Goal: Task Accomplishment & Management: Complete application form

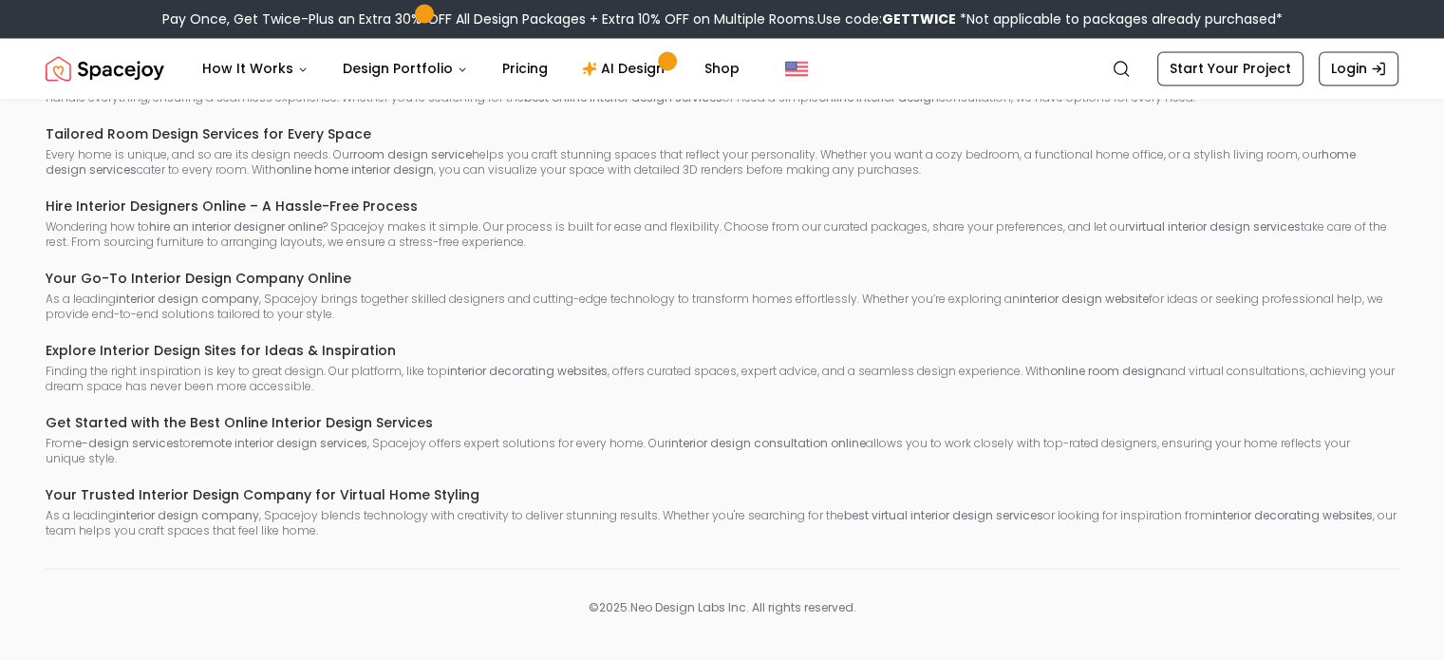
click at [641, 363] on div "Online Interior Design Services – Simplified & Accessible Creating a home you l…" at bounding box center [722, 258] width 1353 height 558
click at [1242, 78] on link "Start Your Project" at bounding box center [1230, 68] width 146 height 34
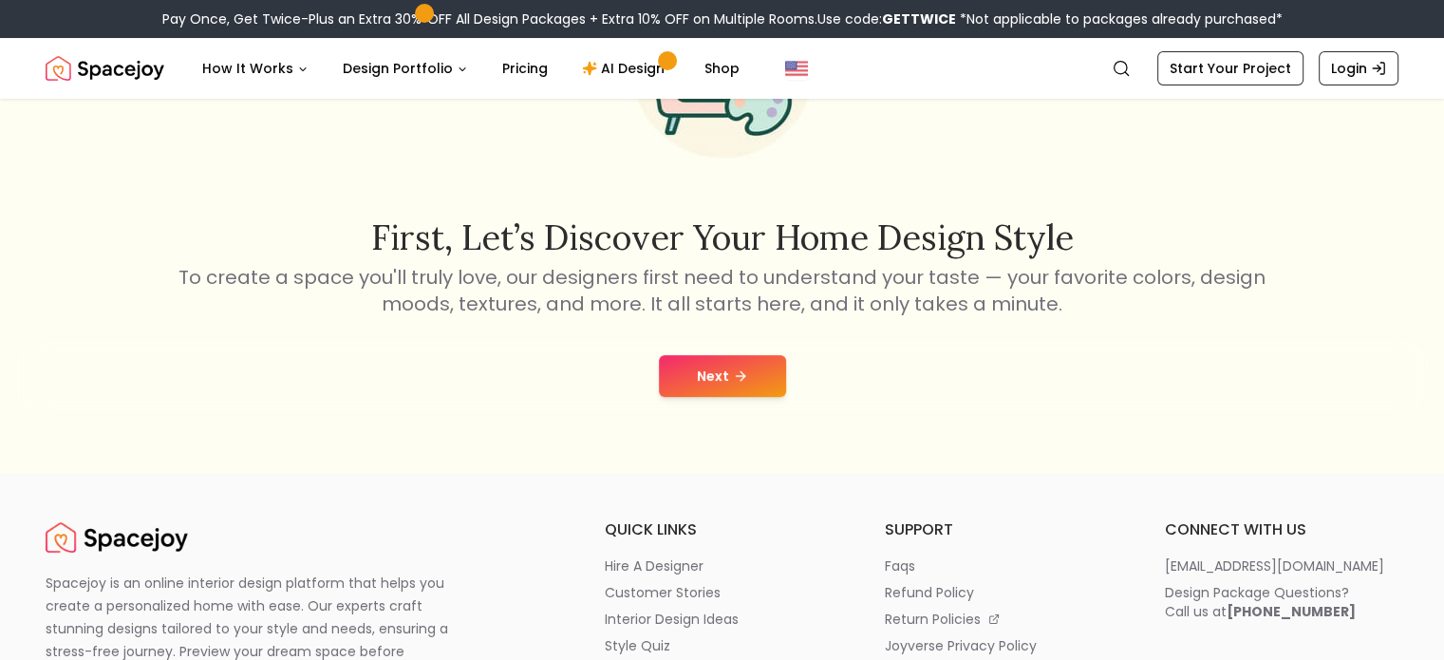
scroll to position [239, 0]
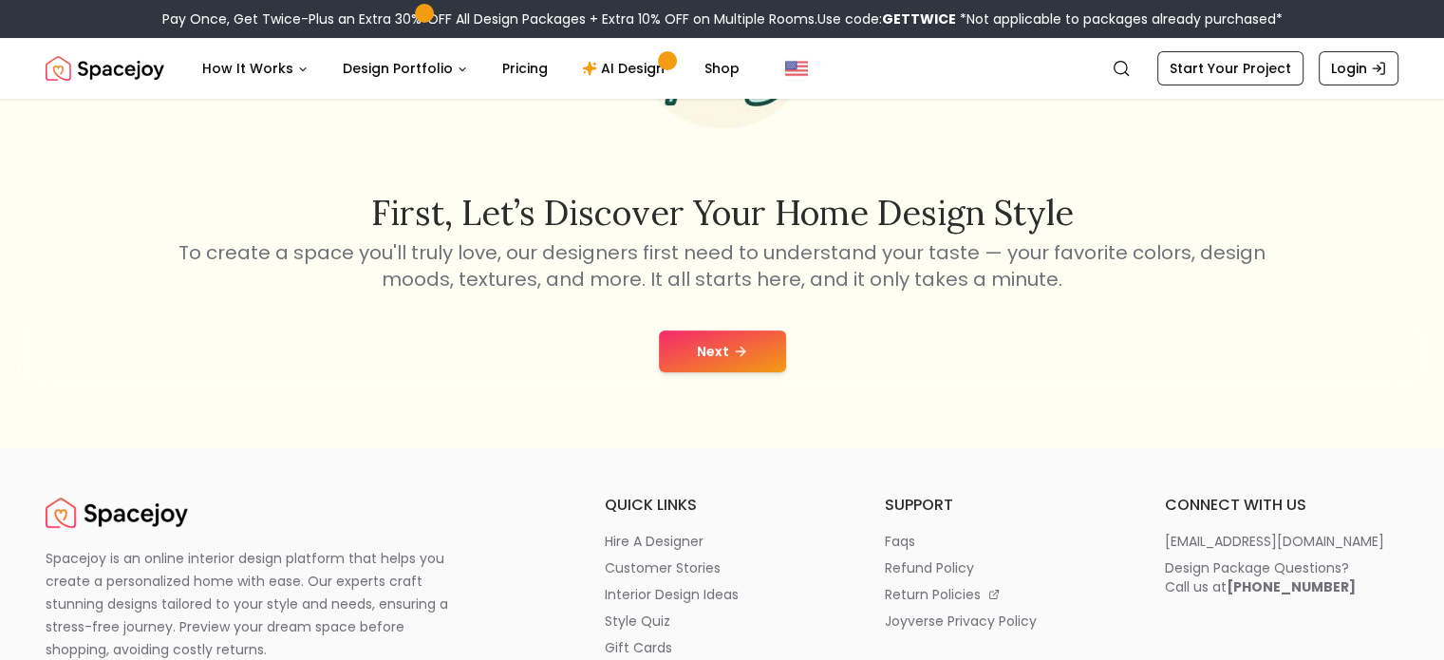
click at [737, 336] on button "Next" at bounding box center [722, 351] width 127 height 42
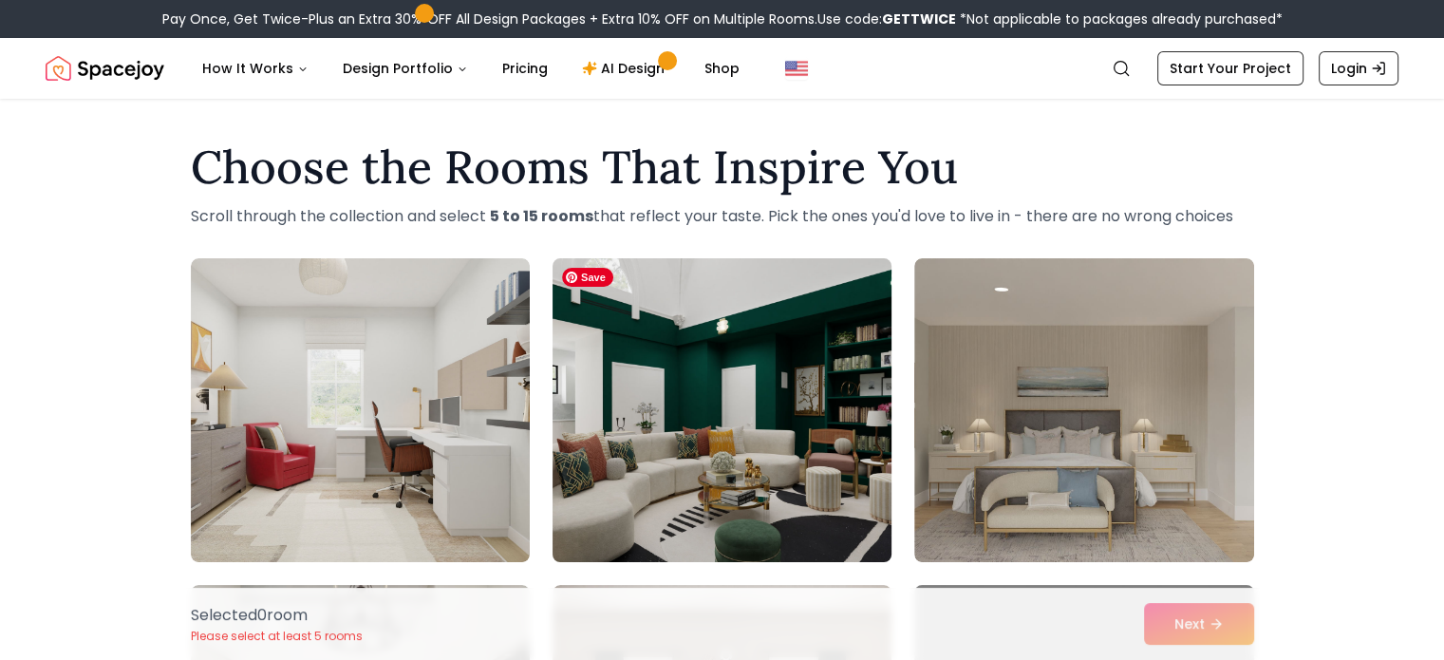
click at [789, 422] on img at bounding box center [722, 410] width 356 height 319
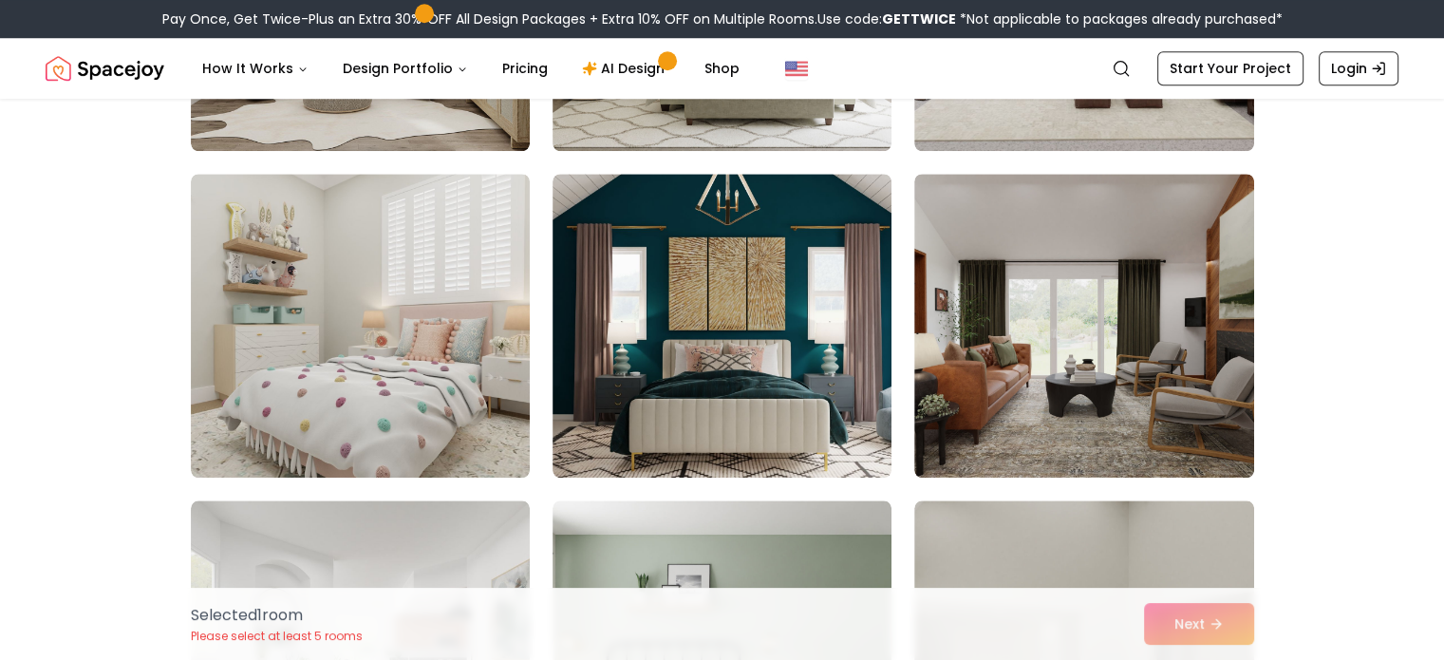
scroll to position [1753, 0]
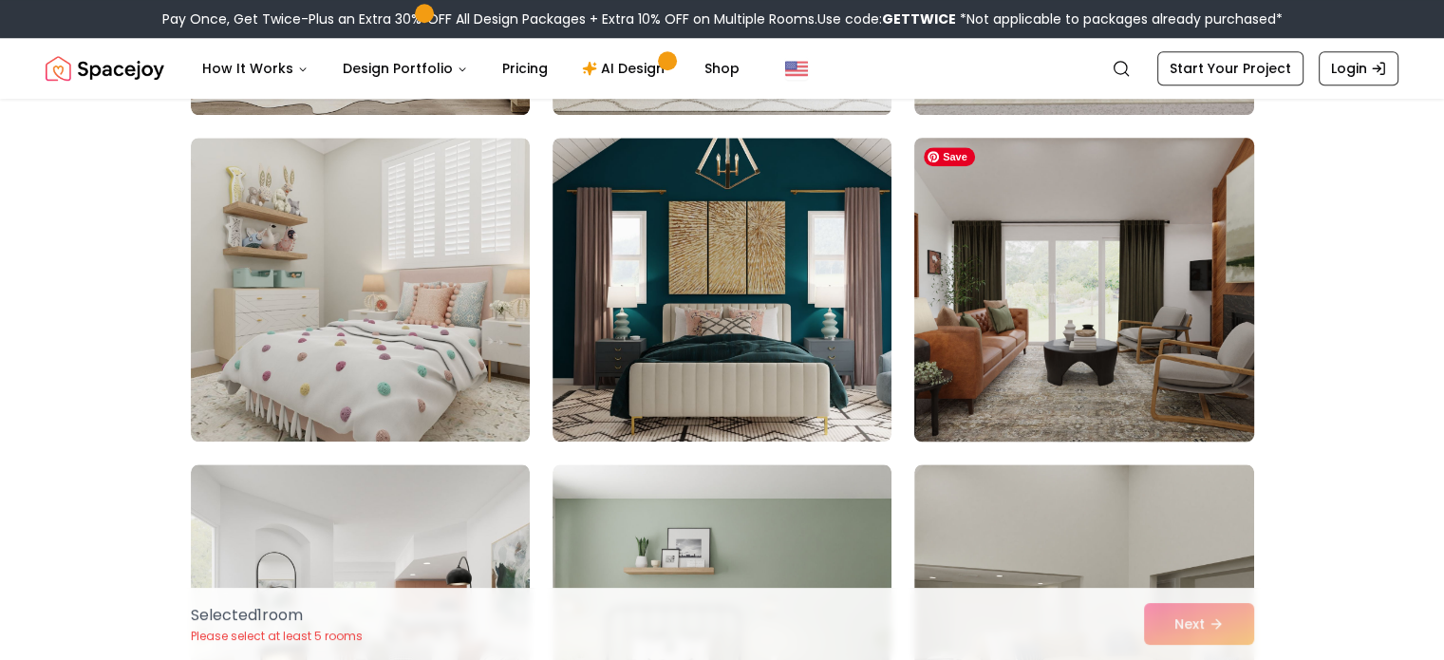
click at [1147, 306] on img at bounding box center [1084, 289] width 356 height 319
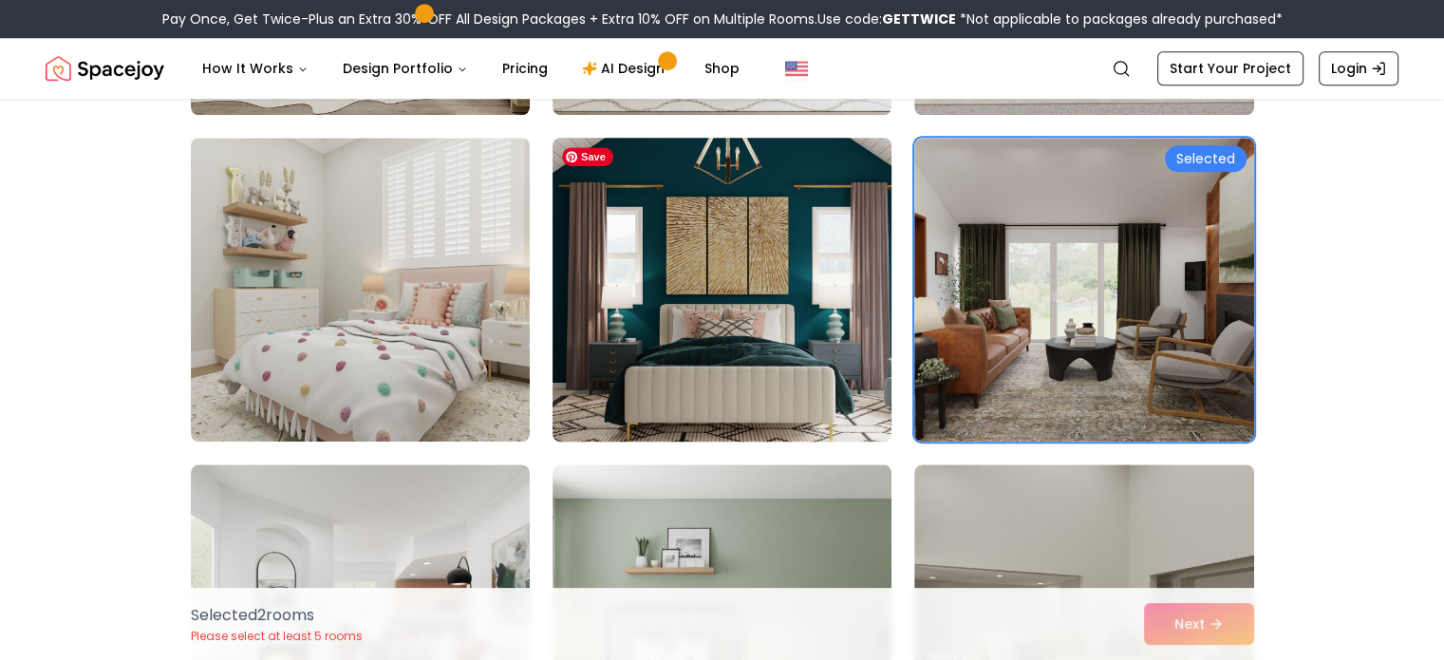
click at [664, 352] on img at bounding box center [722, 289] width 356 height 319
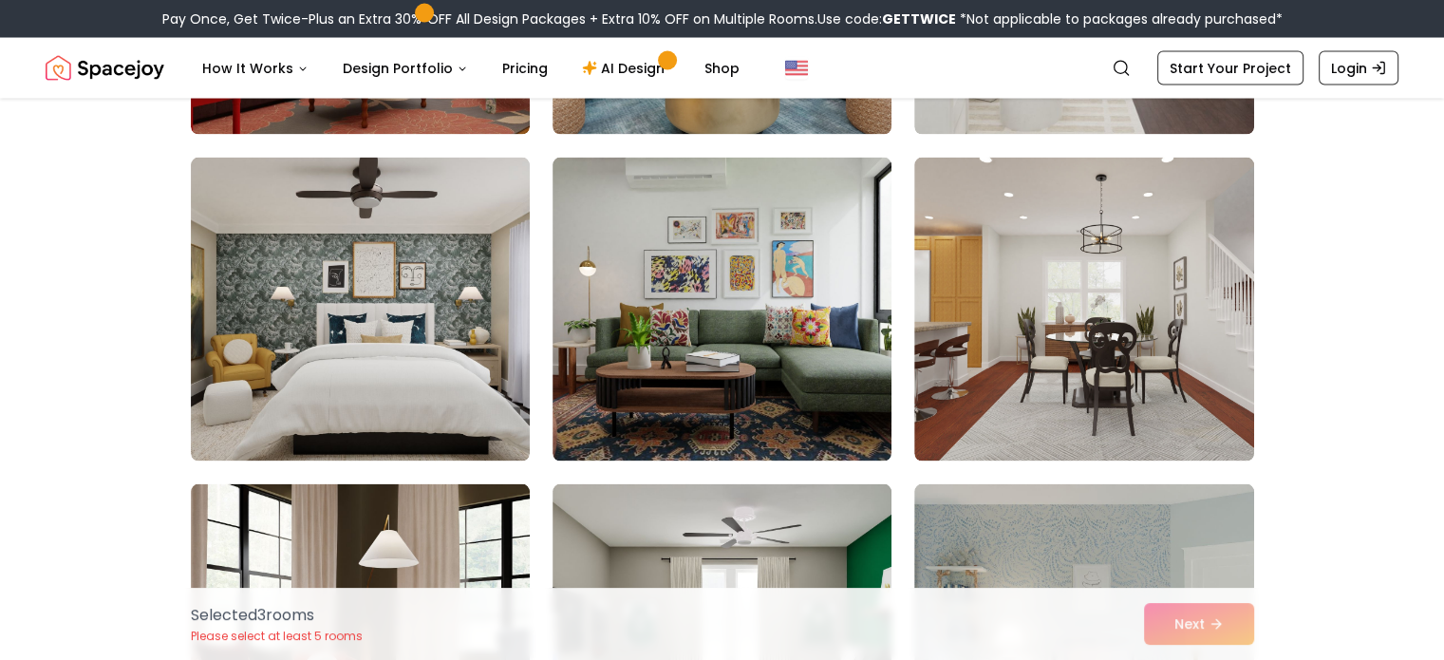
scroll to position [3715, 0]
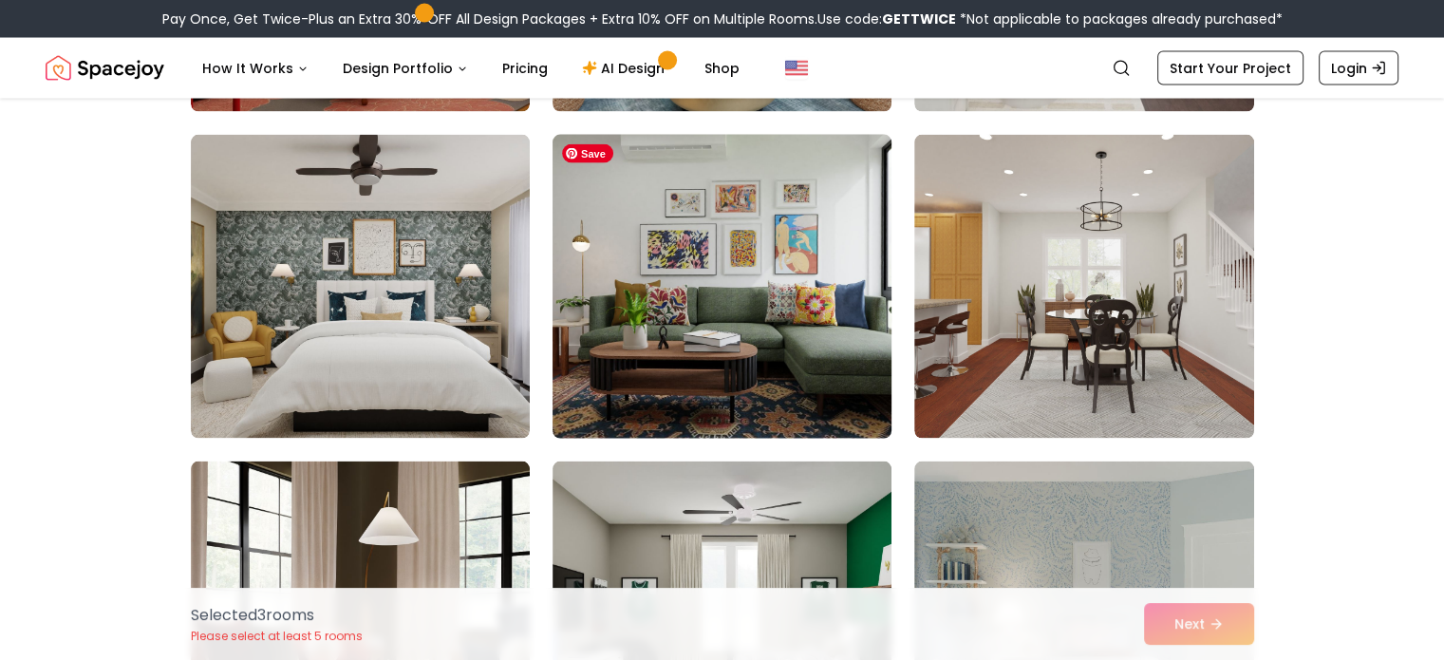
click at [721, 314] on img at bounding box center [722, 286] width 356 height 319
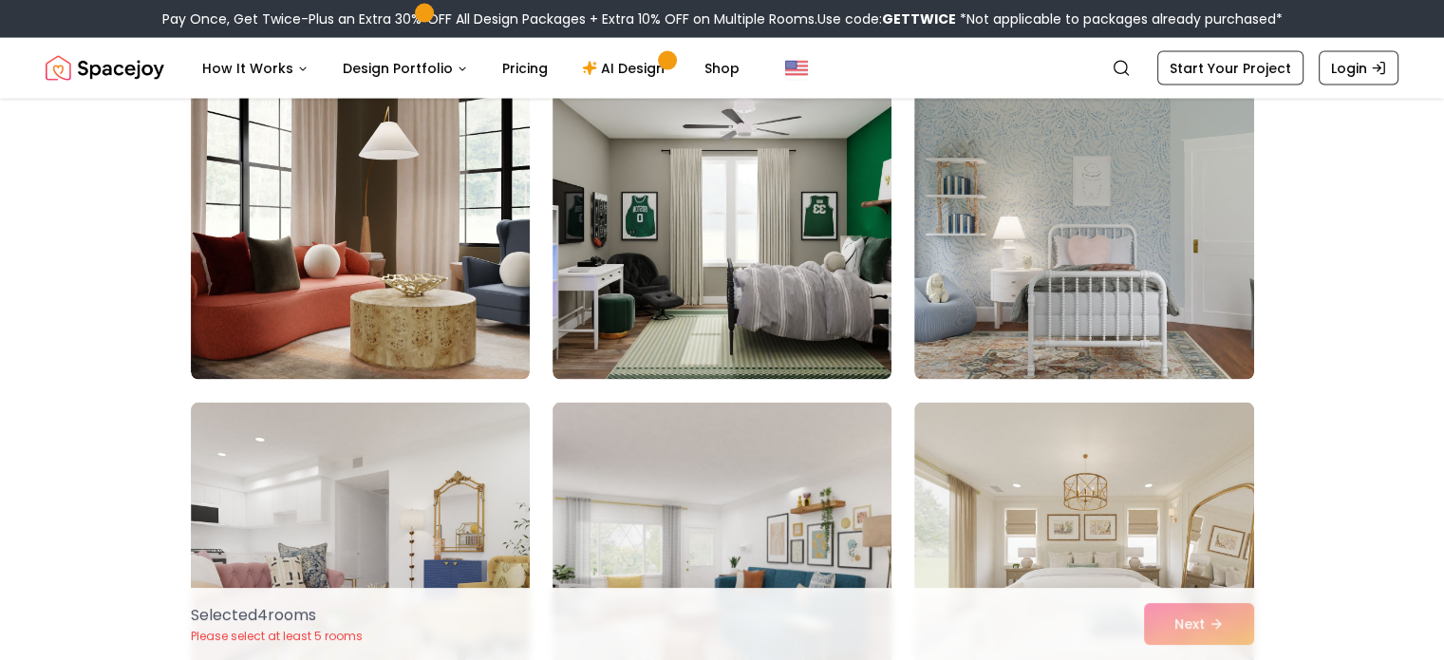
scroll to position [4162, 0]
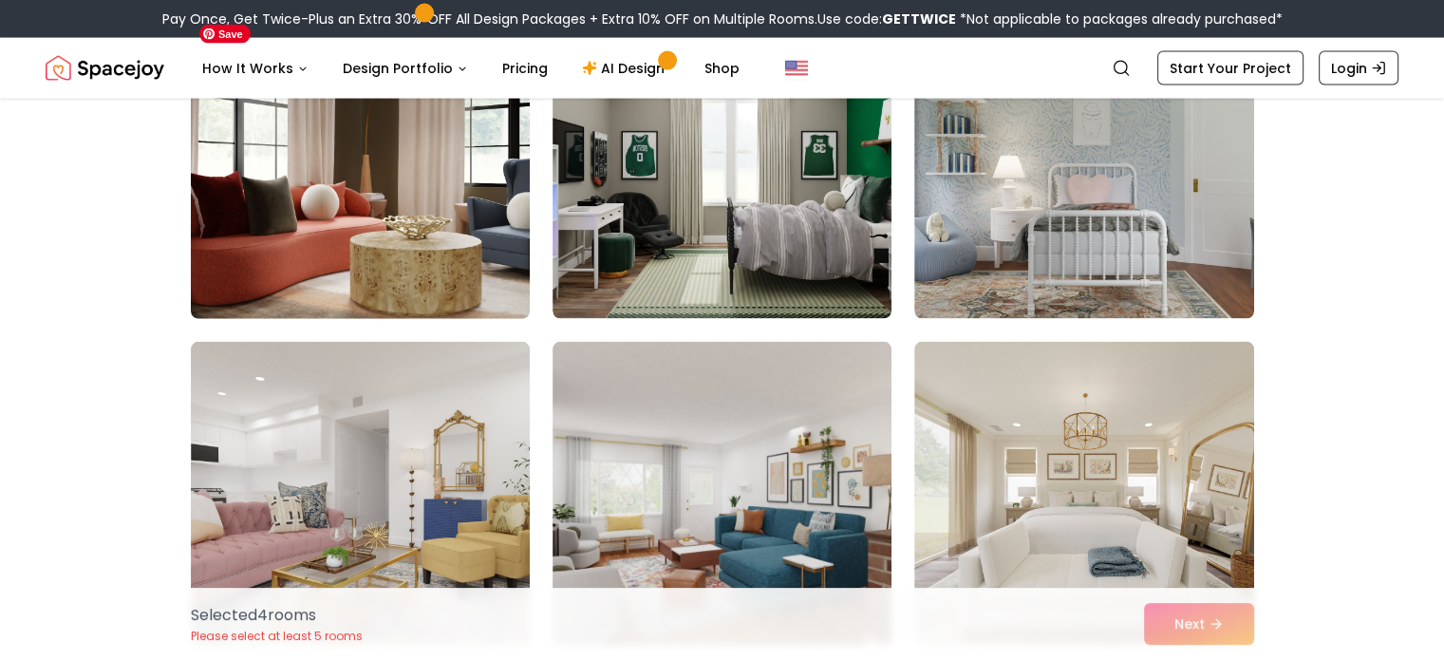
click at [383, 170] on img at bounding box center [360, 167] width 356 height 319
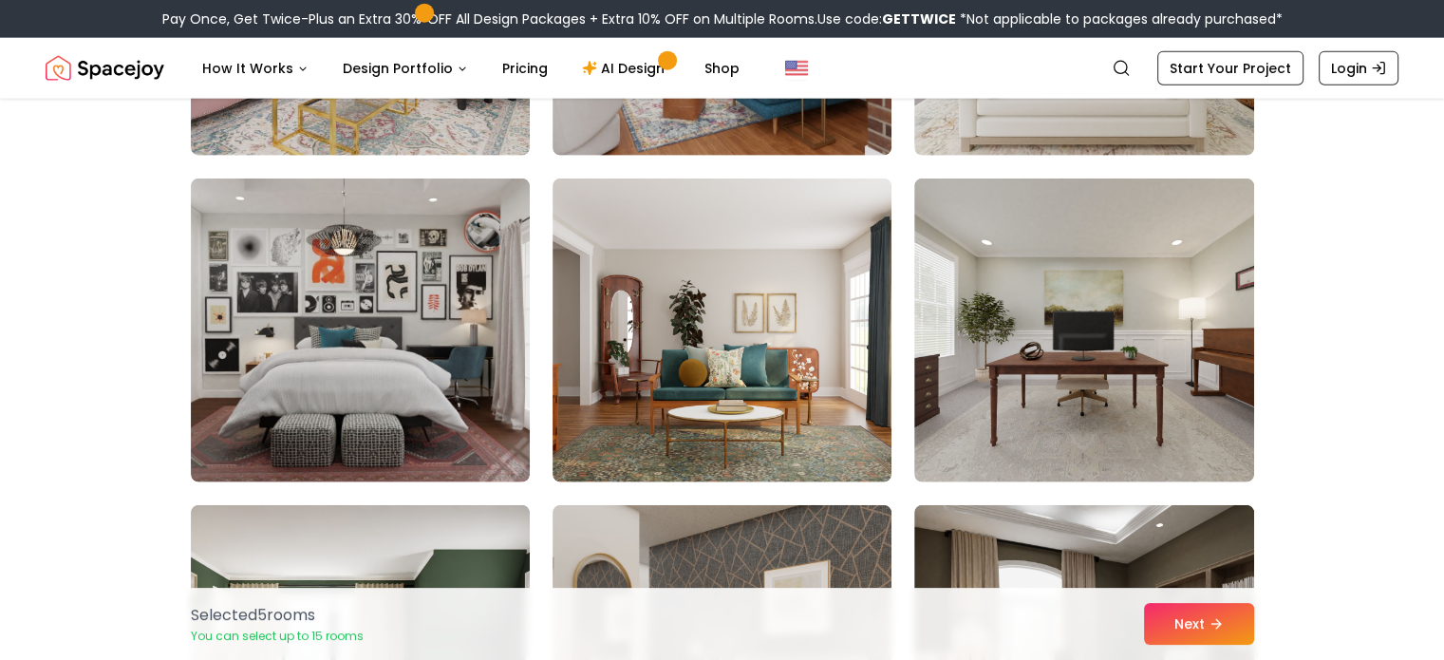
scroll to position [4721, 0]
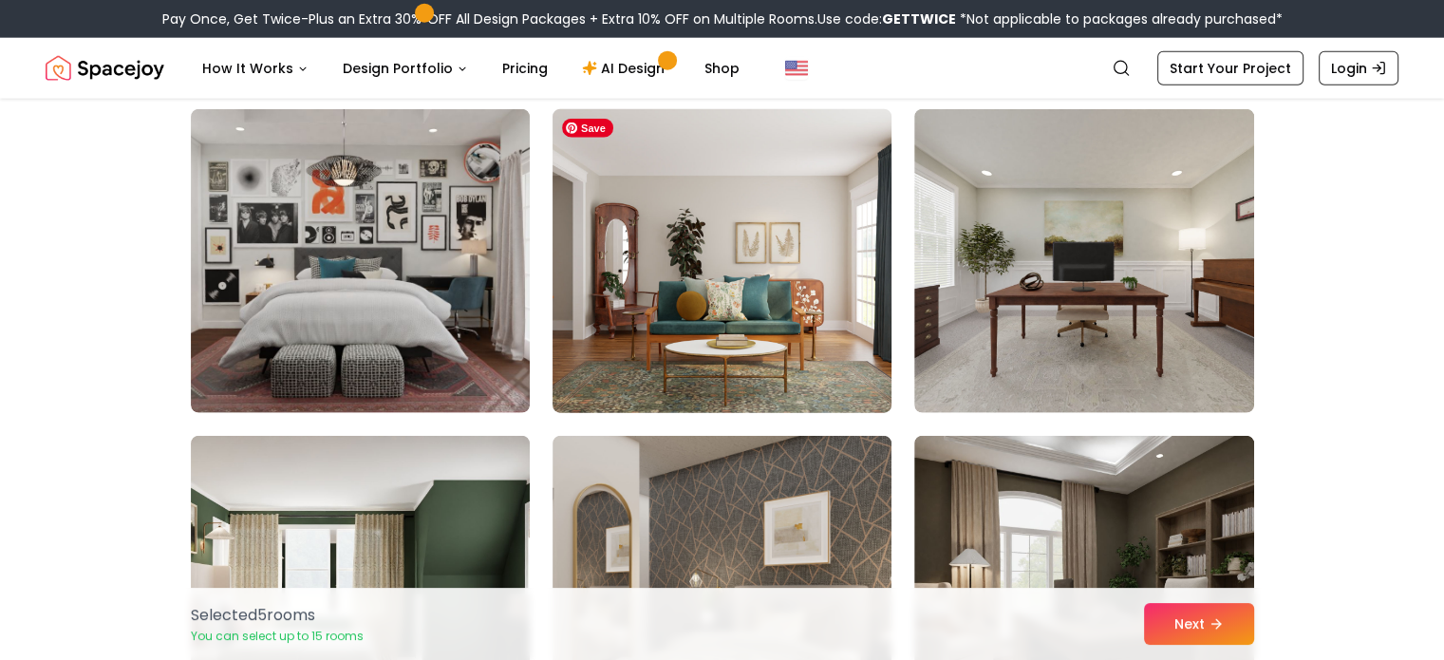
click at [758, 239] on img at bounding box center [722, 261] width 356 height 319
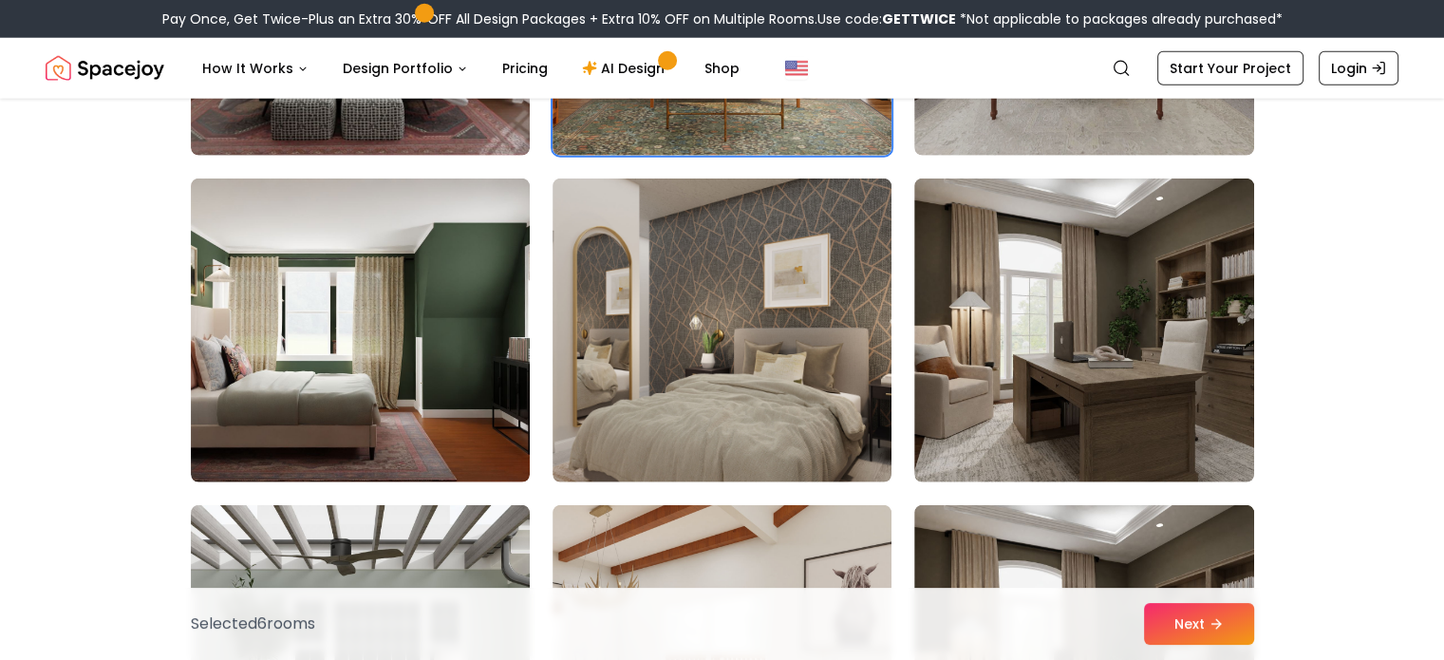
scroll to position [4994, 0]
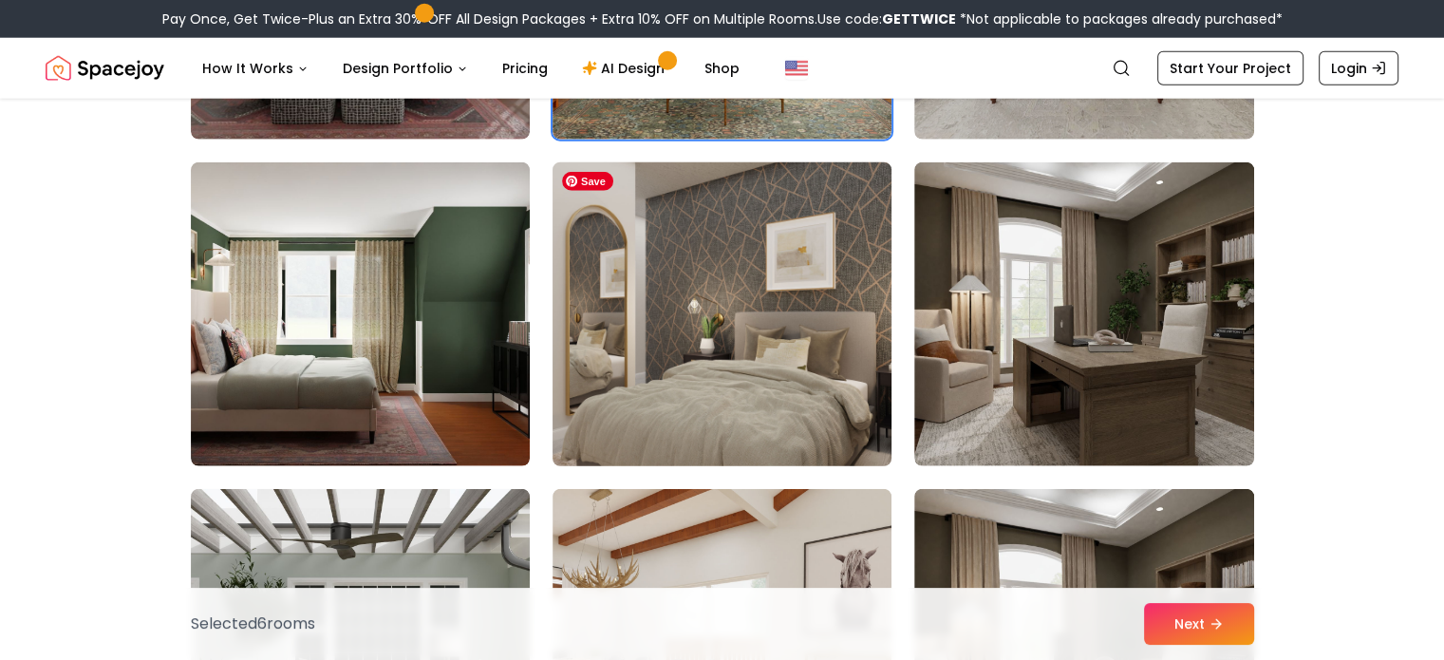
click at [740, 219] on img at bounding box center [722, 314] width 356 height 319
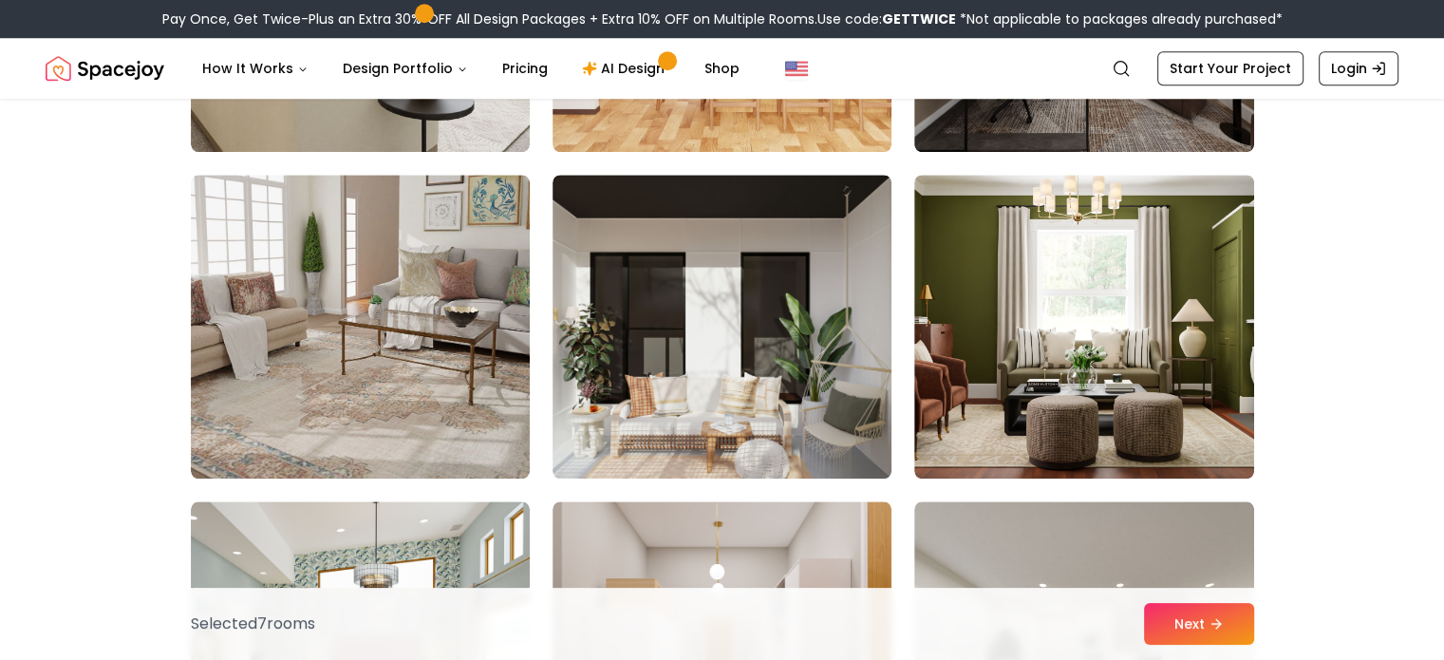
scroll to position [8869, 0]
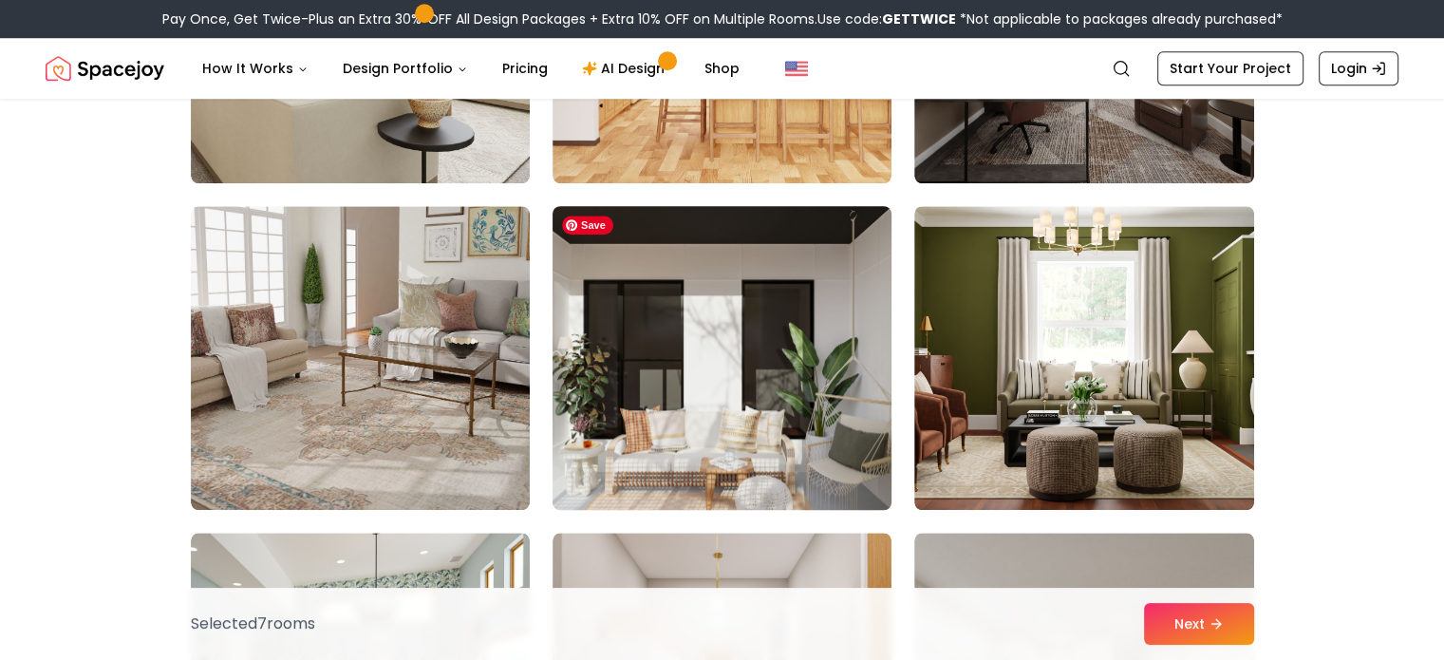
click at [719, 332] on img at bounding box center [722, 357] width 356 height 319
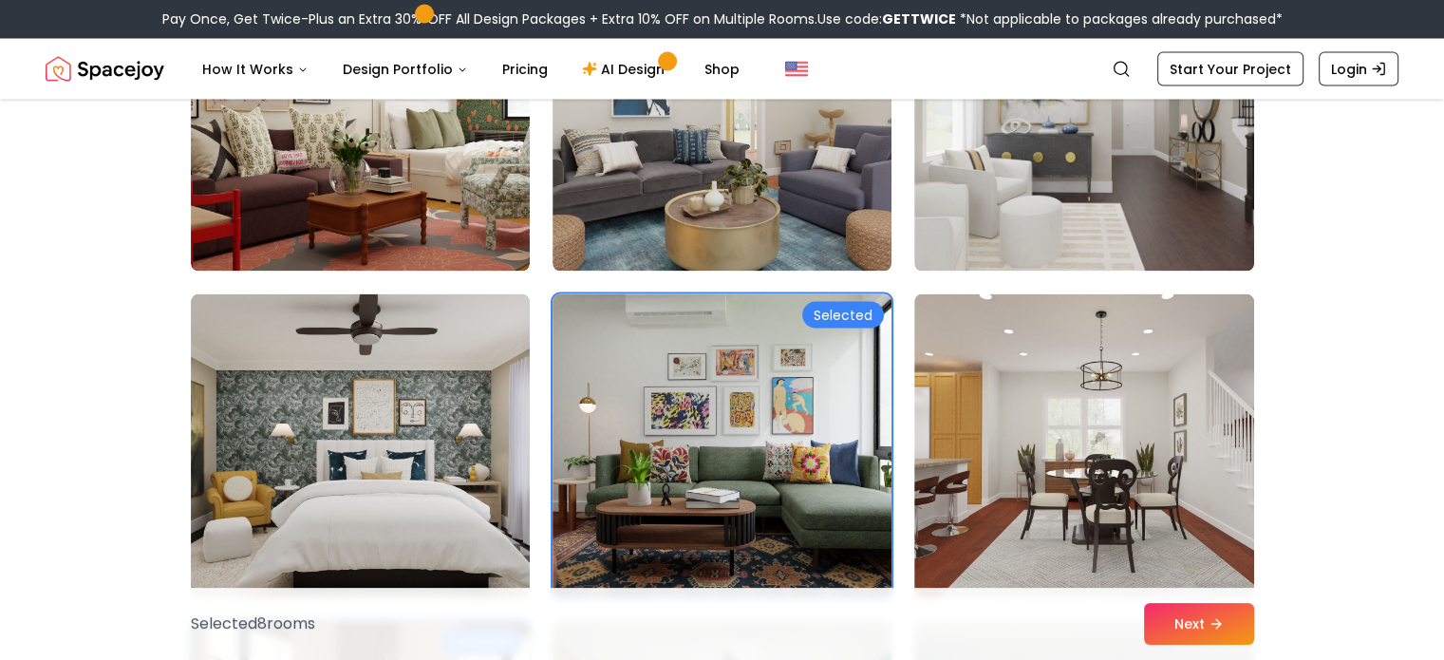
scroll to position [3433, 0]
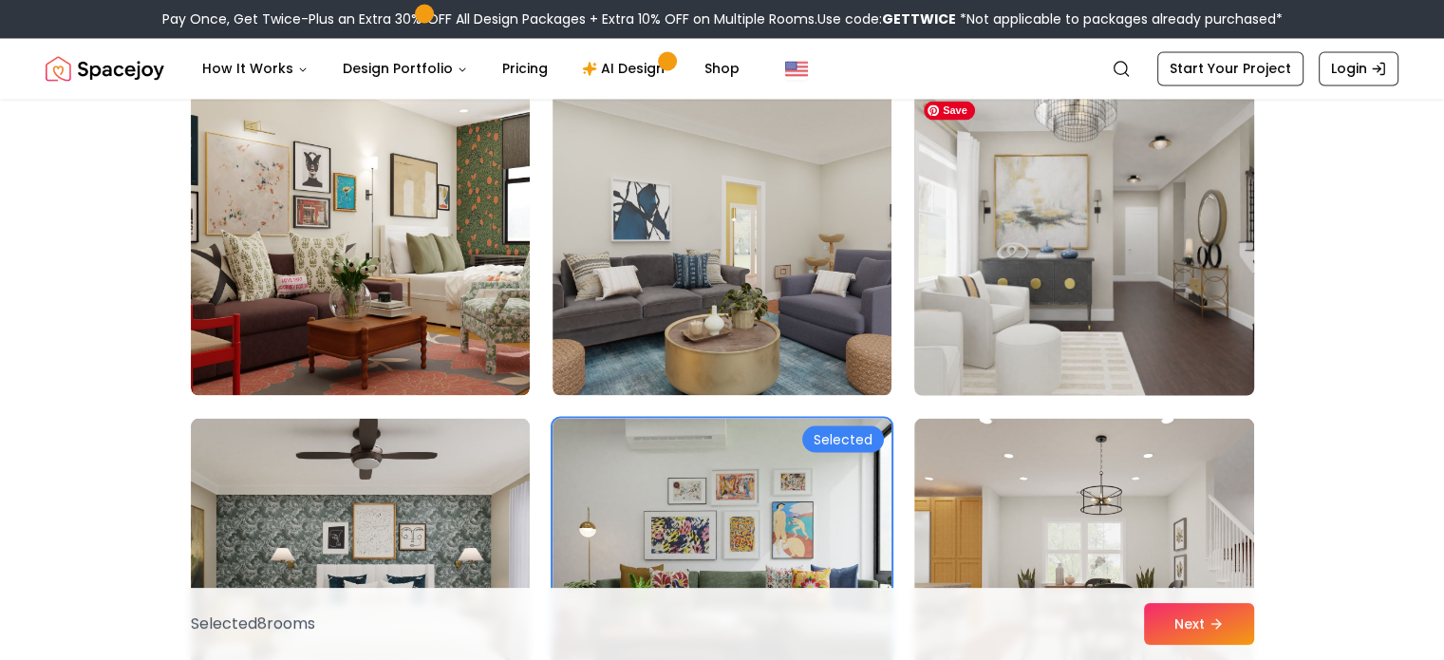
click at [1093, 208] on img at bounding box center [1084, 243] width 356 height 319
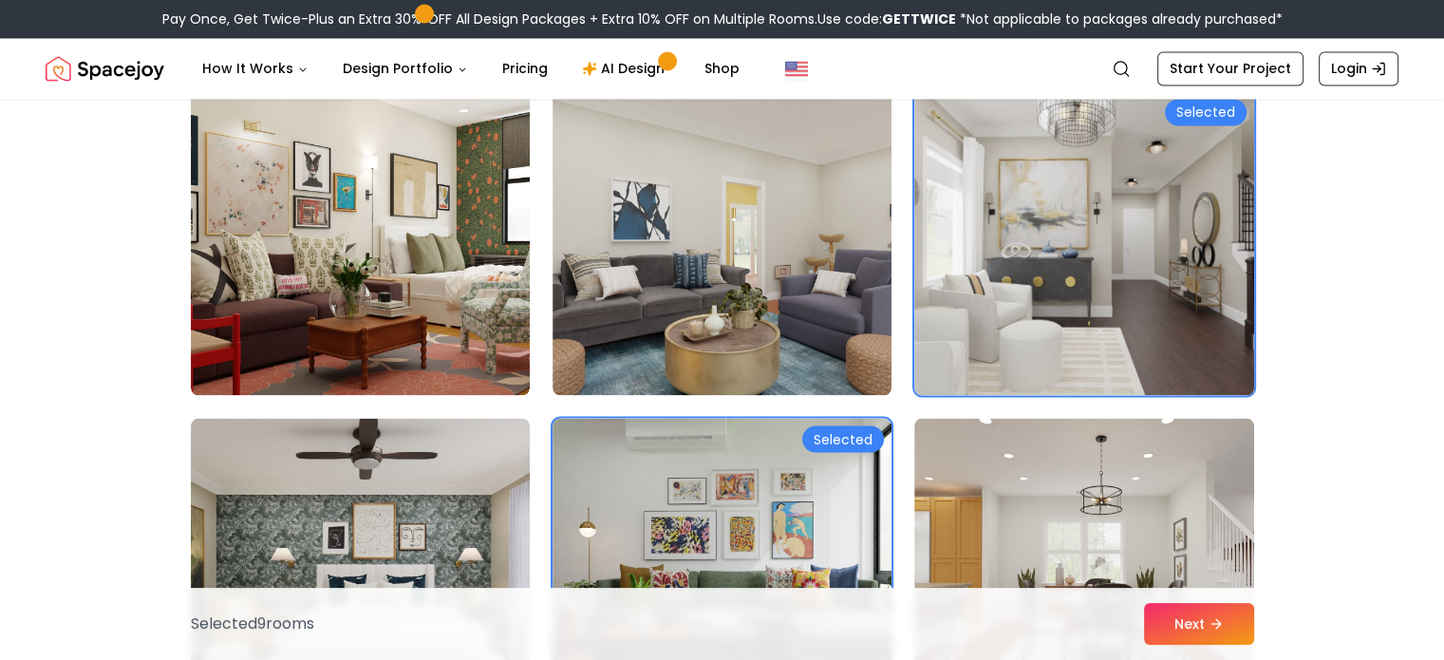
drag, startPoint x: 1159, startPoint y: 624, endPoint x: 1419, endPoint y: 312, distance: 405.7
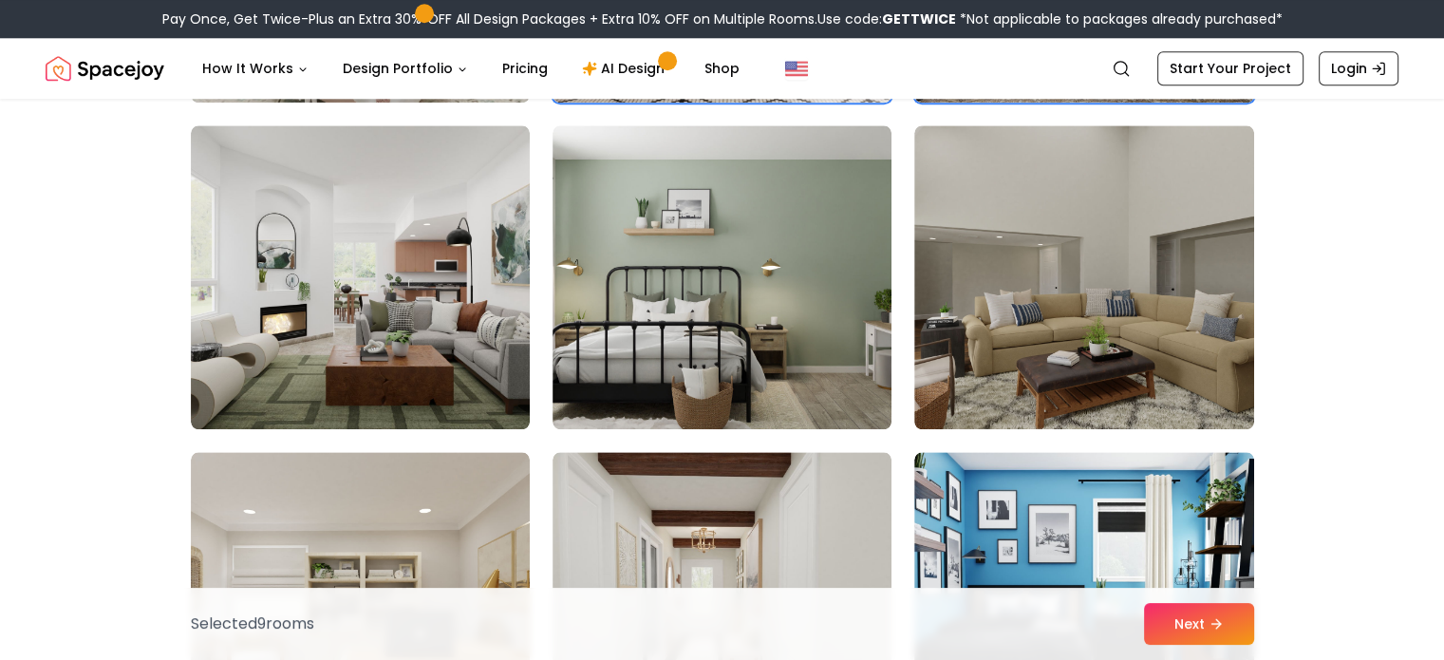
scroll to position [2047, 0]
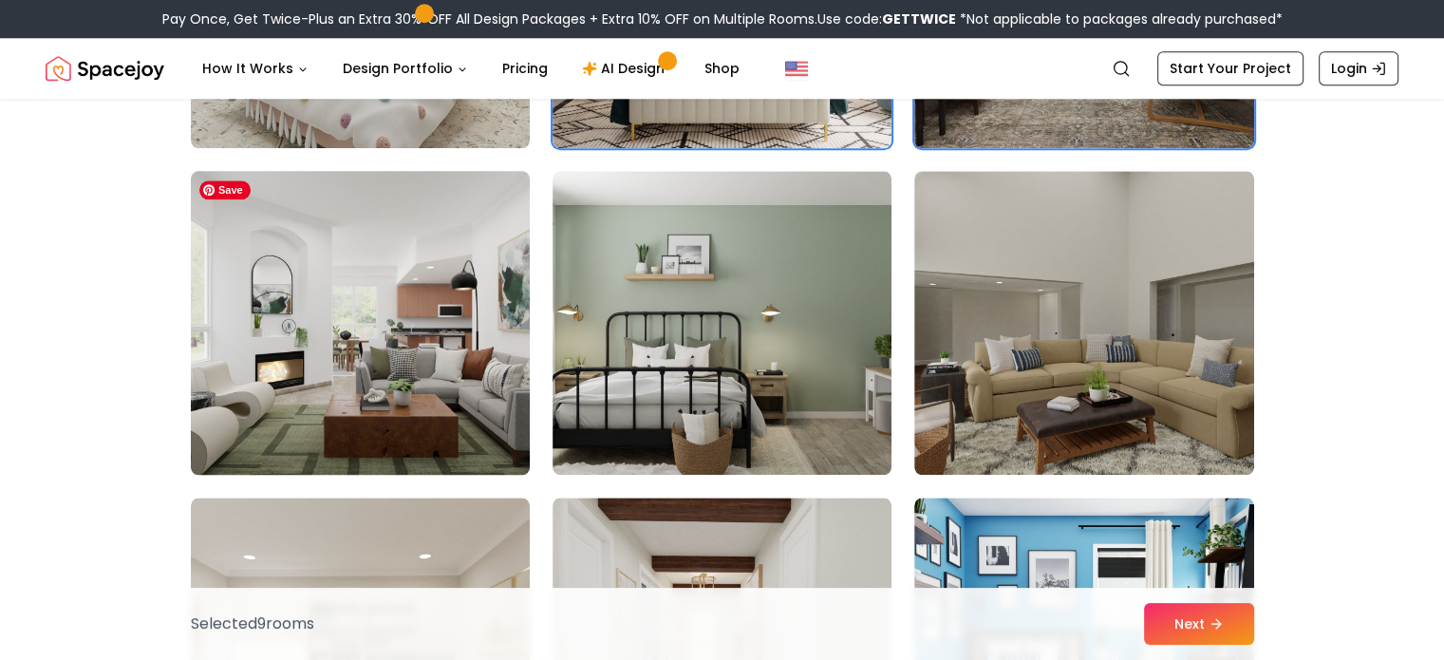
click at [372, 311] on img at bounding box center [360, 322] width 356 height 319
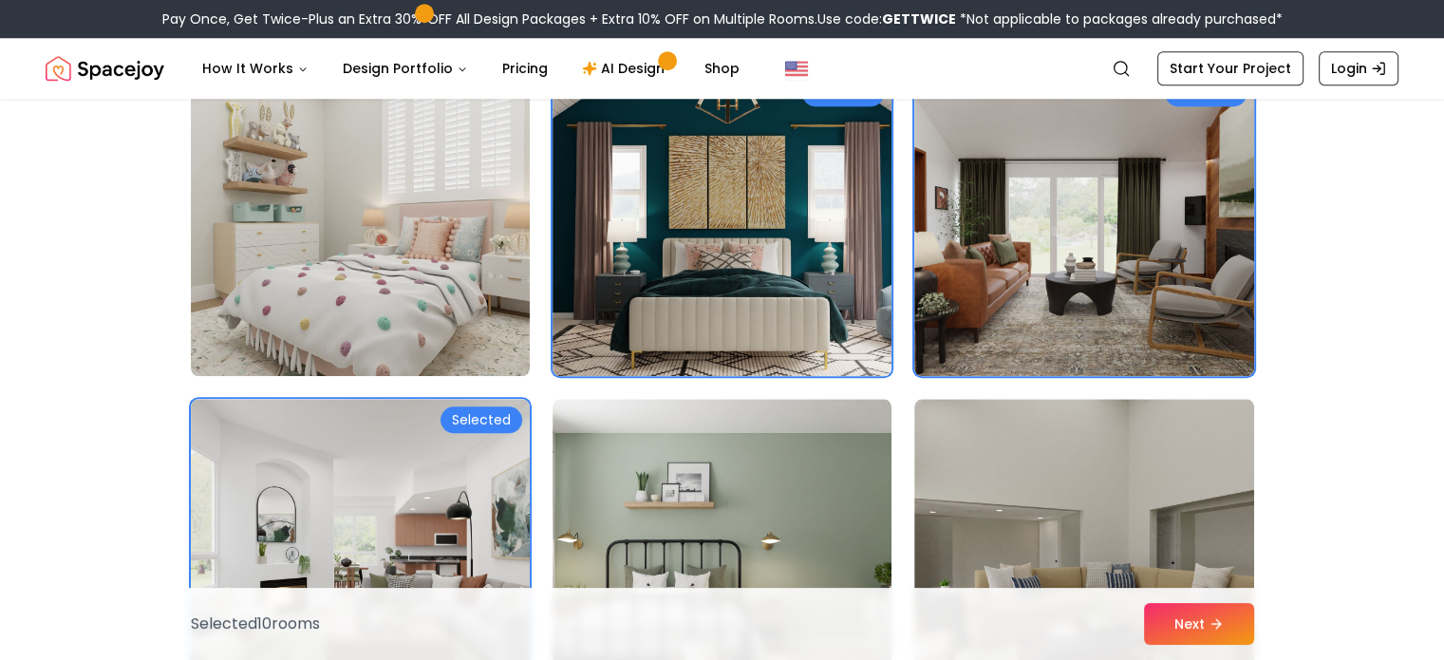
scroll to position [1787, 0]
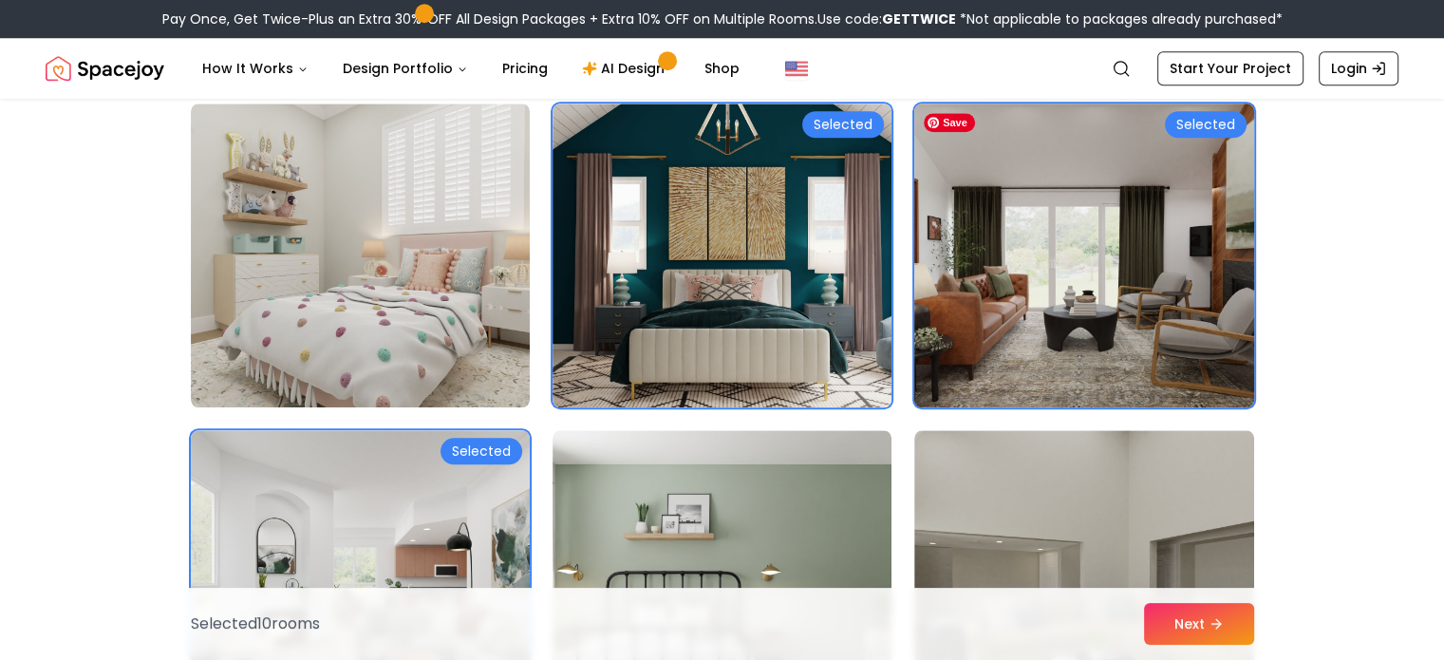
click at [1092, 237] on img at bounding box center [1084, 255] width 356 height 319
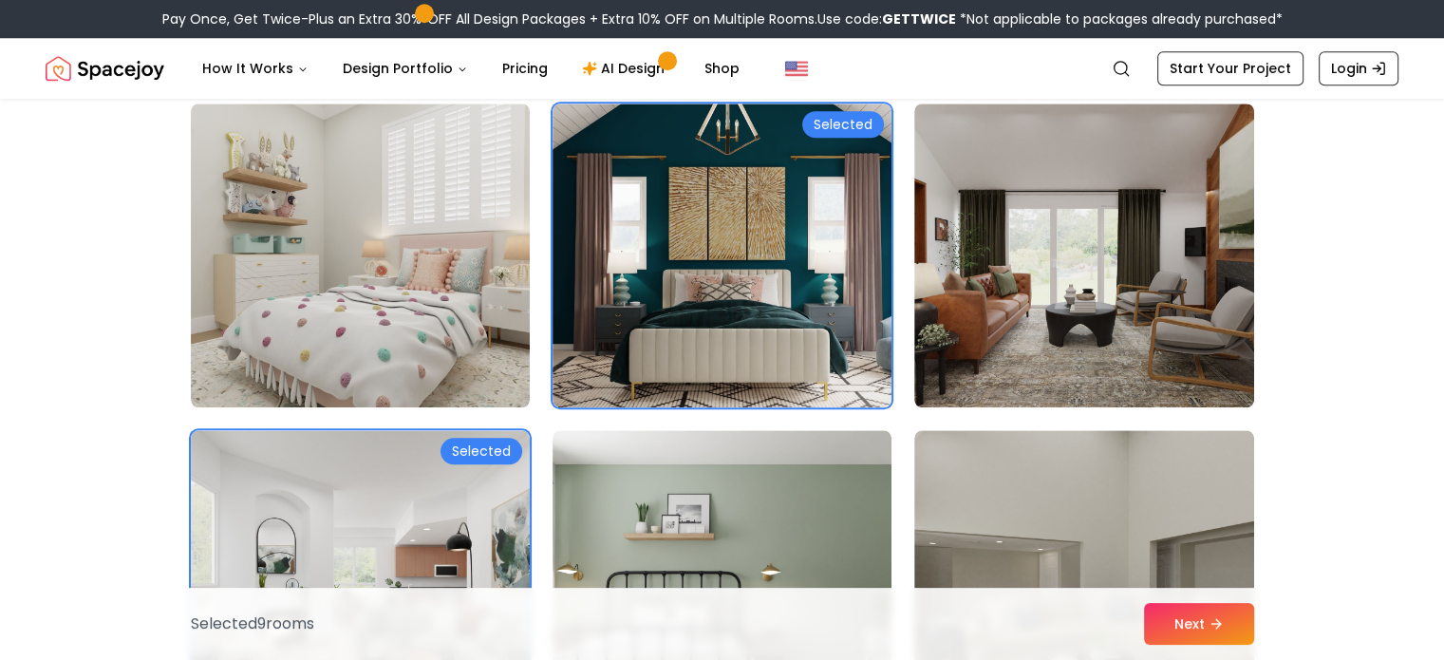
scroll to position [1745, 0]
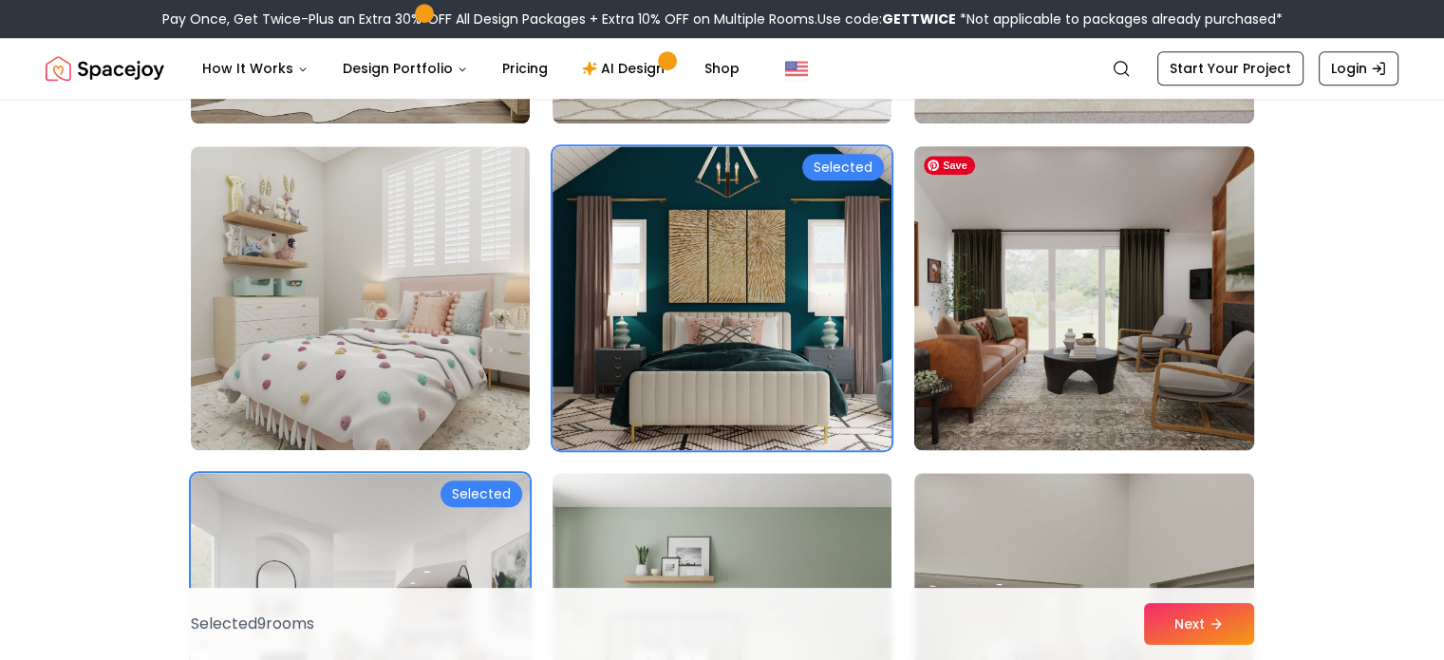
click at [1162, 223] on img at bounding box center [1084, 298] width 356 height 319
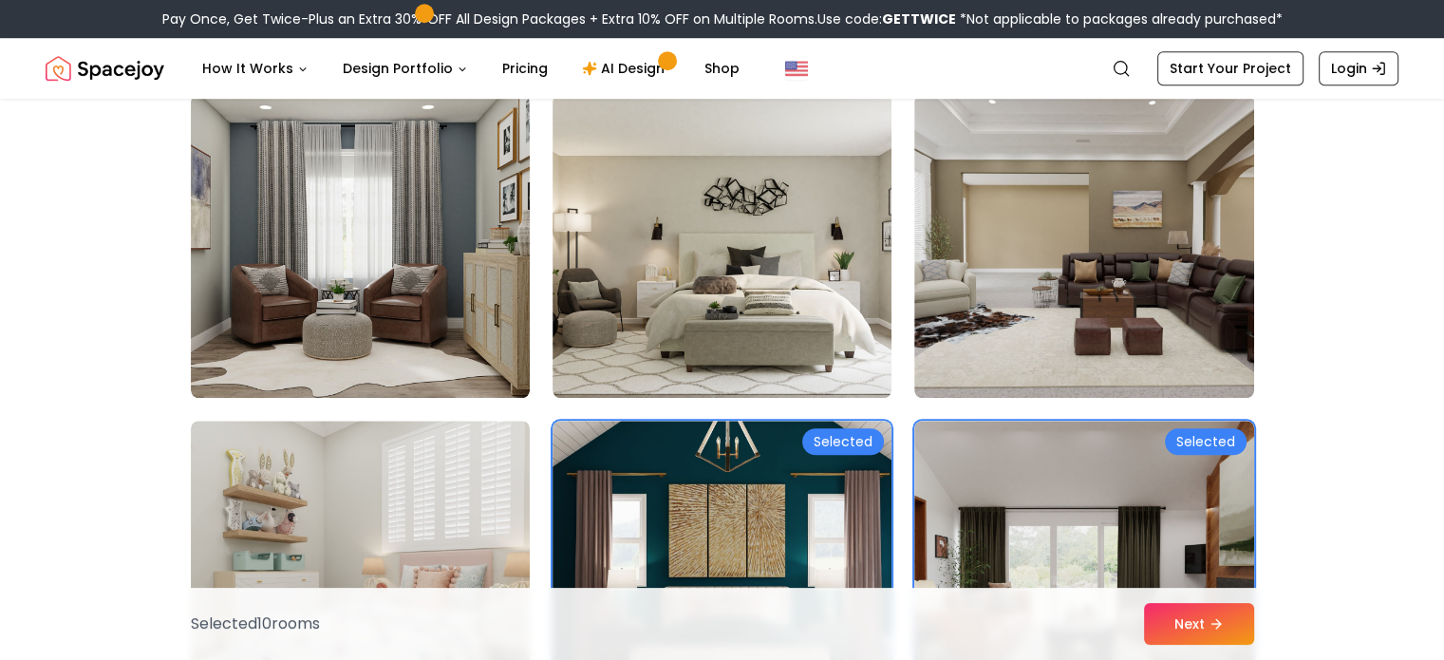
scroll to position [1424, 0]
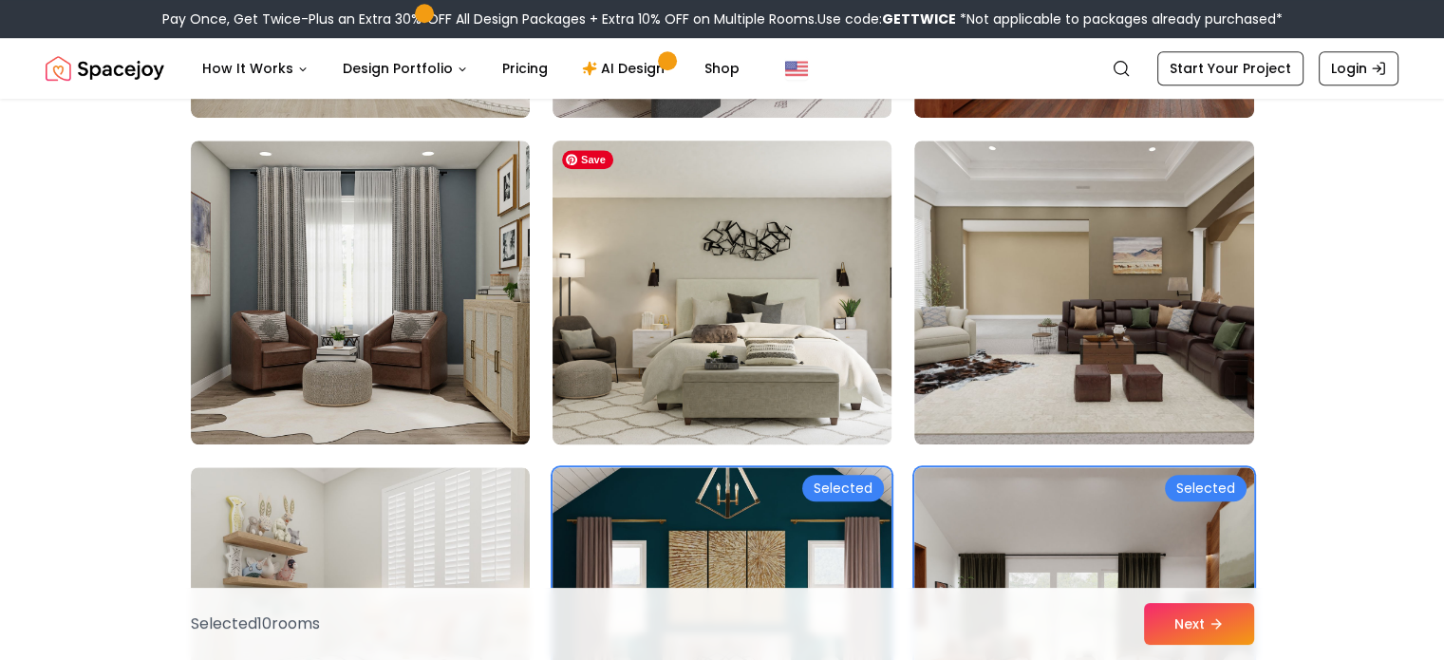
click at [760, 319] on img at bounding box center [722, 292] width 356 height 319
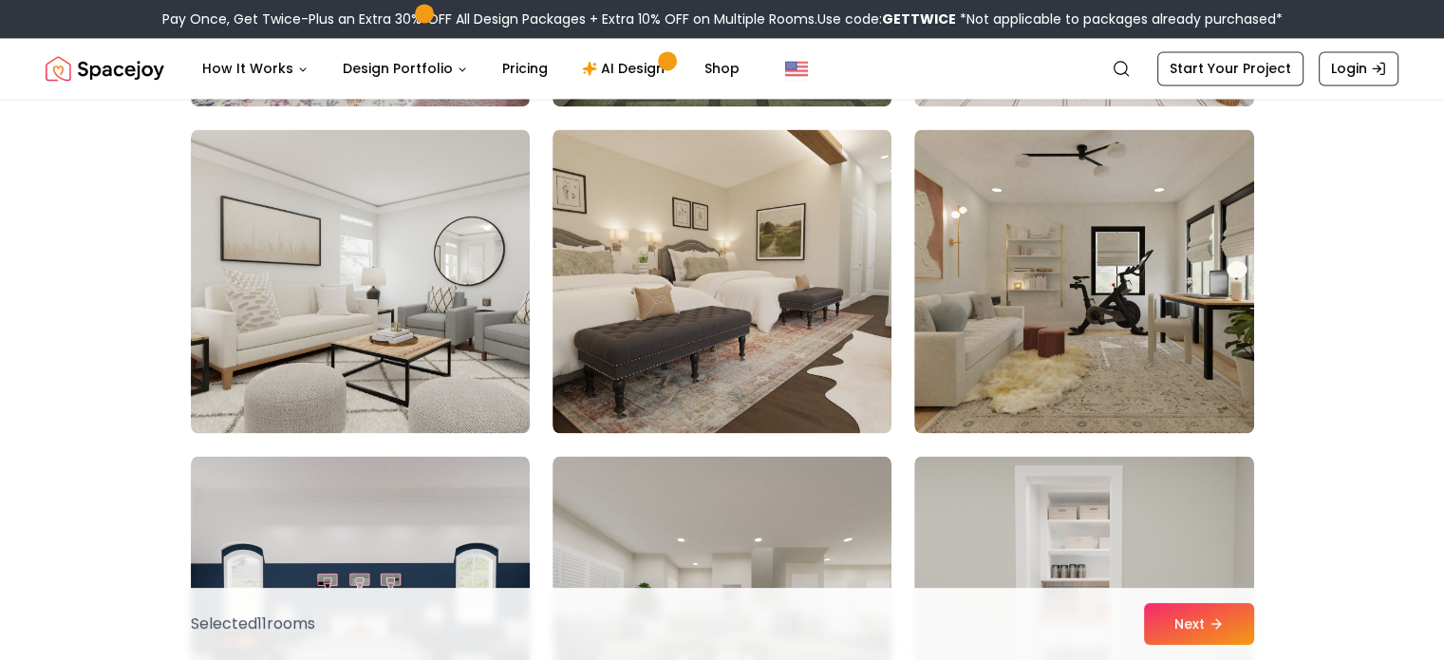
scroll to position [10453, 0]
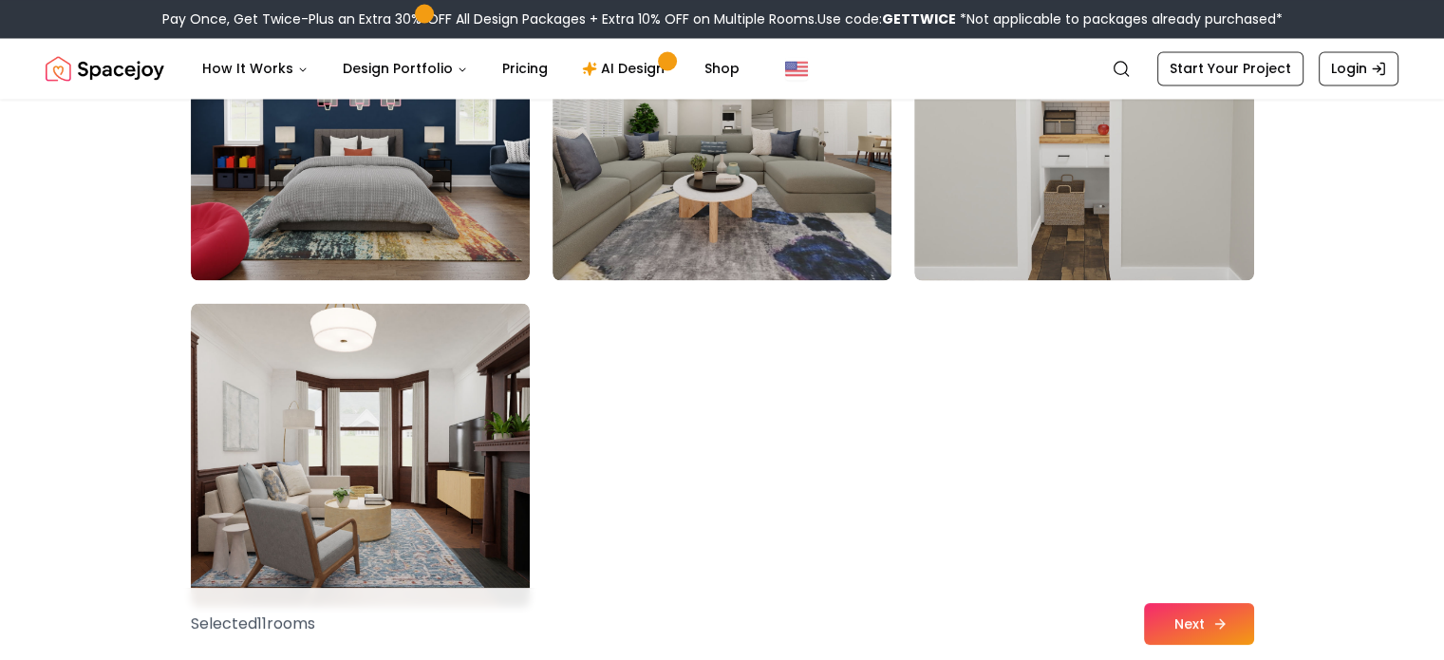
click at [1166, 626] on button "Next" at bounding box center [1199, 624] width 110 height 42
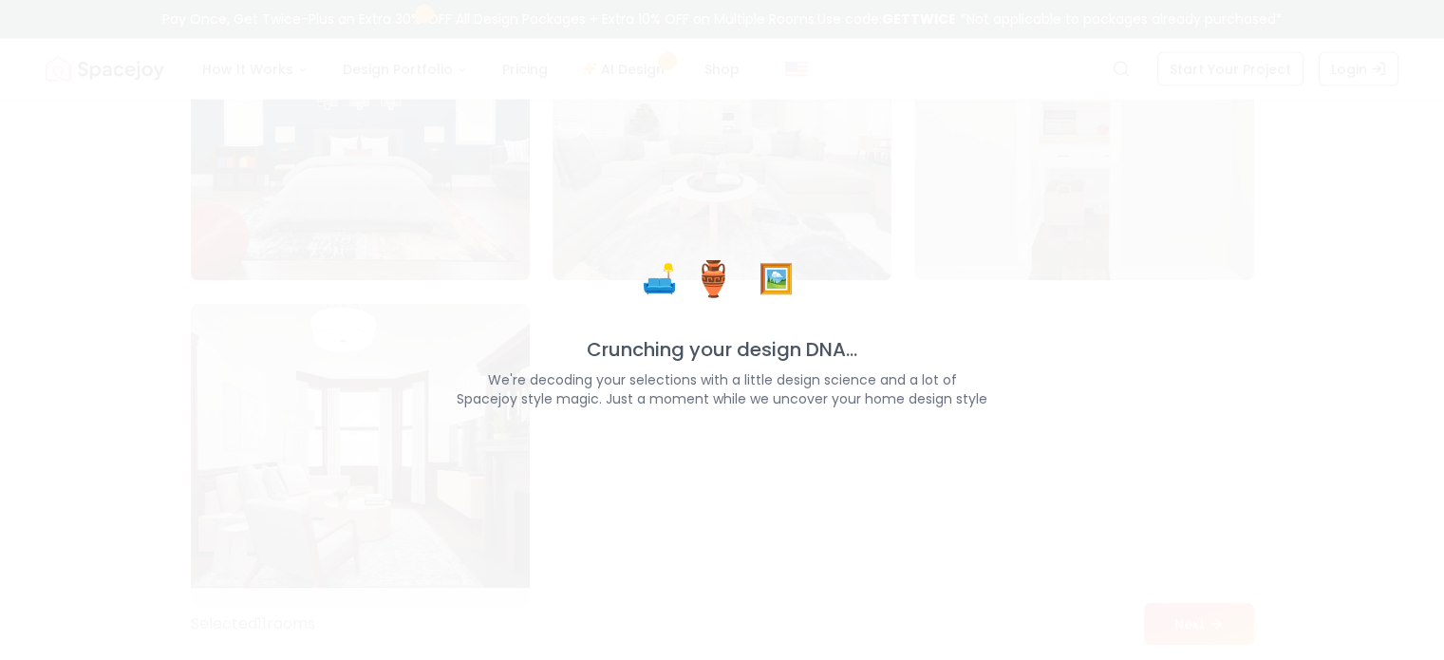
scroll to position [10732, 0]
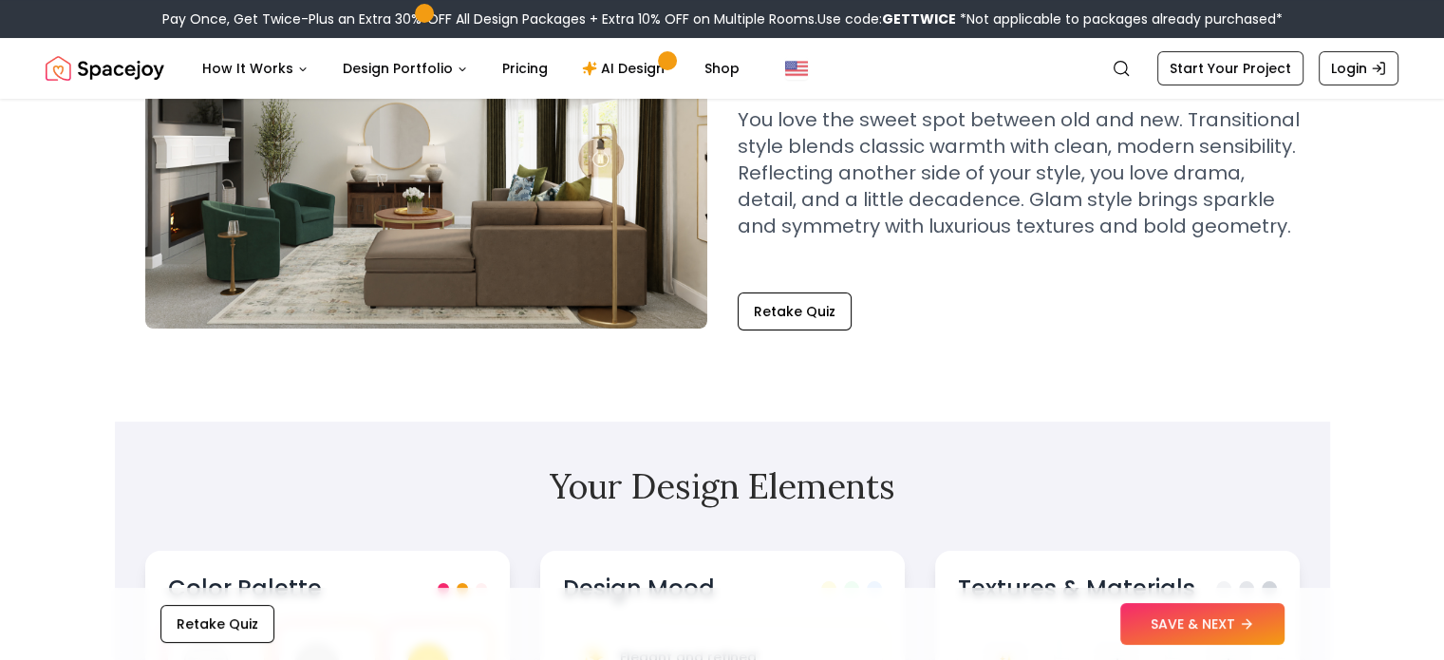
scroll to position [165, 0]
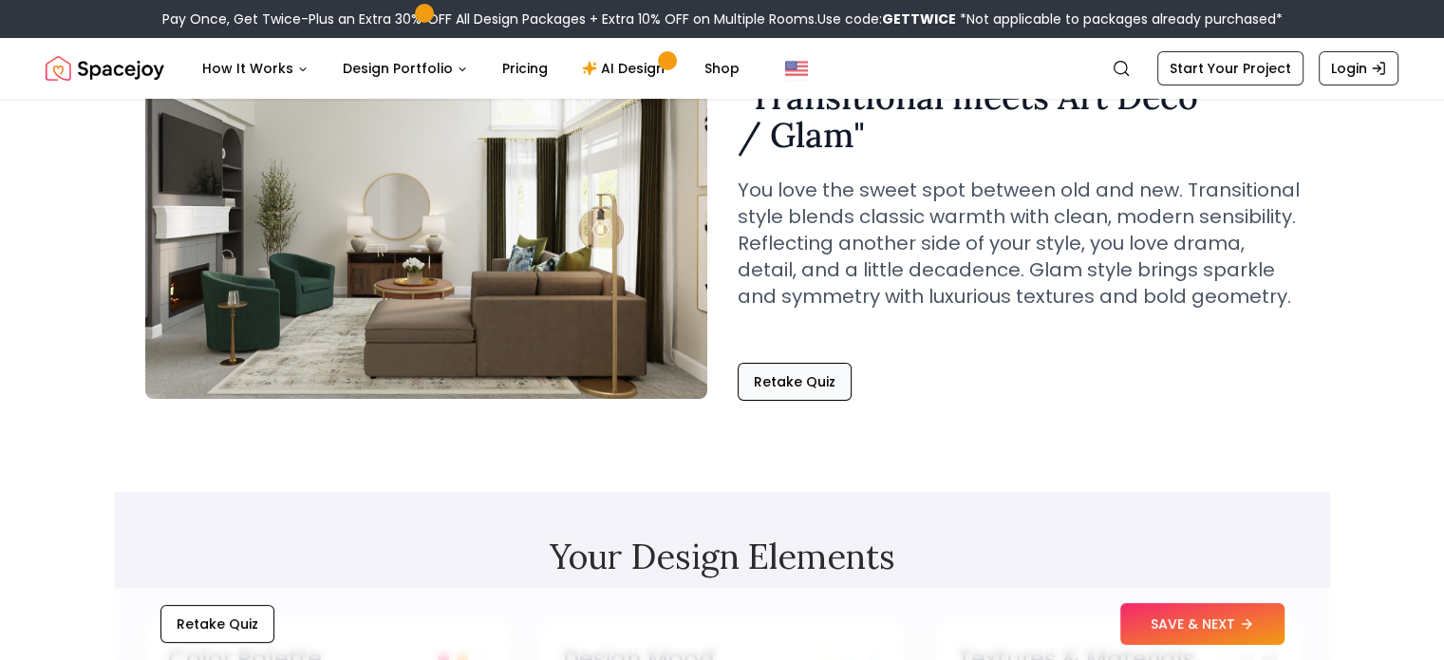
click at [816, 397] on button "Retake Quiz" at bounding box center [795, 382] width 114 height 38
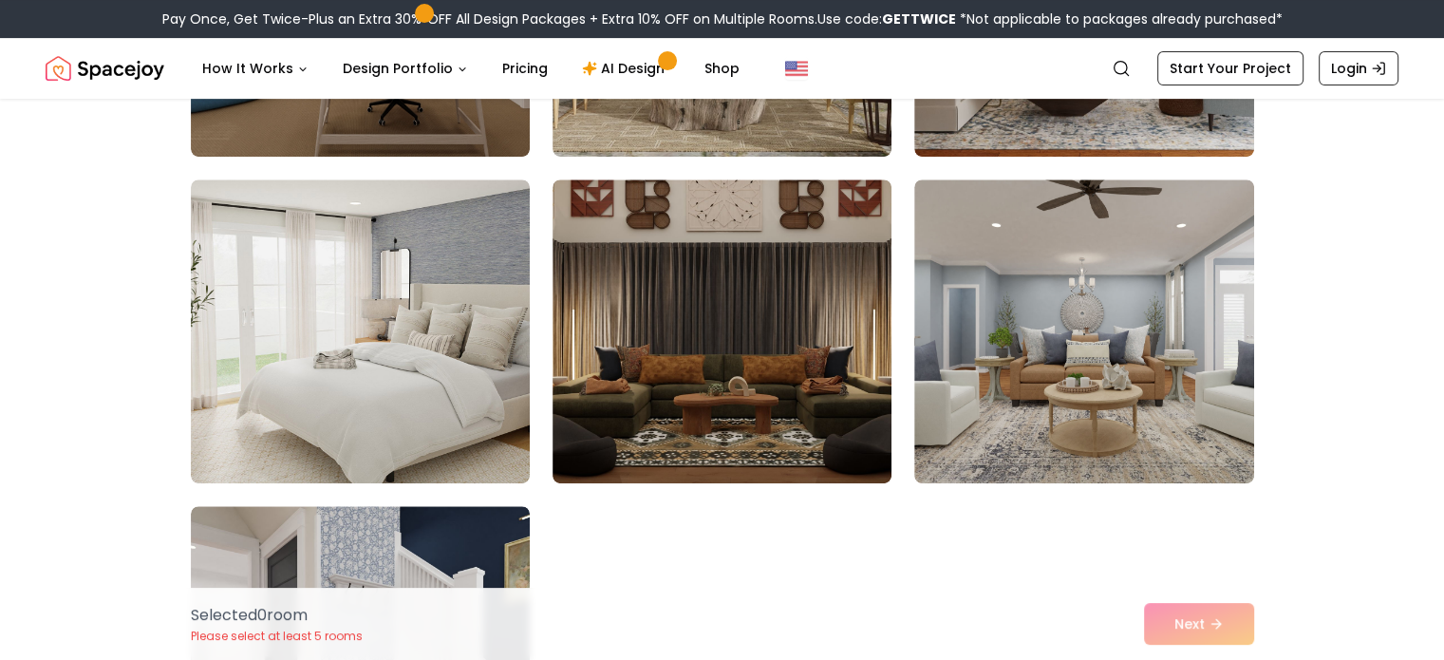
scroll to position [746, 0]
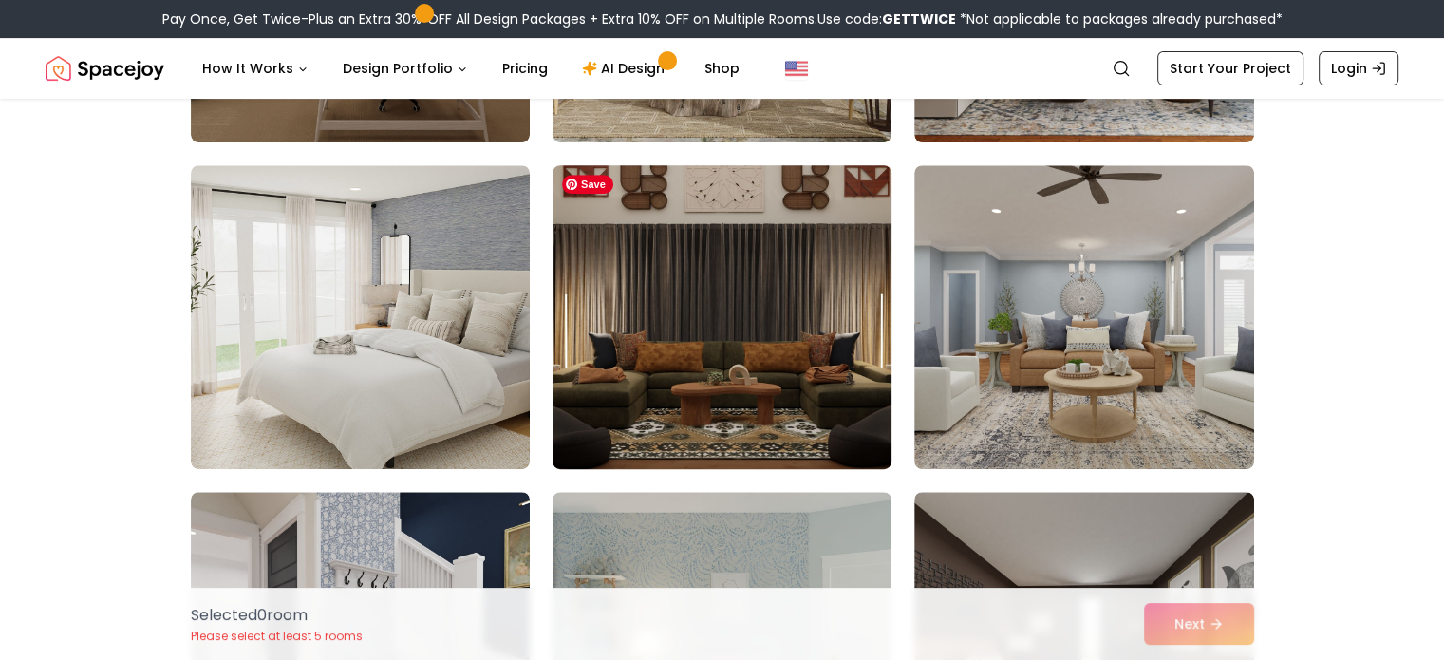
click at [744, 318] on img at bounding box center [722, 317] width 356 height 319
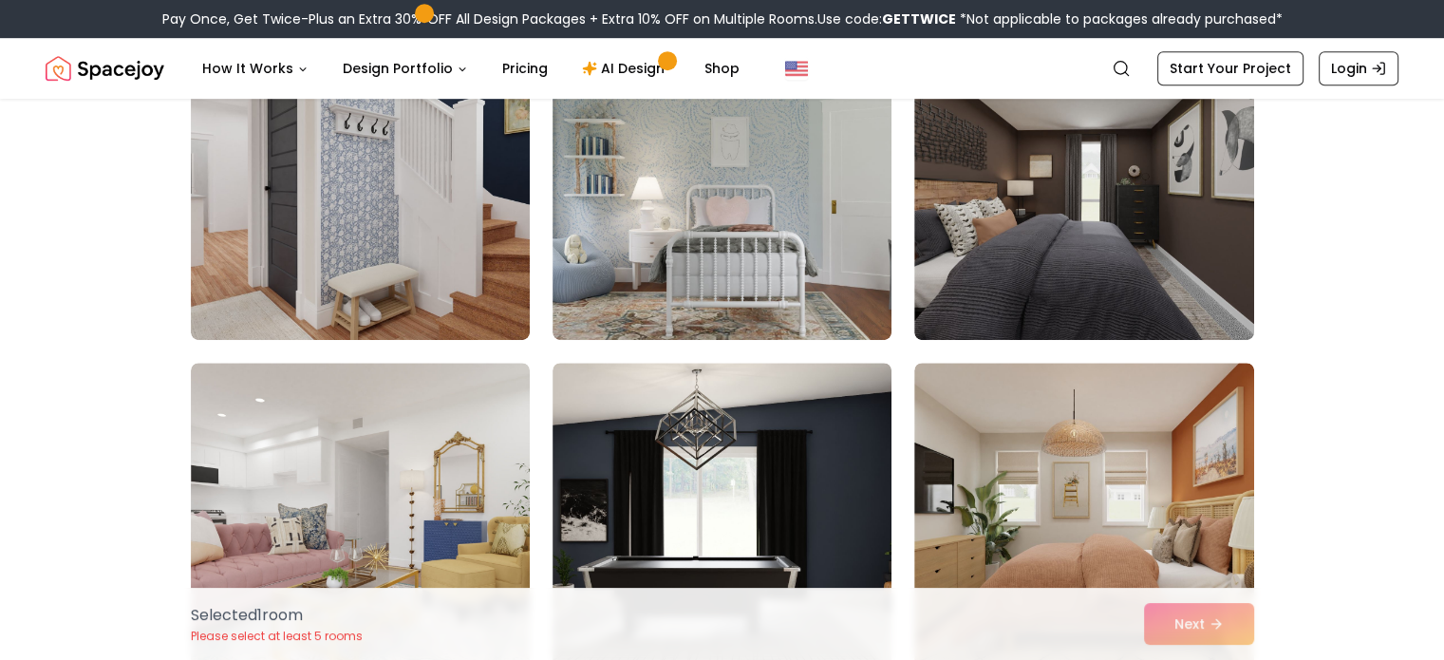
scroll to position [1207, 0]
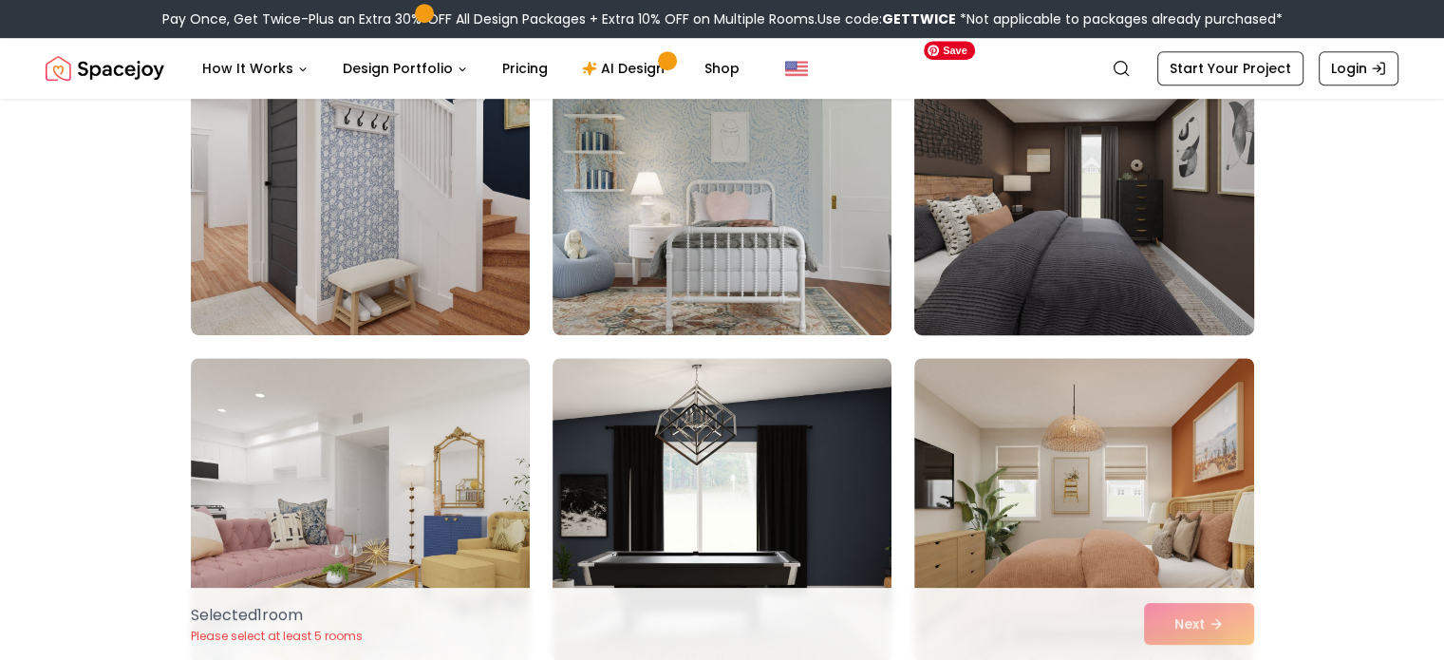
click at [1085, 238] on img at bounding box center [1084, 183] width 356 height 319
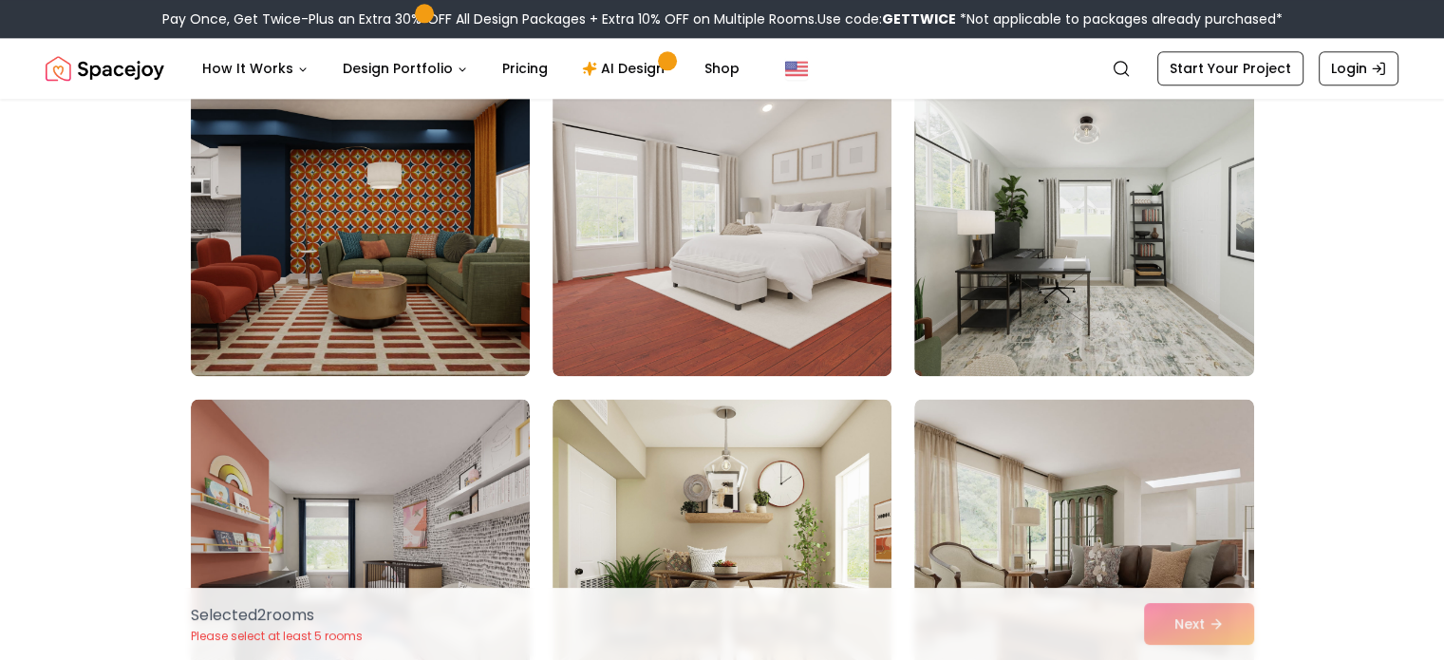
scroll to position [2478, 0]
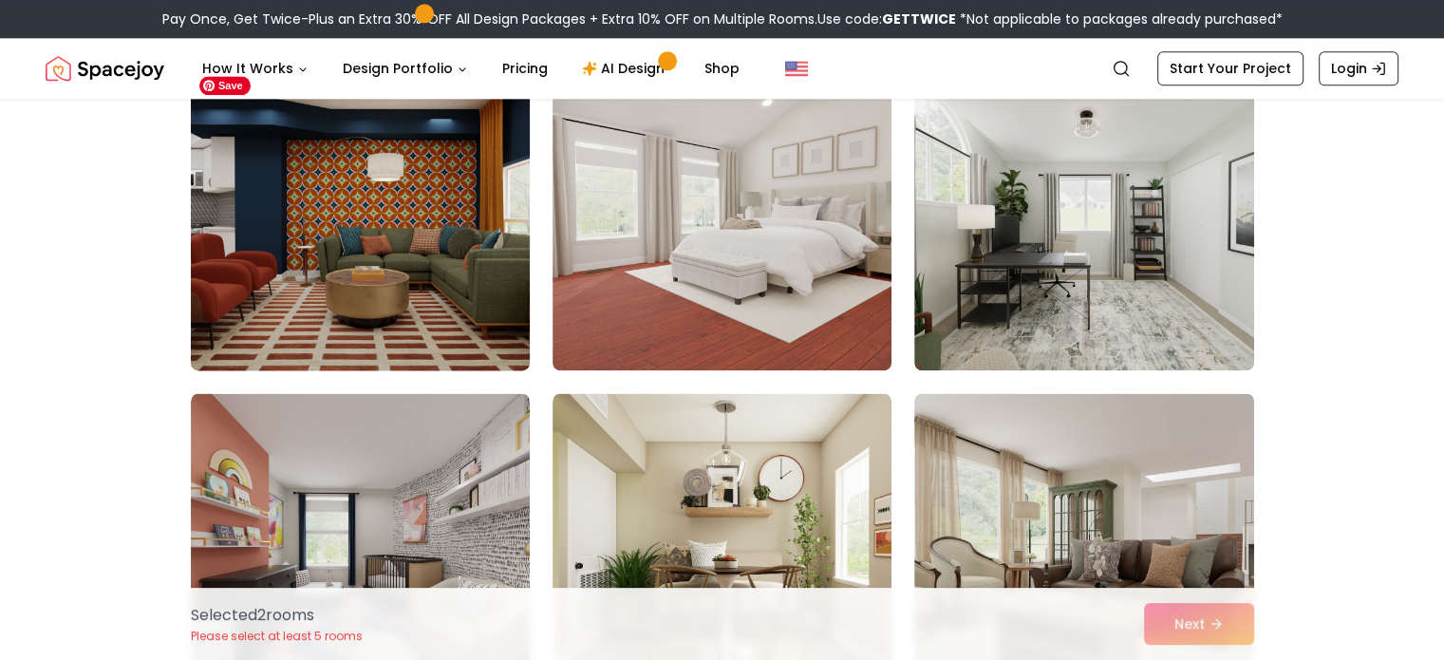
click at [330, 303] on img at bounding box center [360, 218] width 356 height 319
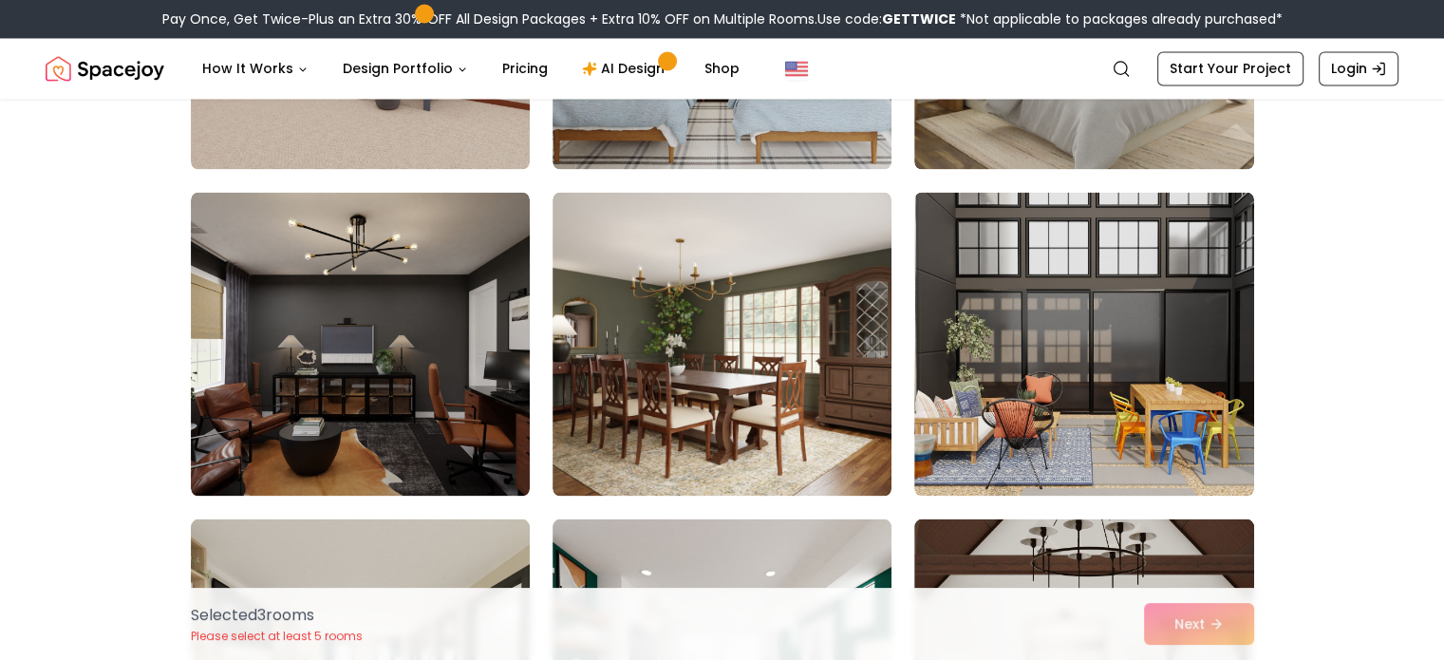
scroll to position [3347, 0]
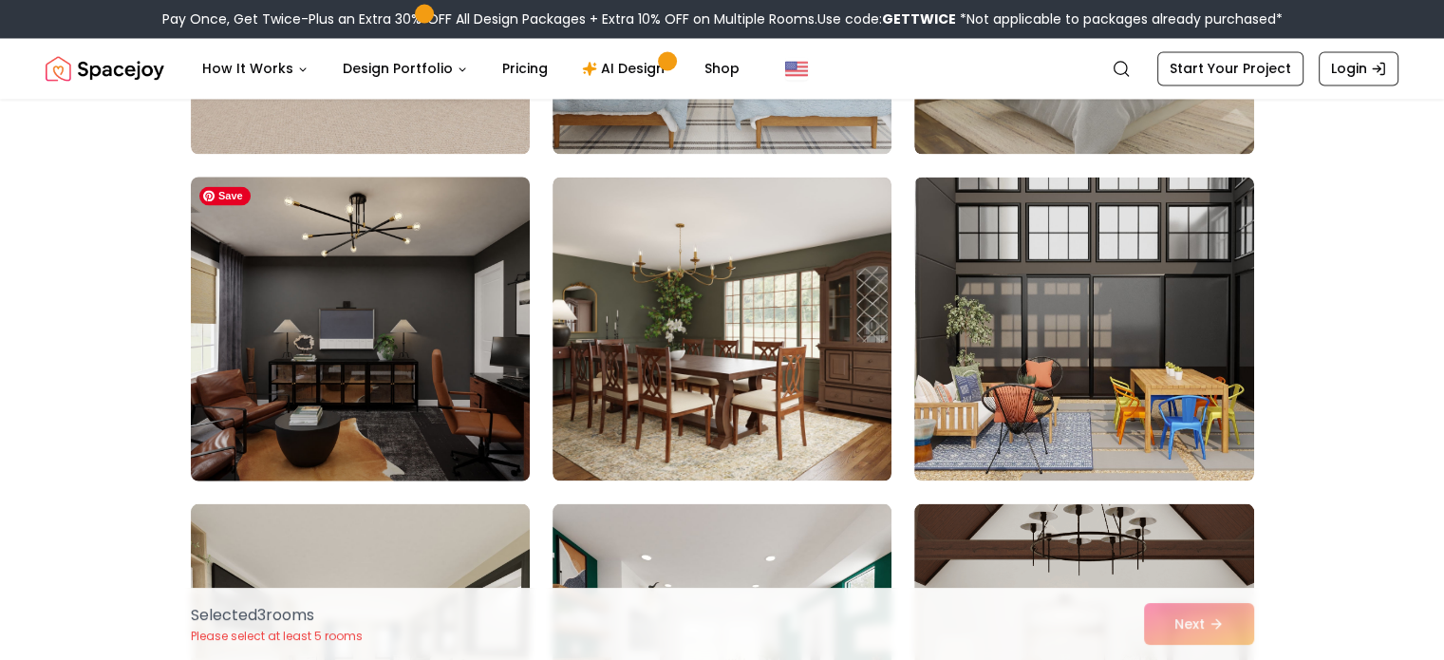
click at [302, 337] on img at bounding box center [360, 328] width 356 height 319
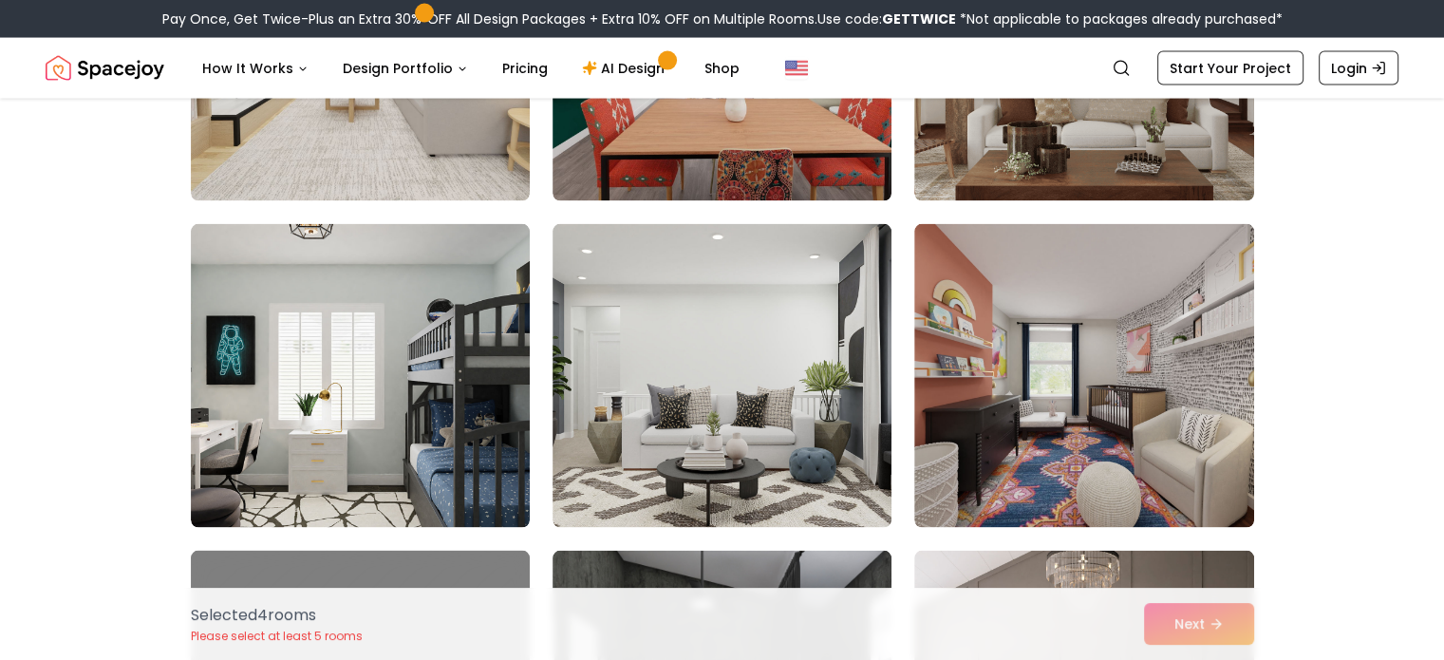
scroll to position [3987, 0]
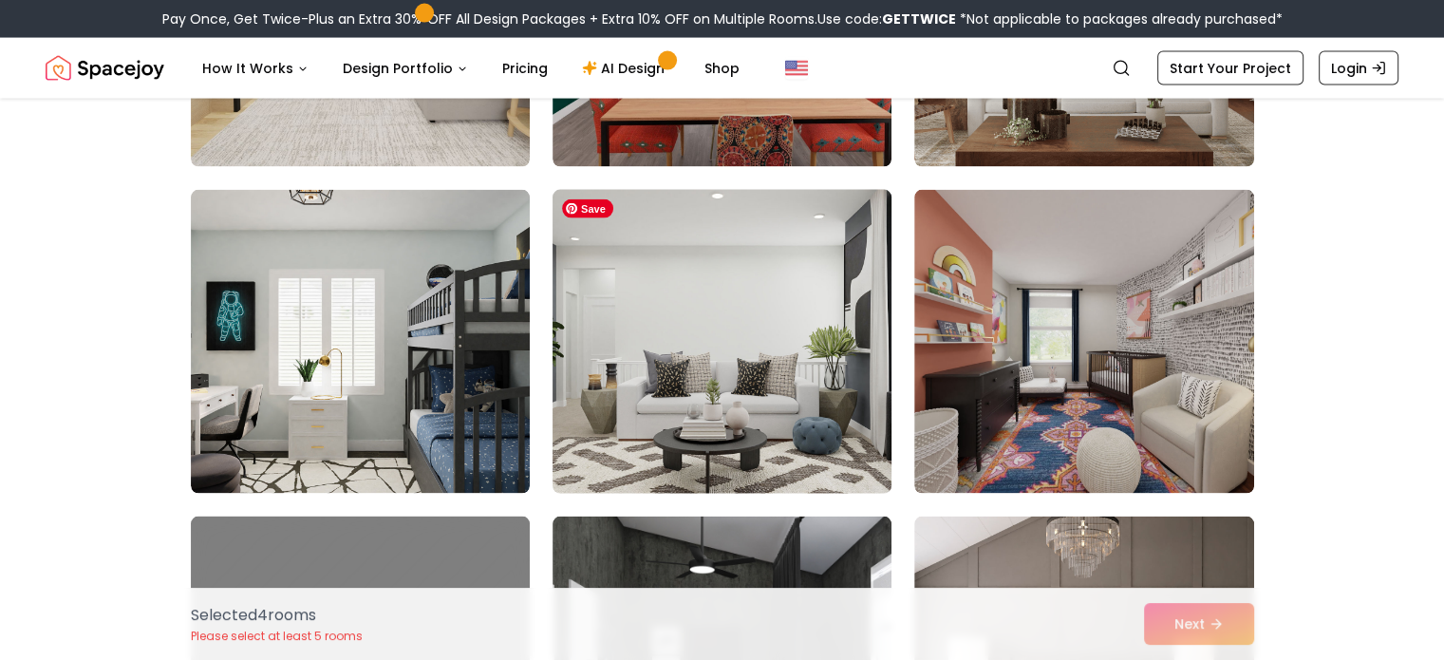
click at [812, 466] on img at bounding box center [722, 341] width 356 height 319
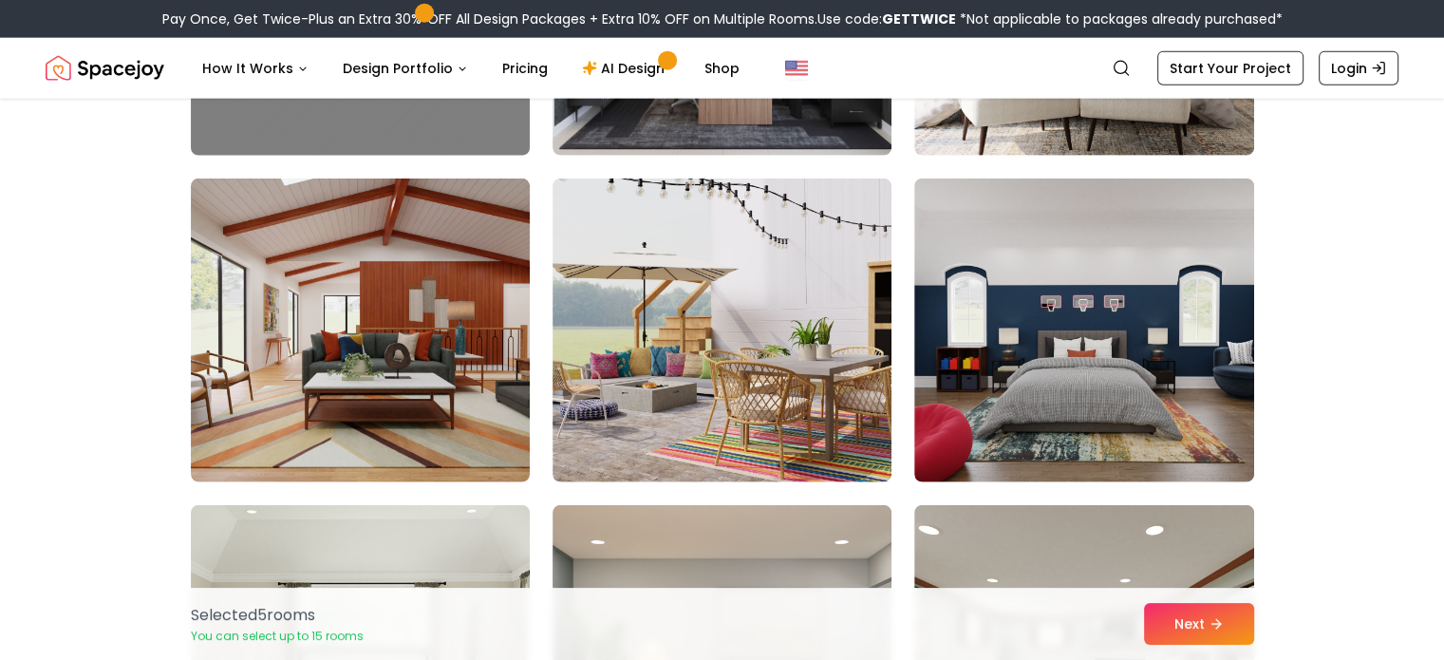
scroll to position [4677, 0]
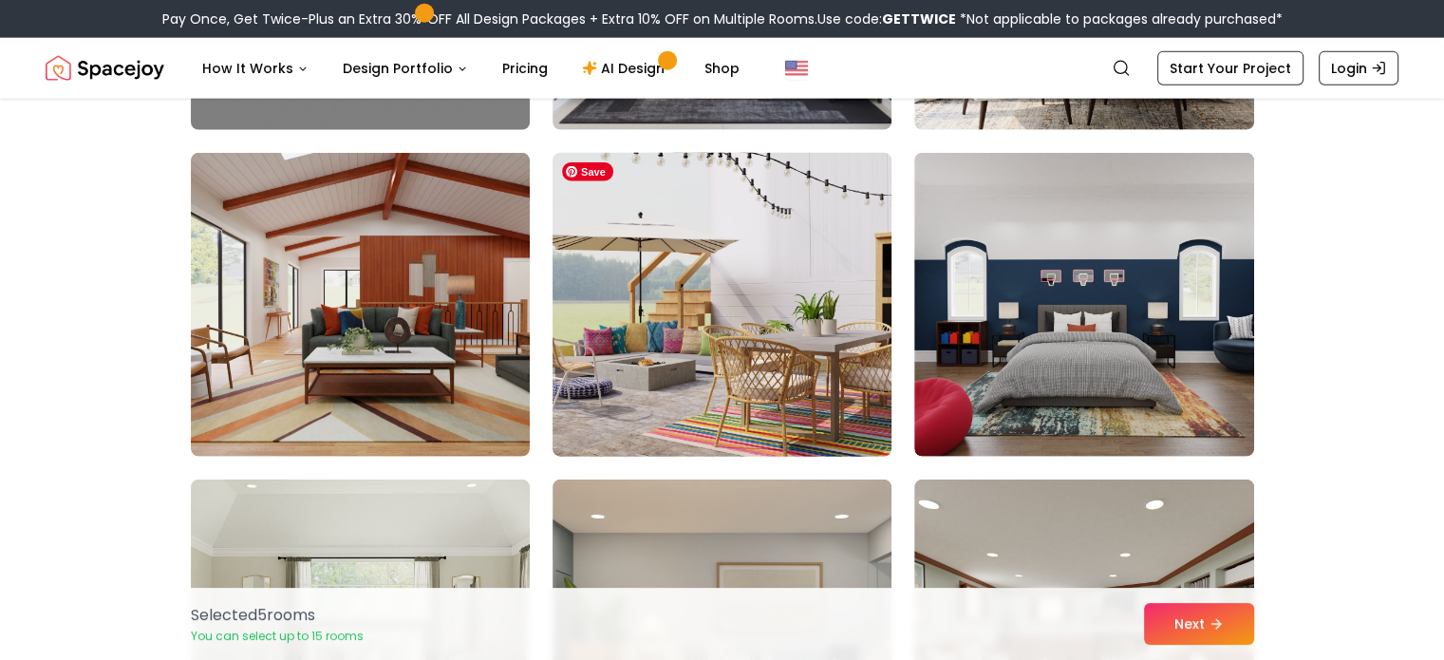
click at [807, 379] on img at bounding box center [722, 304] width 356 height 319
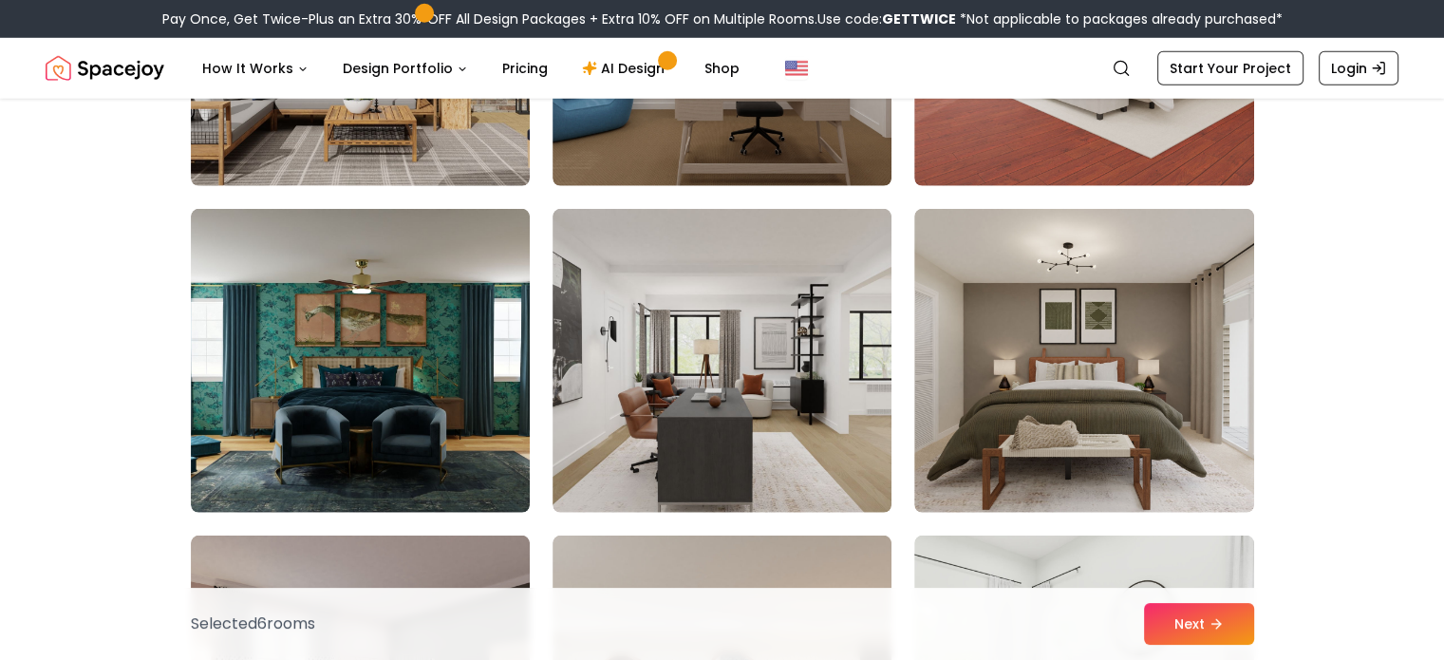
scroll to position [5651, 0]
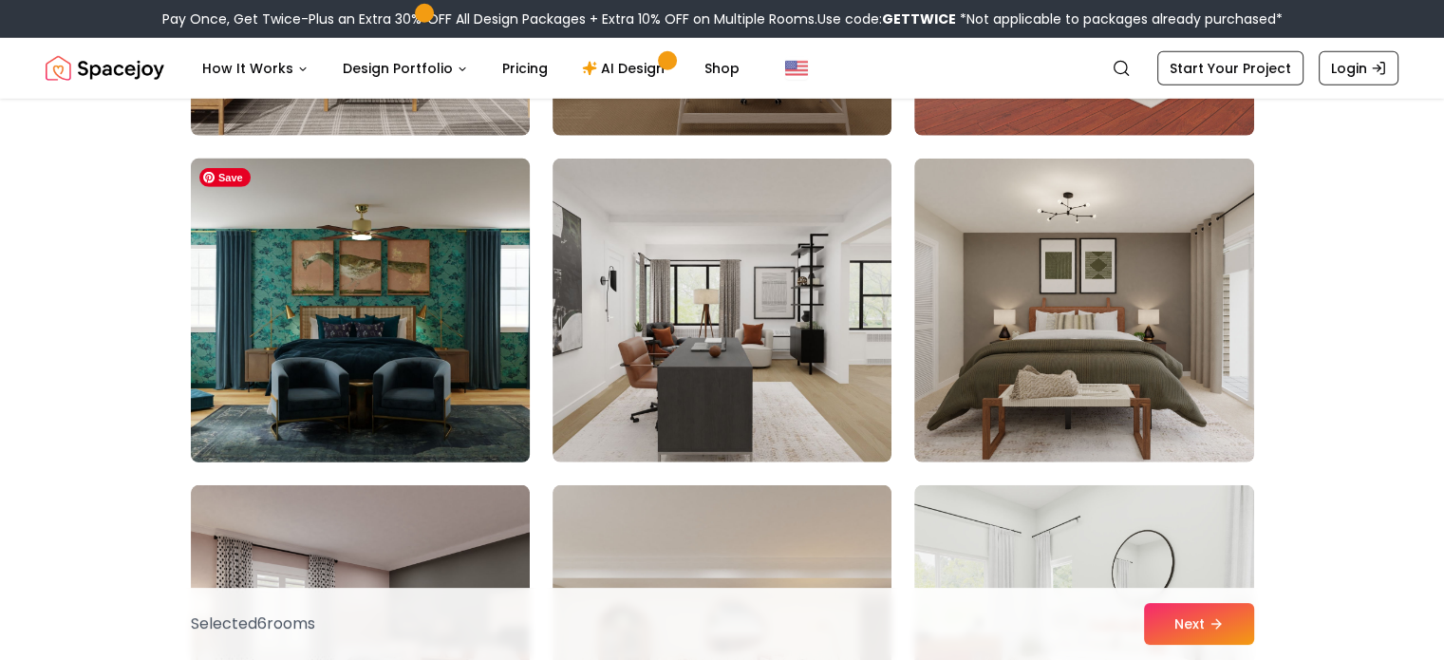
click at [308, 305] on img at bounding box center [360, 310] width 356 height 319
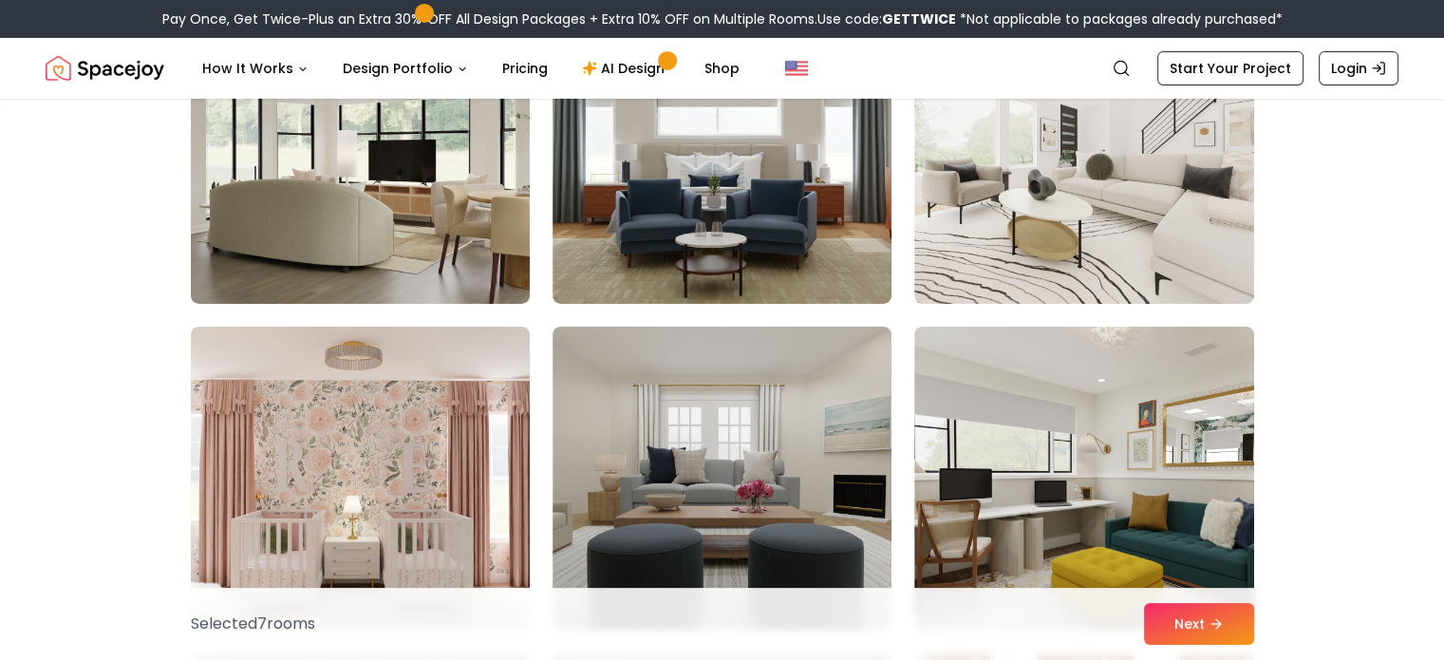
scroll to position [6474, 0]
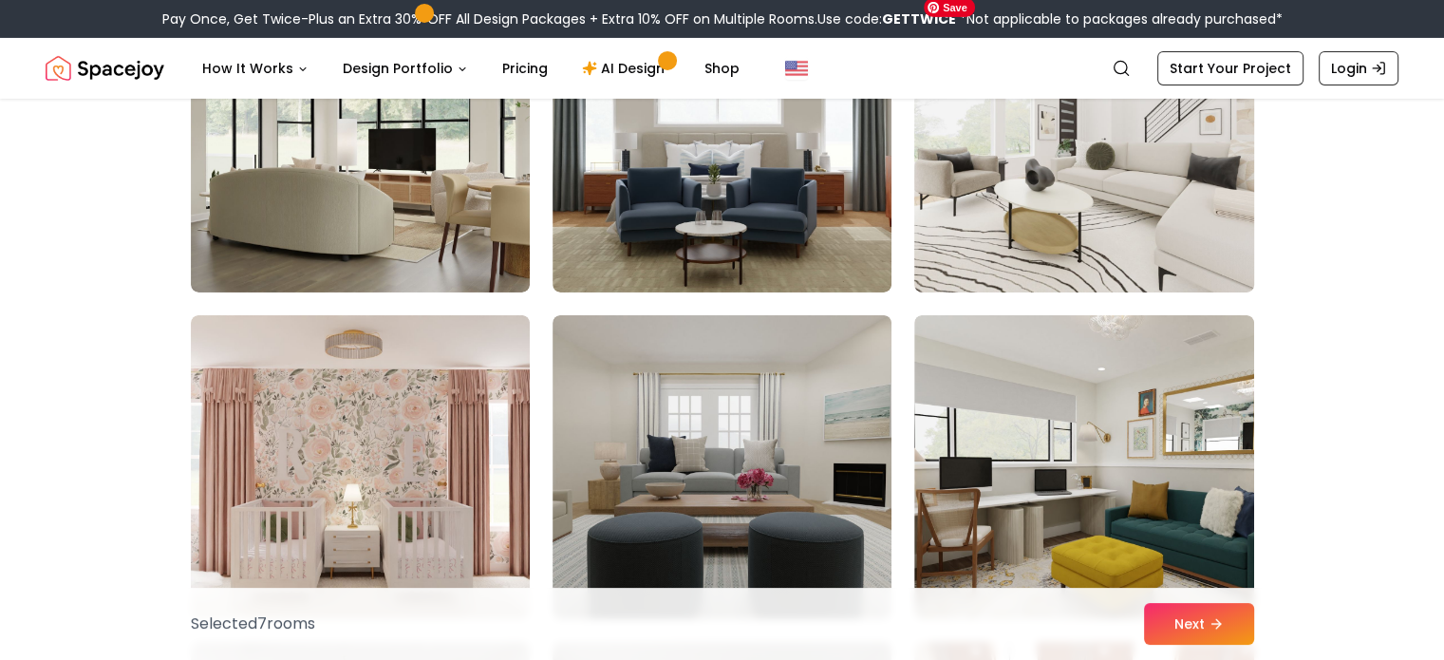
click at [1094, 230] on img at bounding box center [1084, 140] width 356 height 319
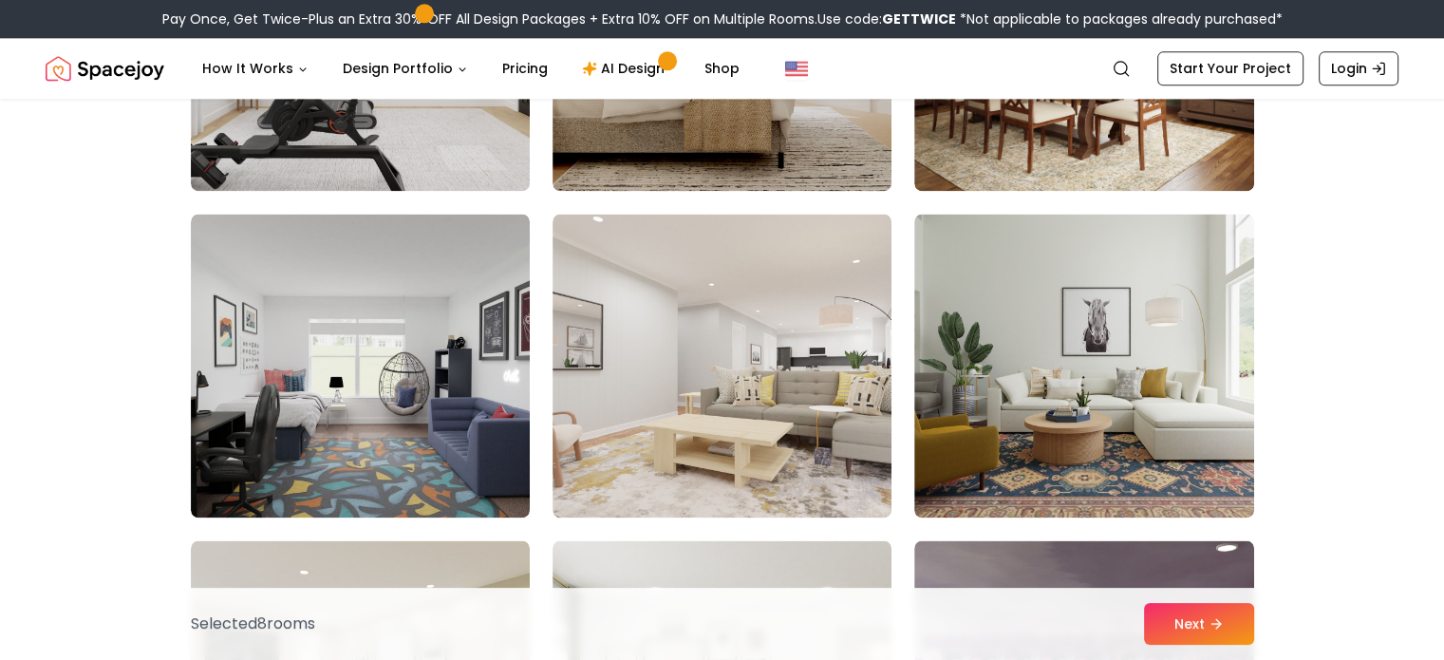
scroll to position [9872, 0]
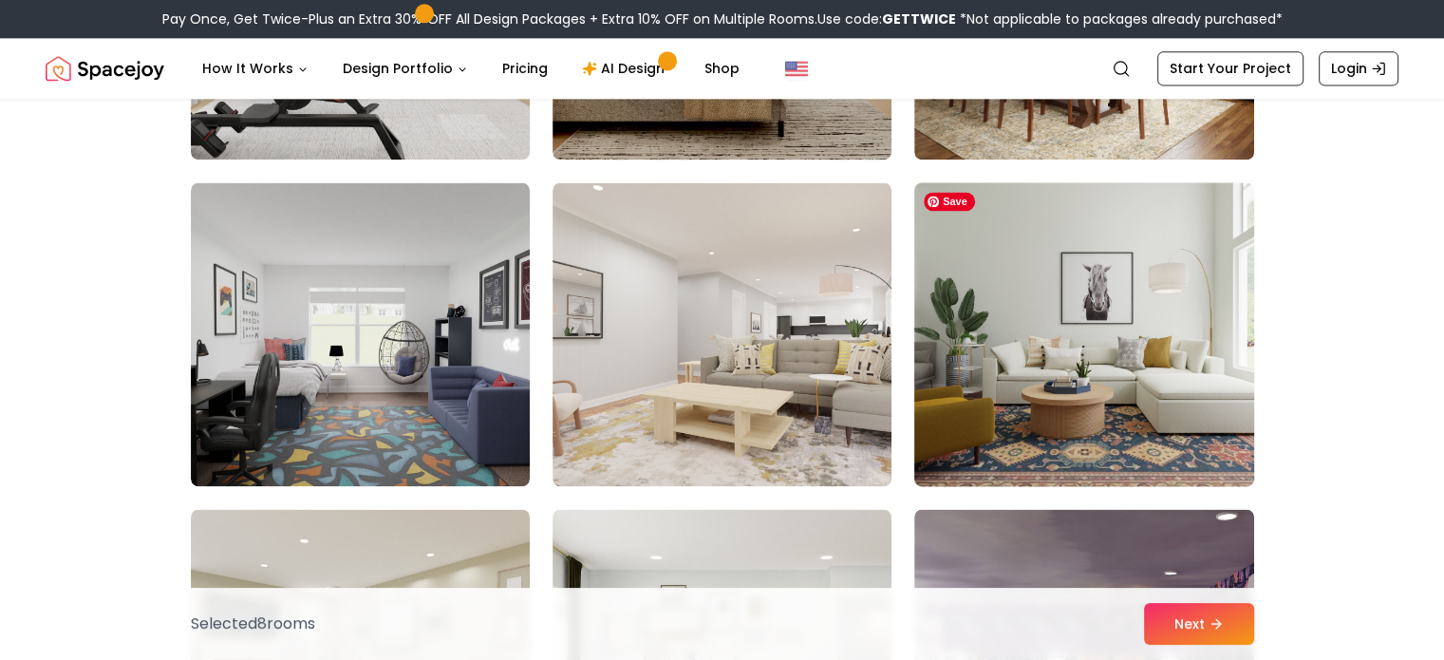
click at [1046, 348] on img at bounding box center [1084, 334] width 356 height 319
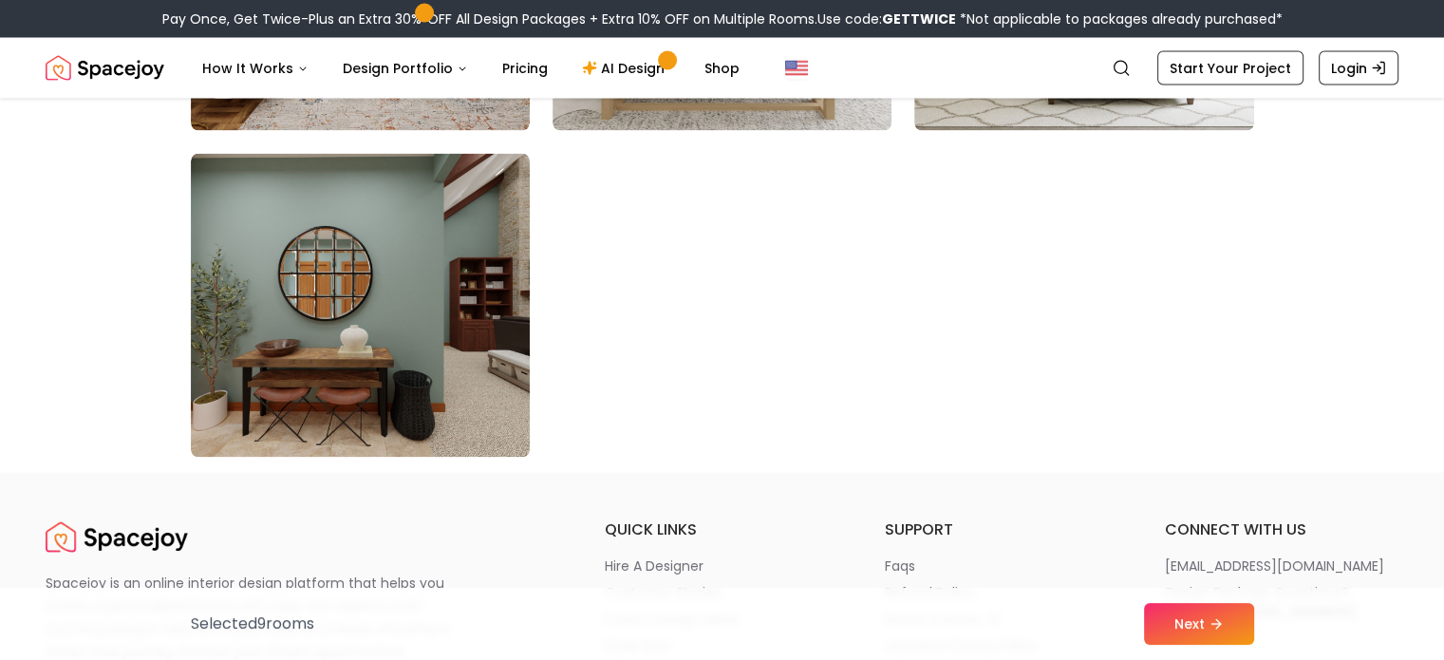
scroll to position [10896, 0]
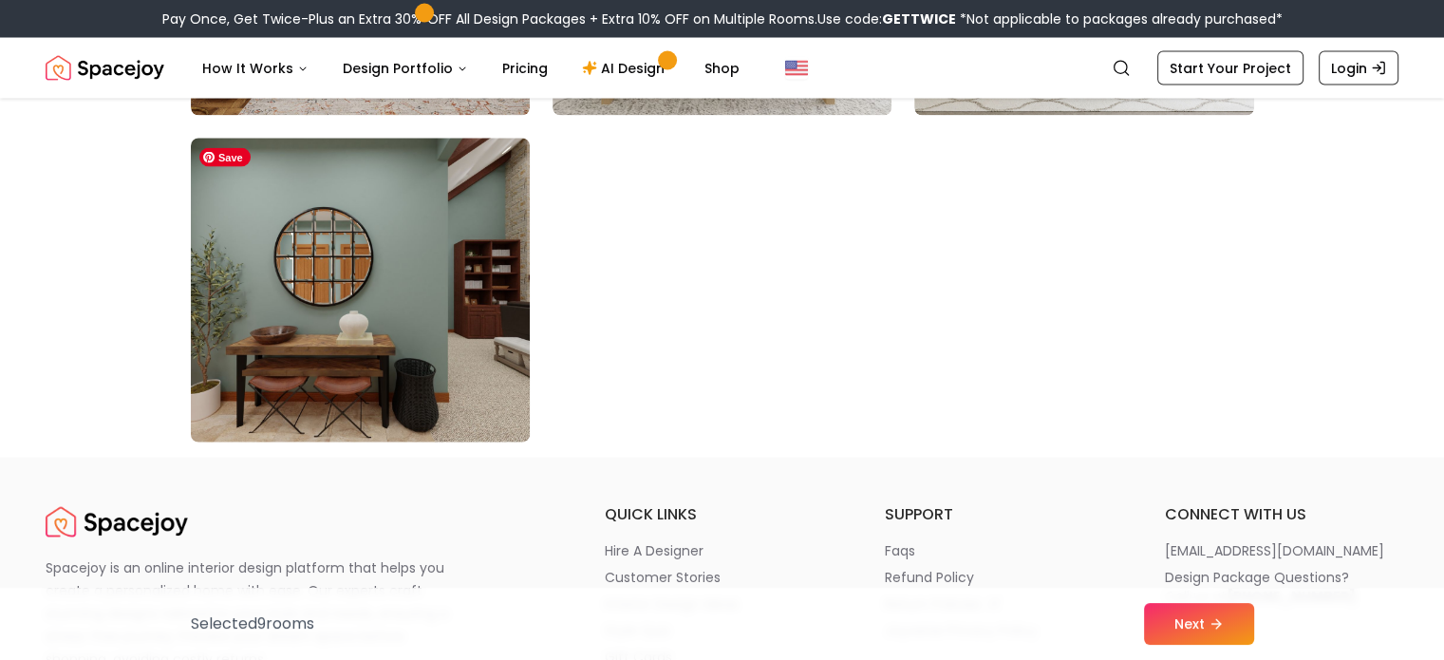
click at [354, 298] on img at bounding box center [360, 290] width 356 height 319
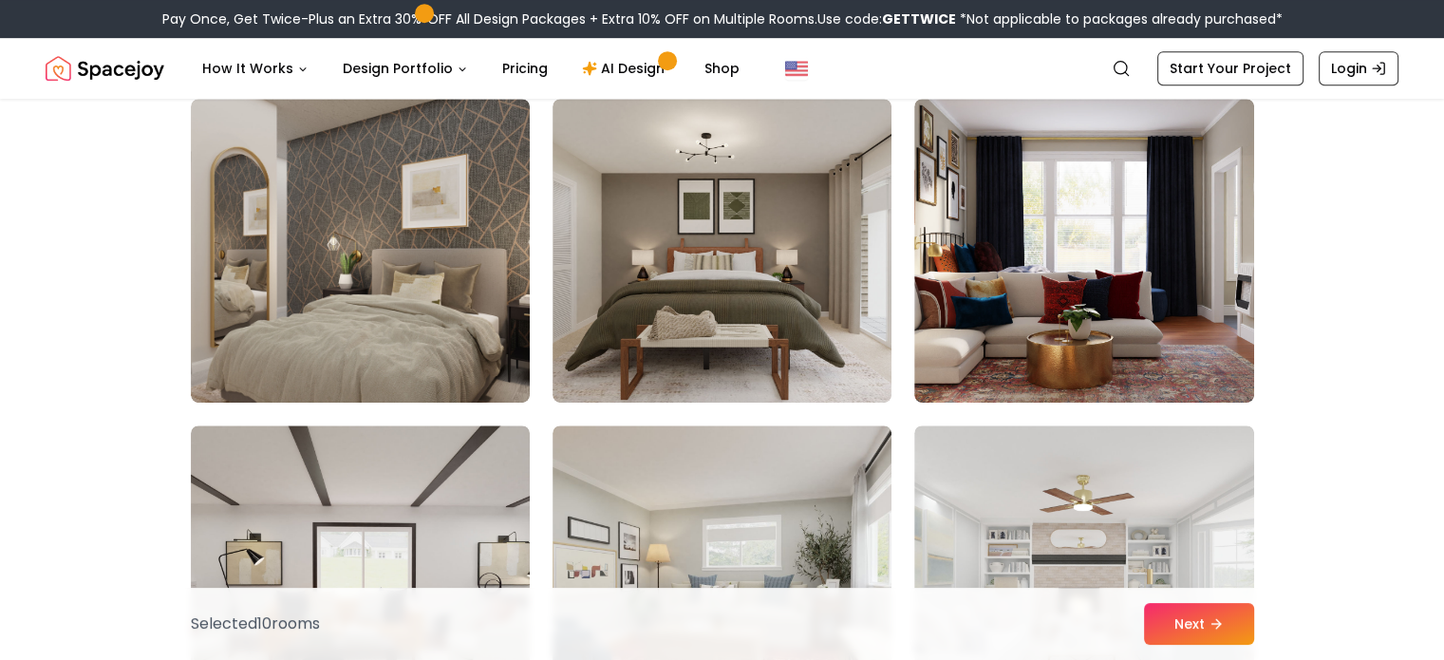
scroll to position [8400, 0]
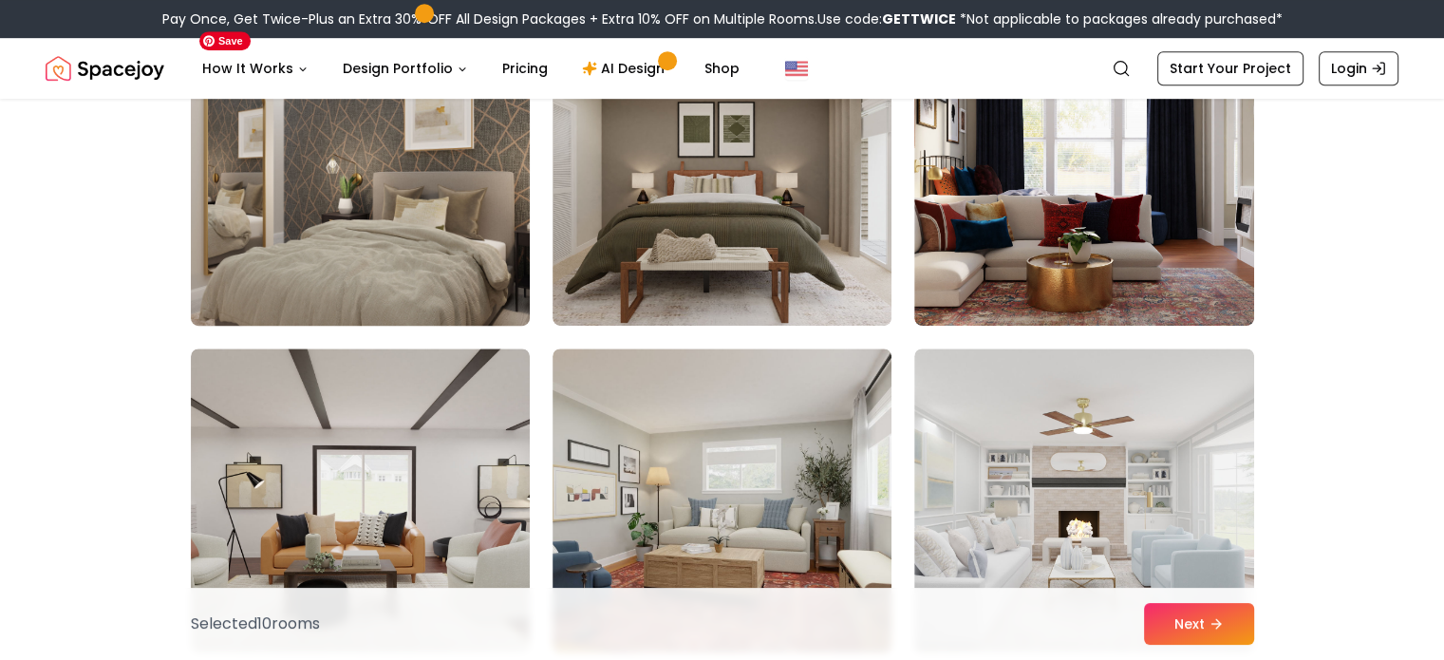
click at [411, 264] on img at bounding box center [360, 173] width 356 height 319
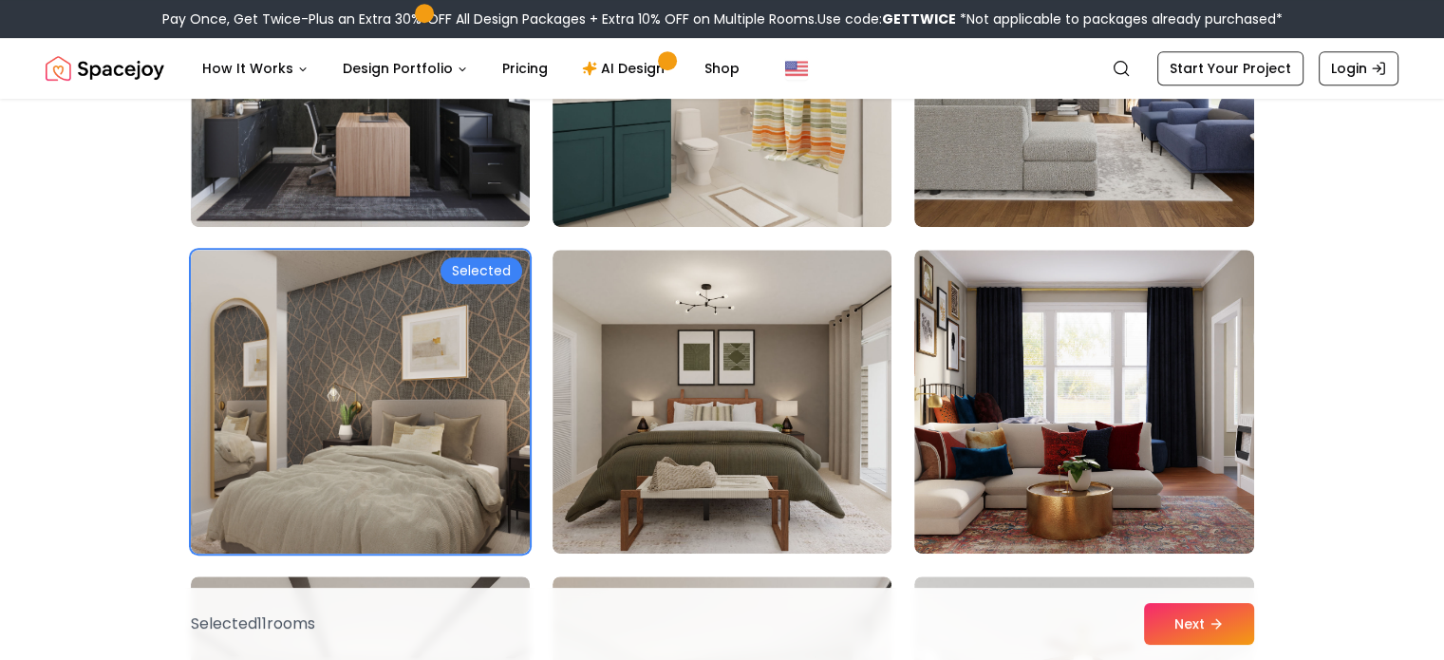
scroll to position [8156, 0]
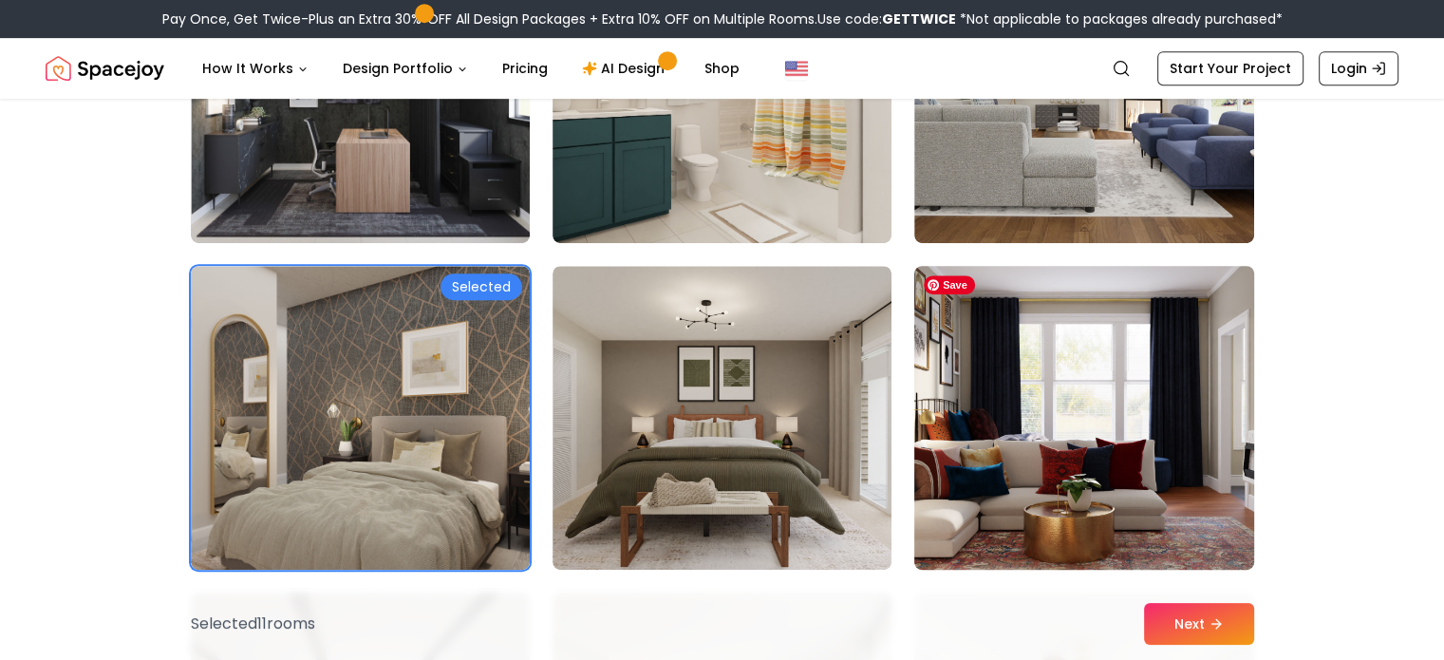
click at [1061, 433] on img at bounding box center [1084, 417] width 356 height 319
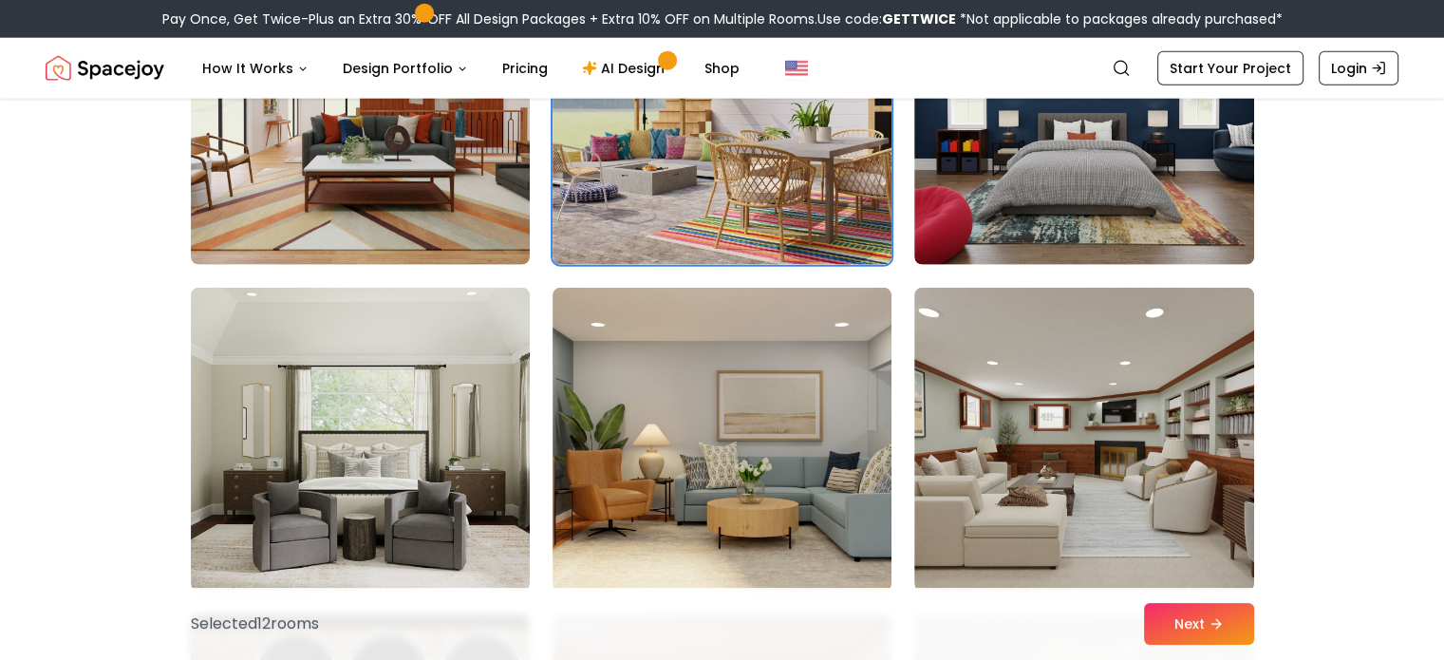
scroll to position [4853, 0]
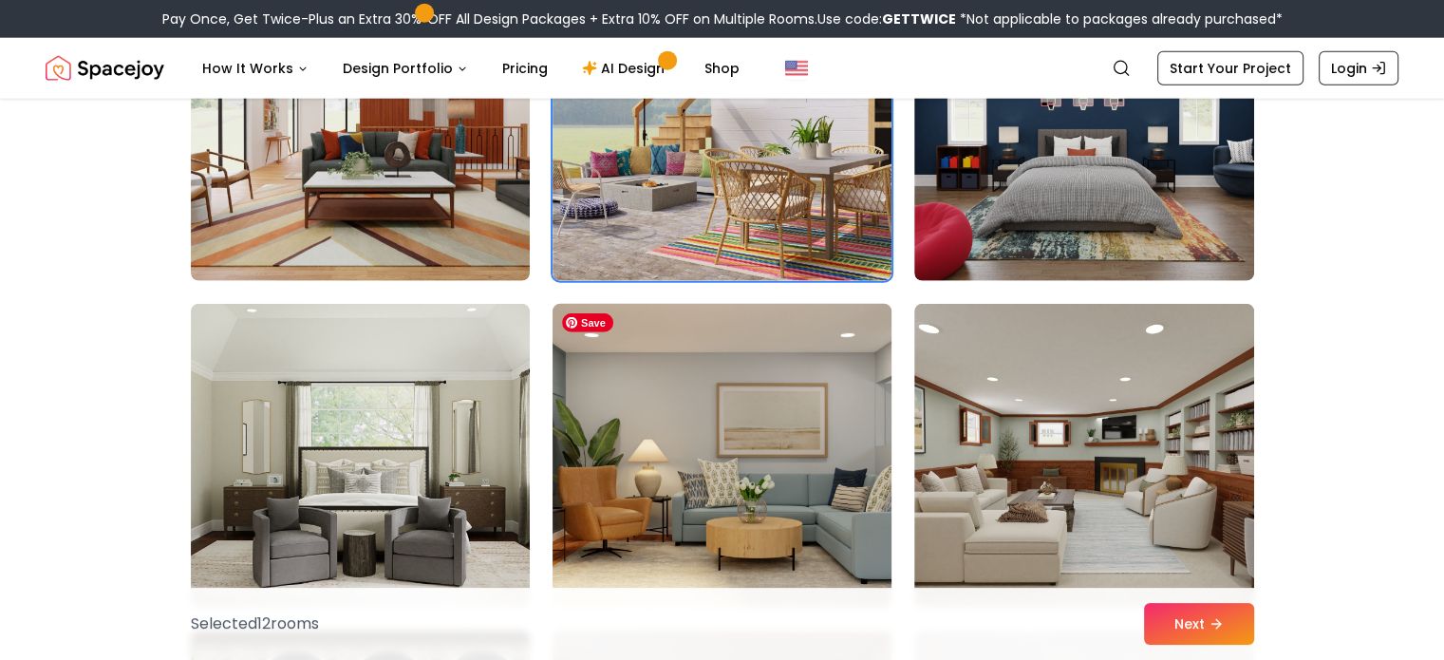
click at [757, 459] on img at bounding box center [722, 455] width 356 height 319
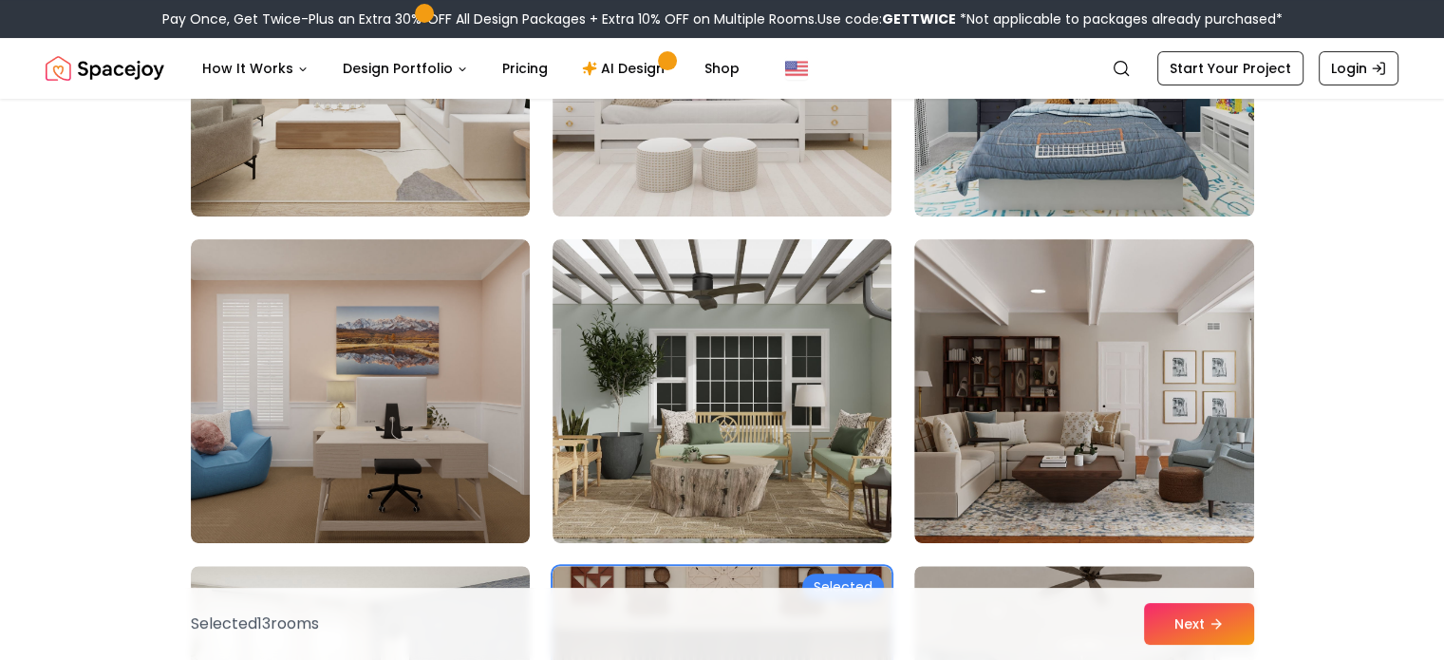
scroll to position [435, 0]
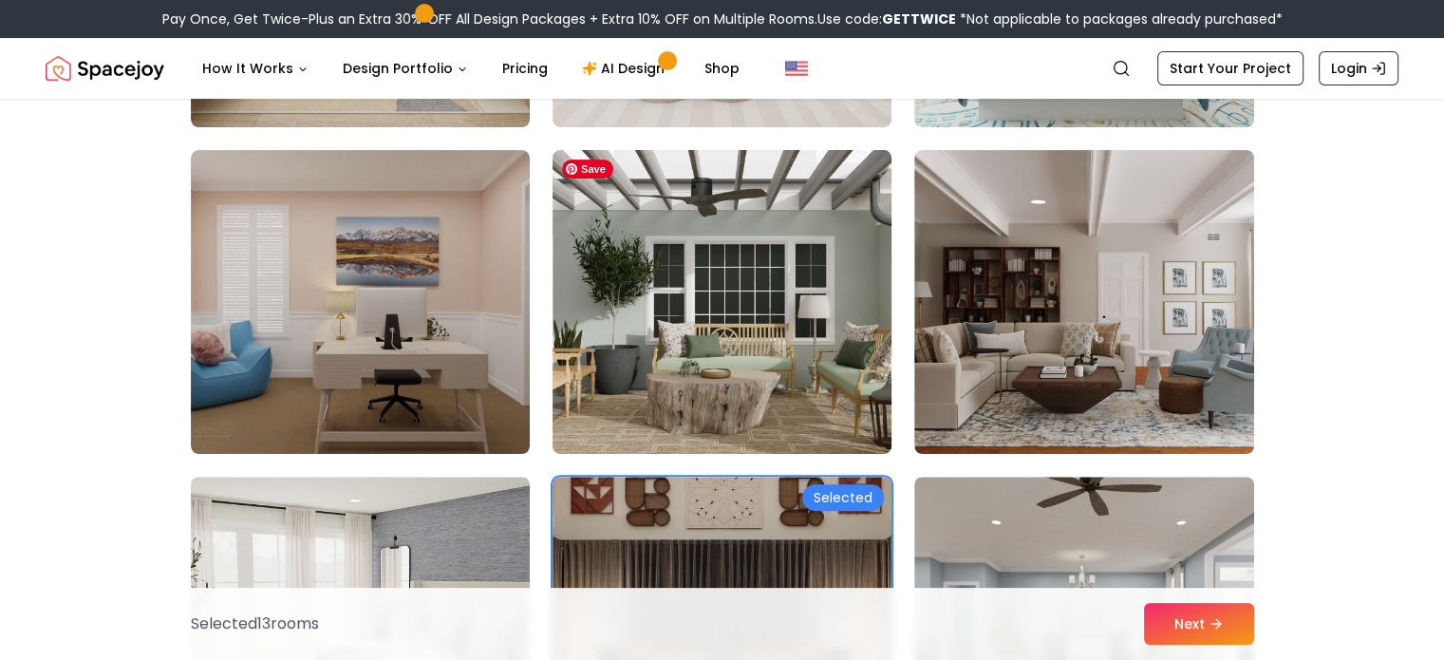
click at [737, 299] on img at bounding box center [722, 301] width 356 height 319
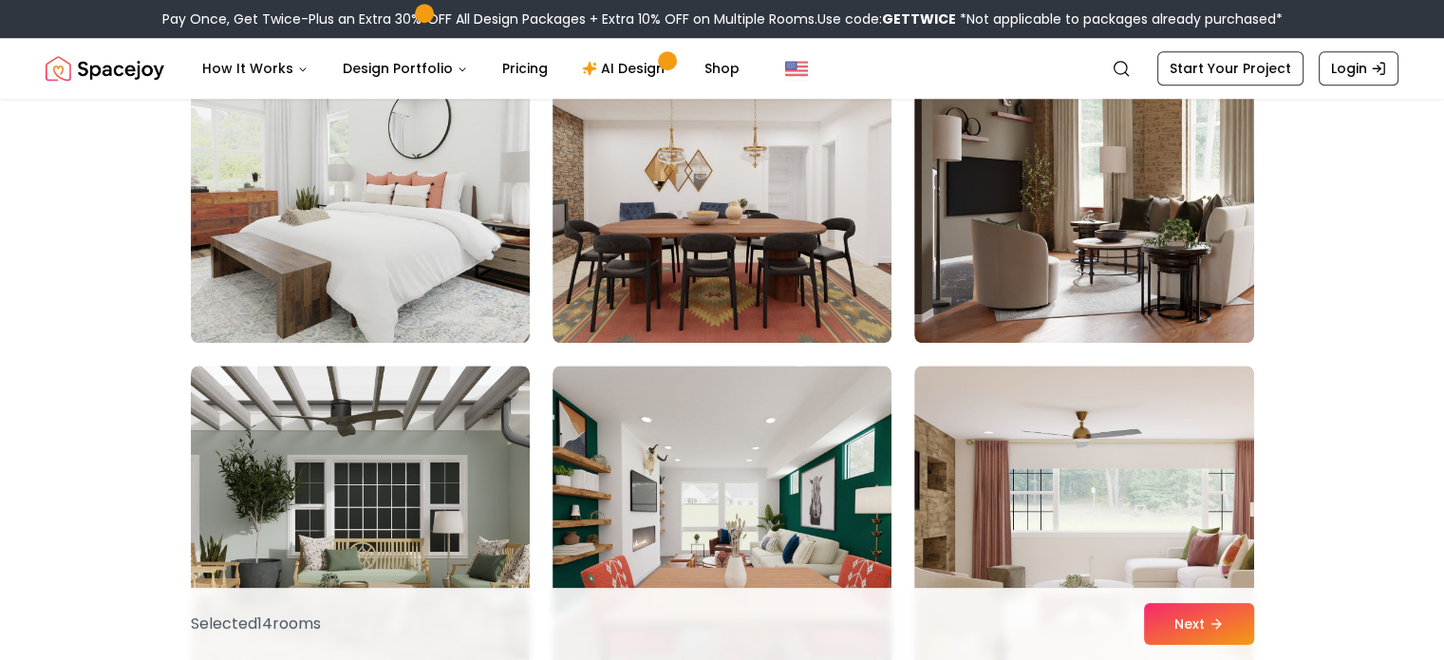
scroll to position [1915, 0]
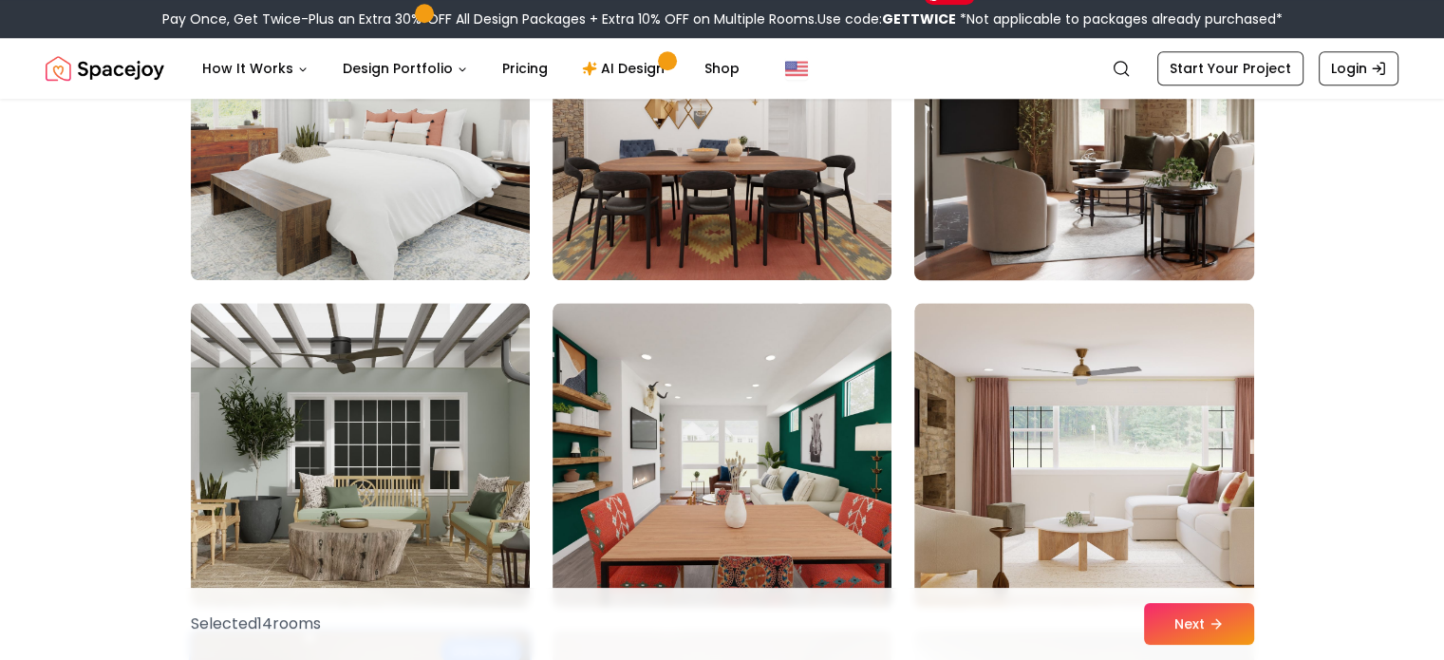
click at [1143, 223] on img at bounding box center [1084, 128] width 356 height 319
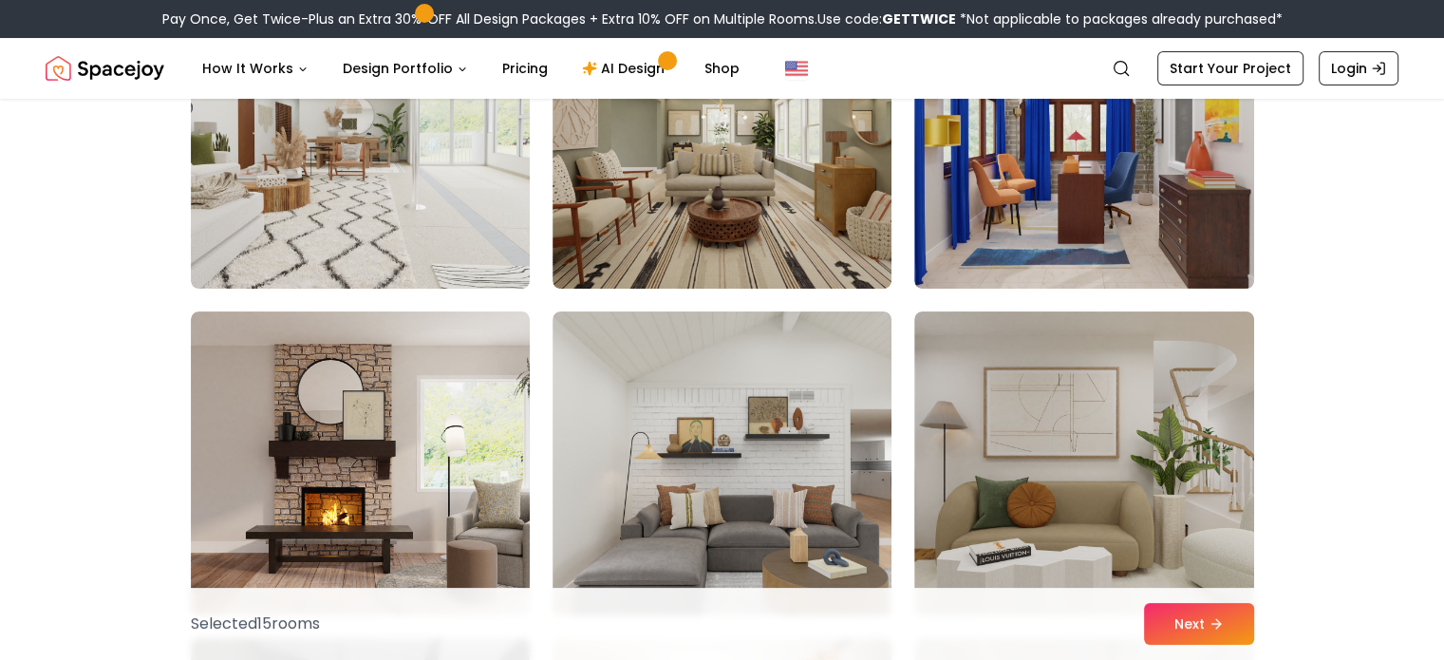
scroll to position [7508, 0]
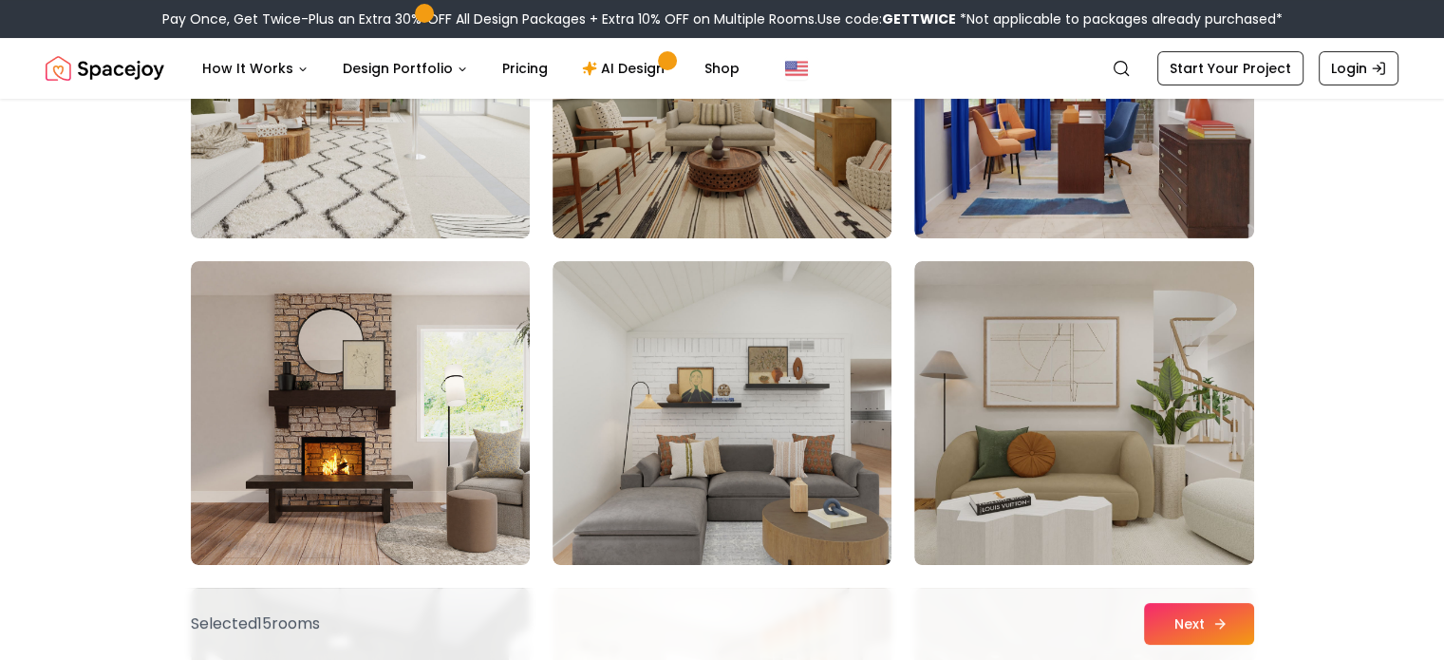
click at [1178, 622] on button "Next" at bounding box center [1199, 624] width 110 height 42
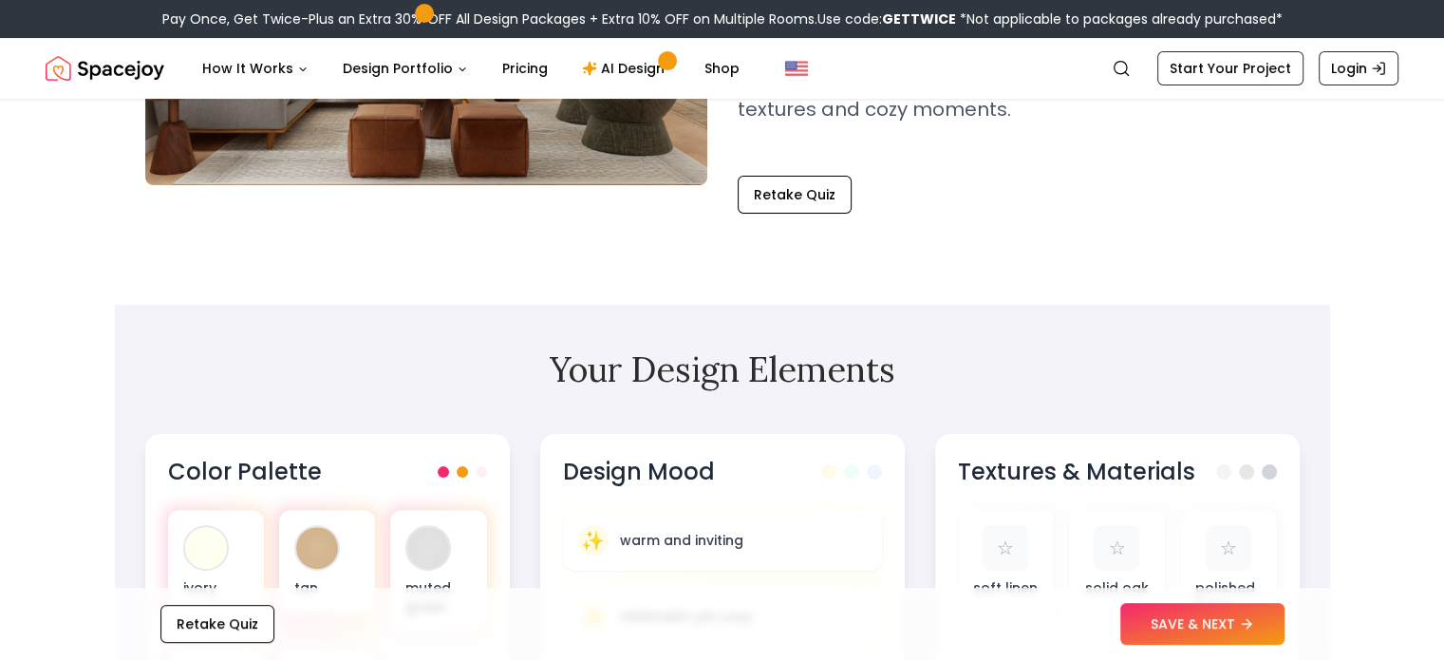
scroll to position [399, 0]
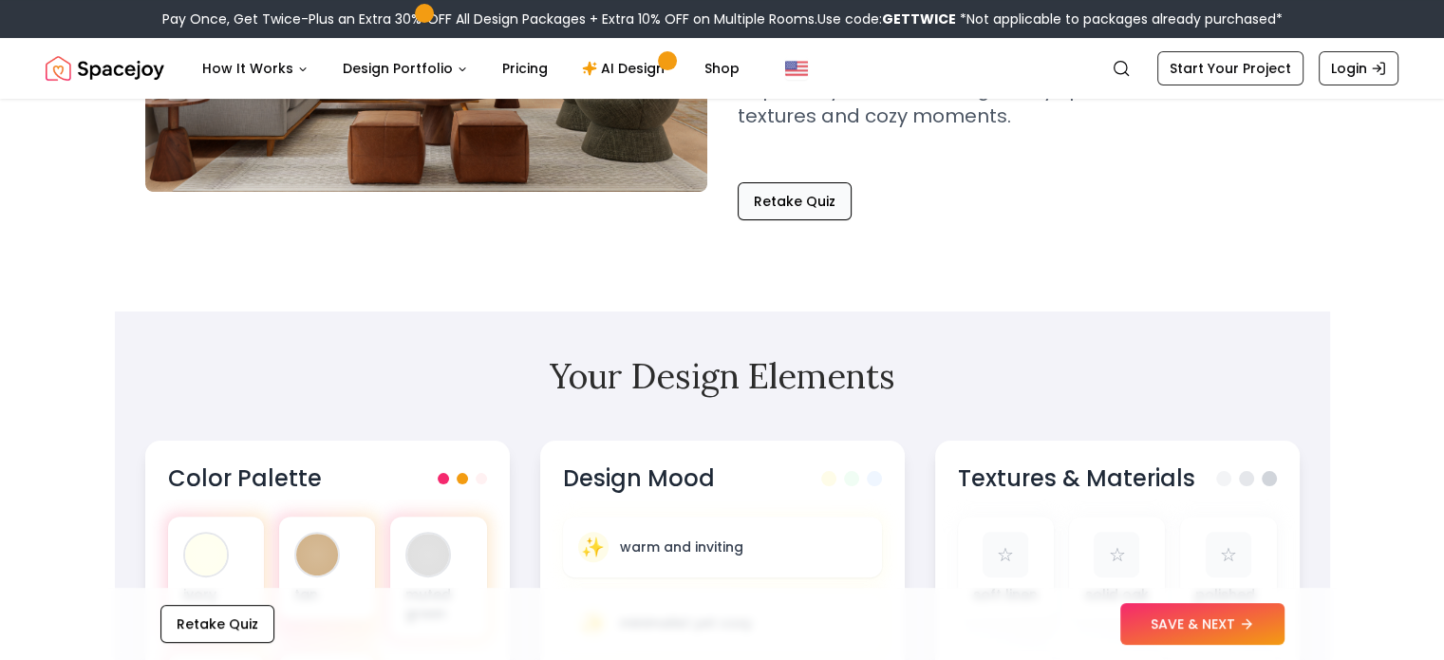
click at [795, 201] on button "Retake Quiz" at bounding box center [795, 201] width 114 height 38
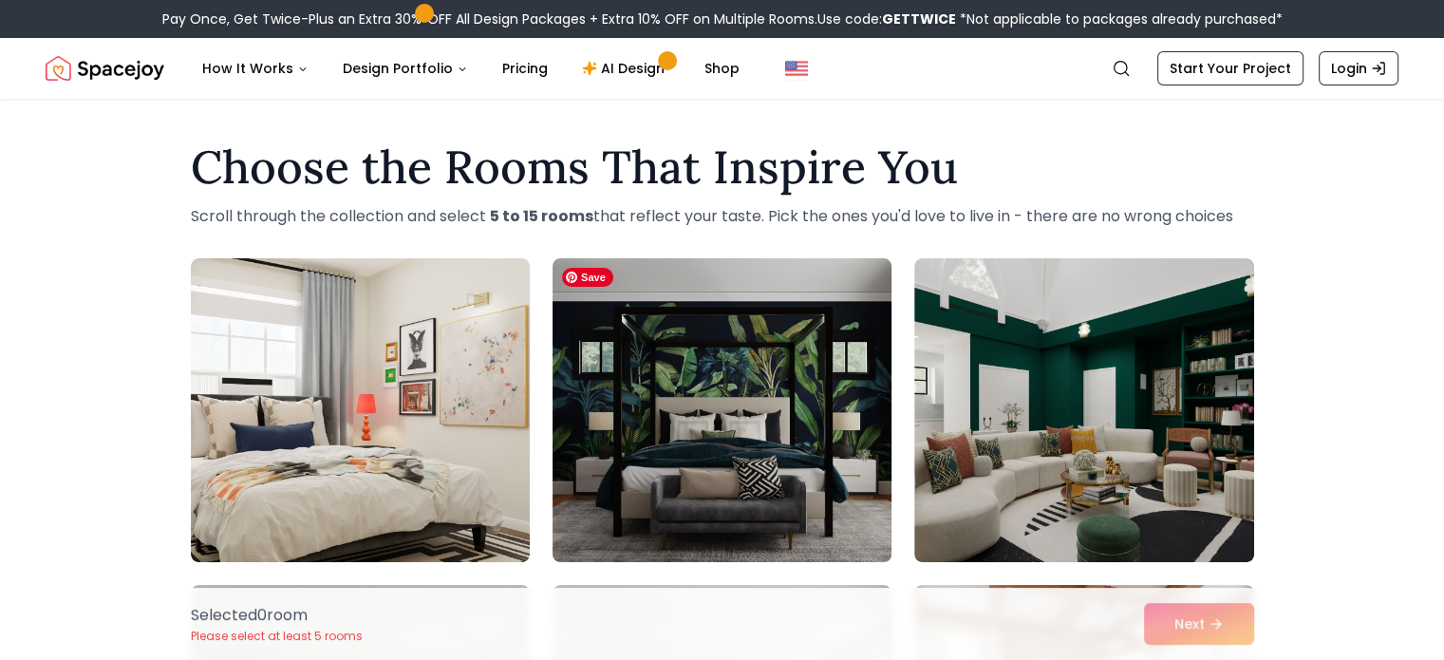
click at [787, 419] on img at bounding box center [722, 410] width 356 height 319
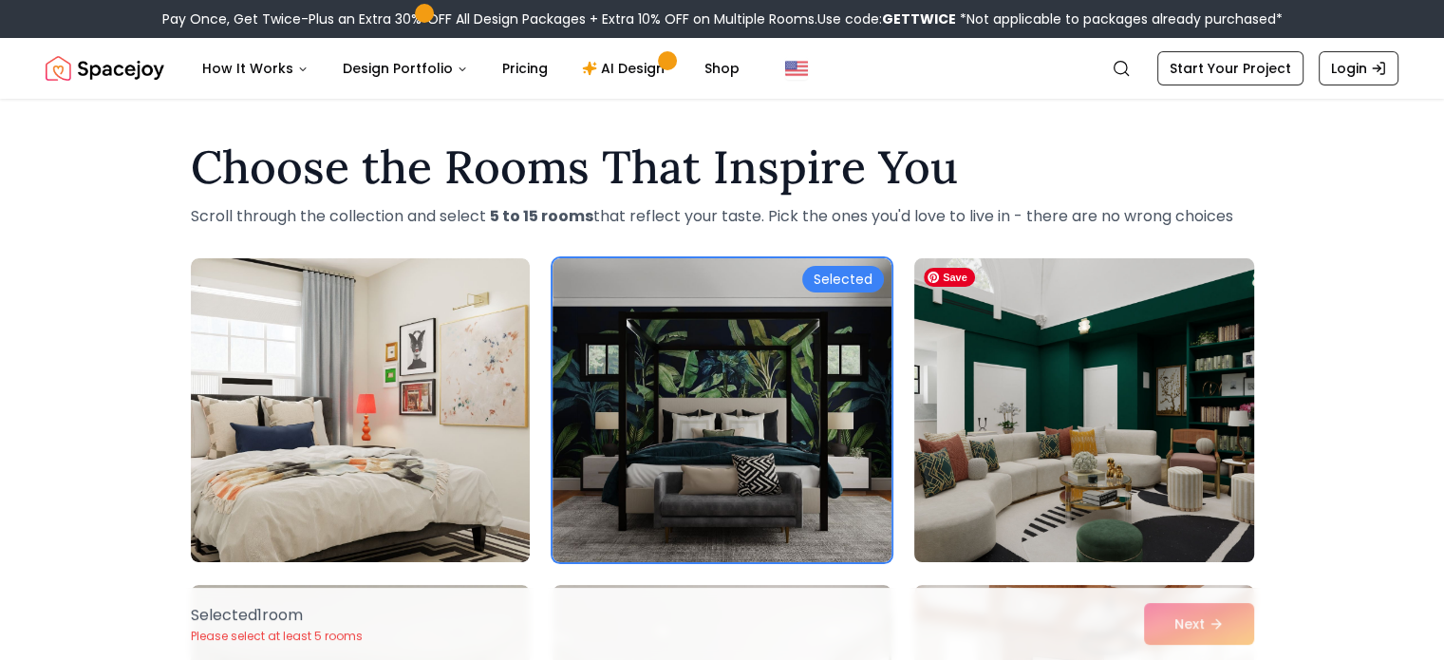
click at [1071, 396] on img at bounding box center [1084, 410] width 356 height 319
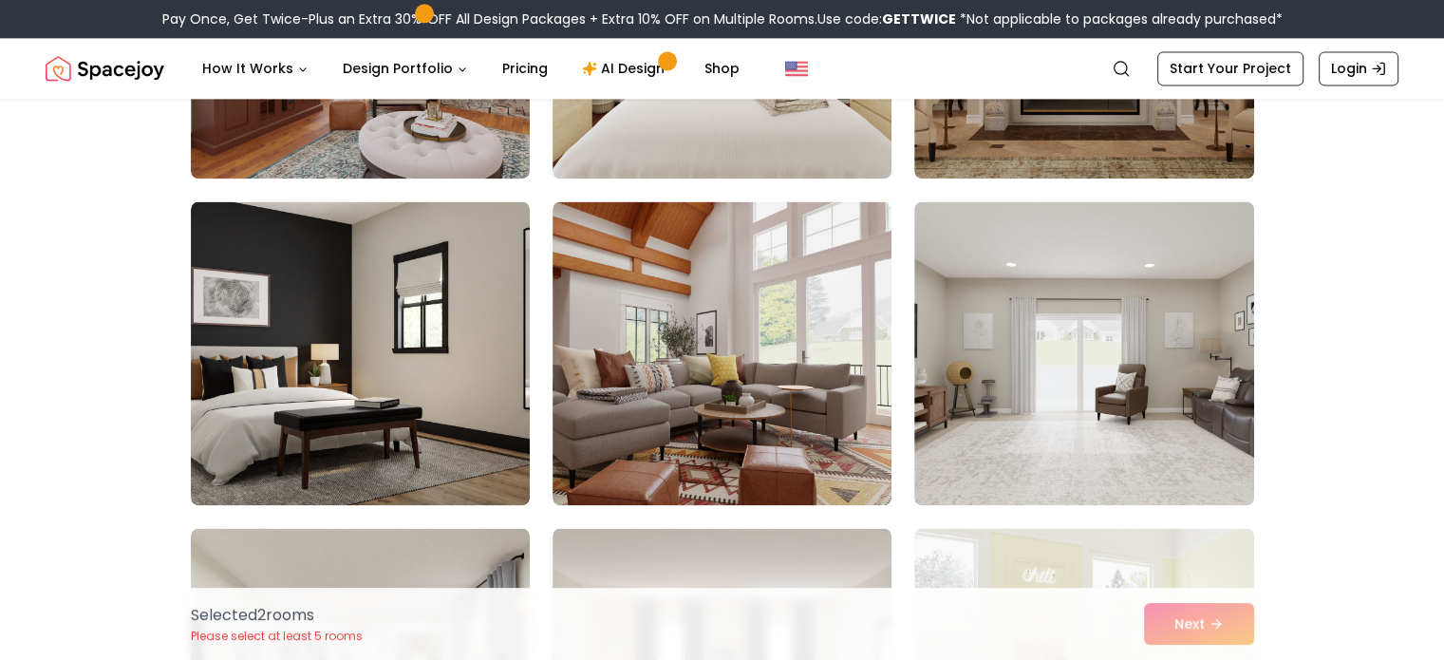
scroll to position [2683, 0]
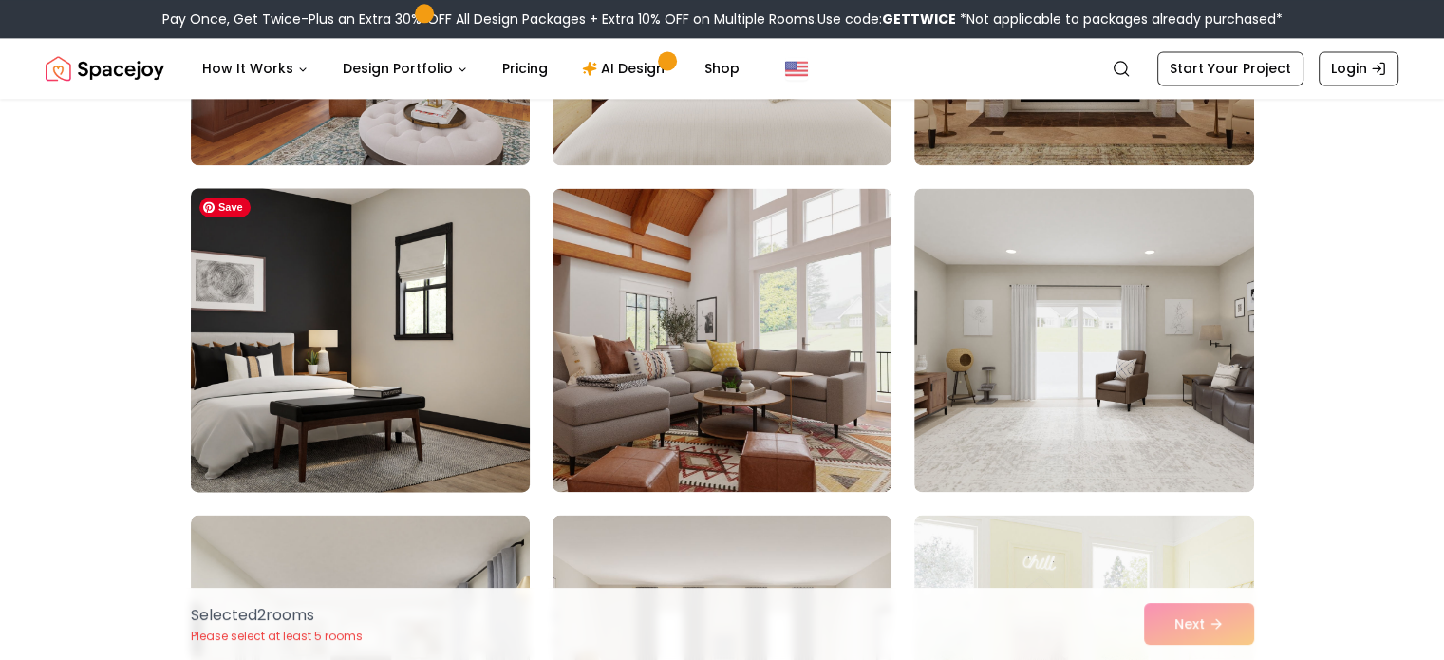
click at [286, 360] on img at bounding box center [360, 339] width 356 height 319
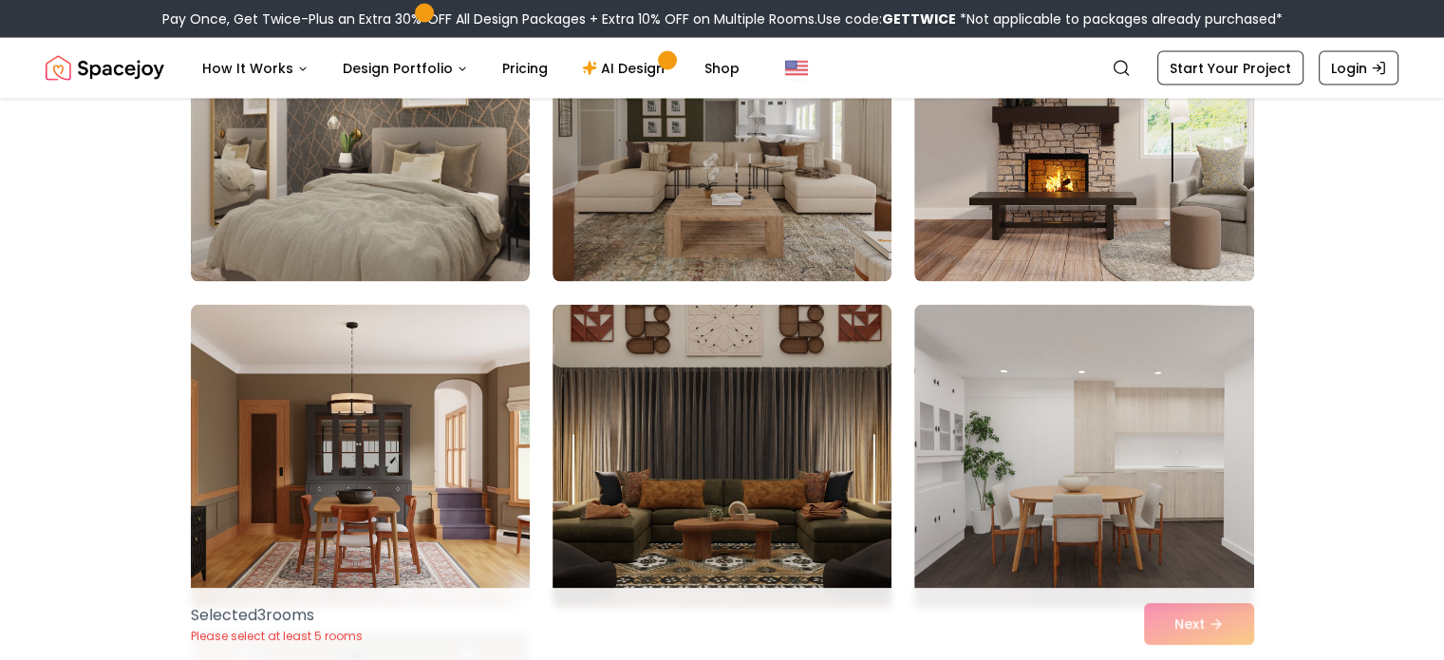
scroll to position [3897, 0]
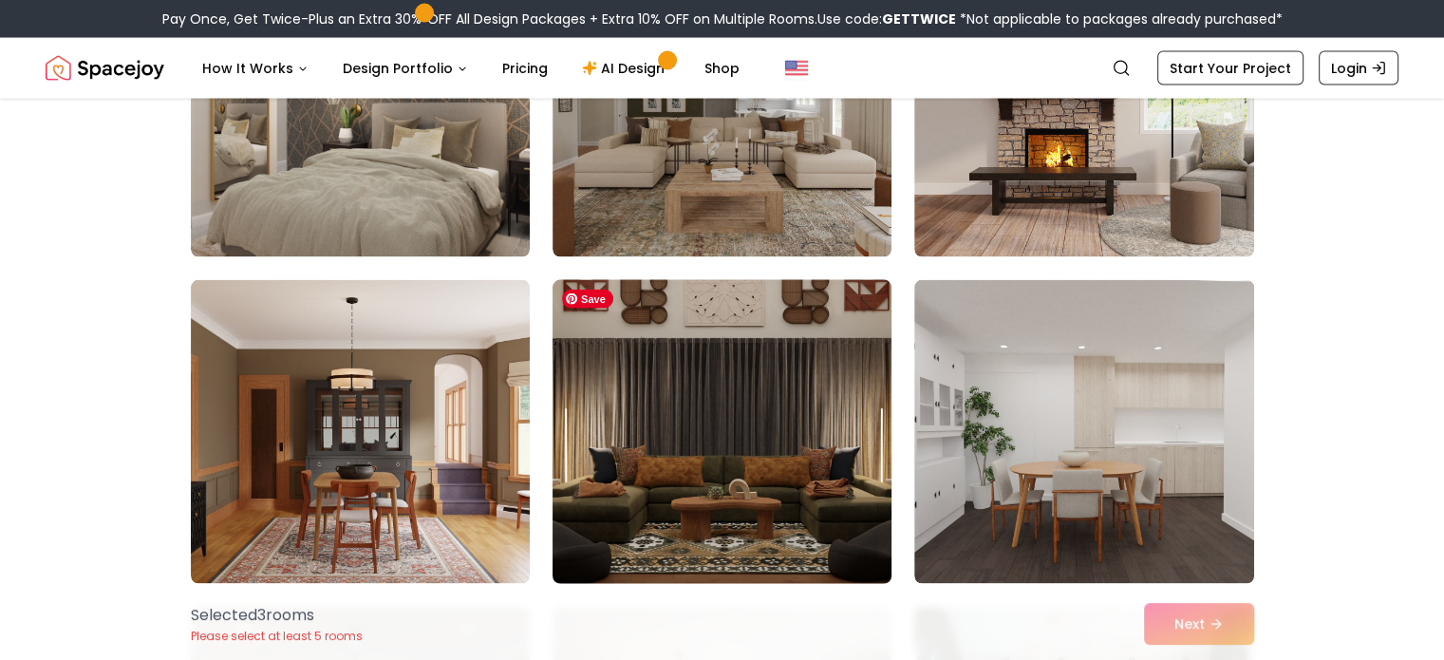
click at [735, 455] on img at bounding box center [722, 431] width 356 height 319
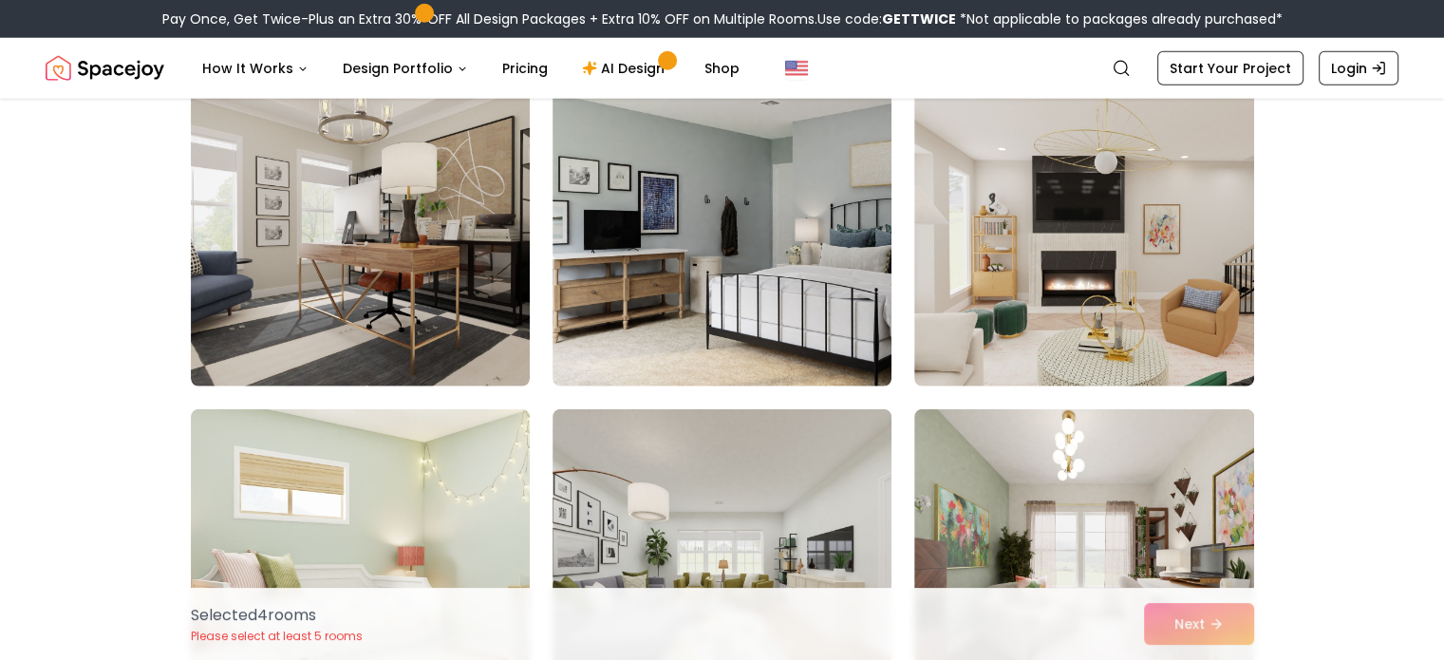
scroll to position [5226, 0]
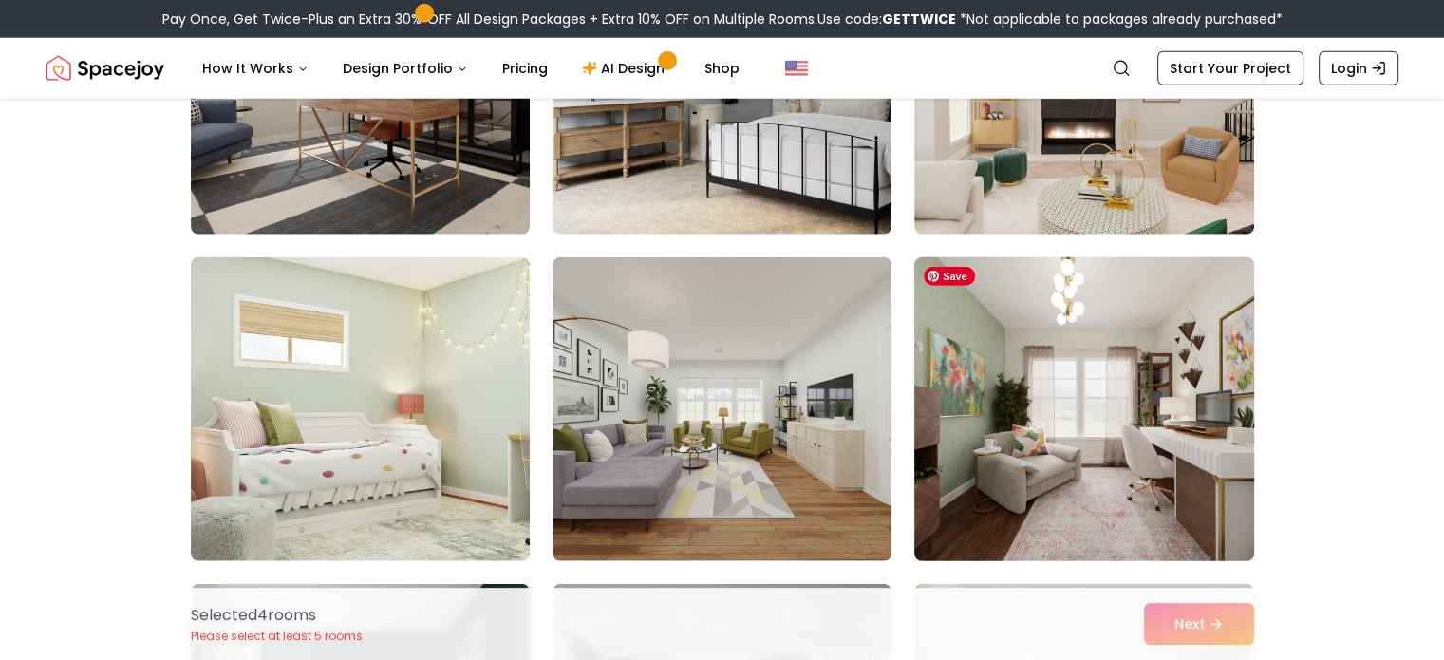
click at [1132, 481] on img at bounding box center [1084, 409] width 356 height 319
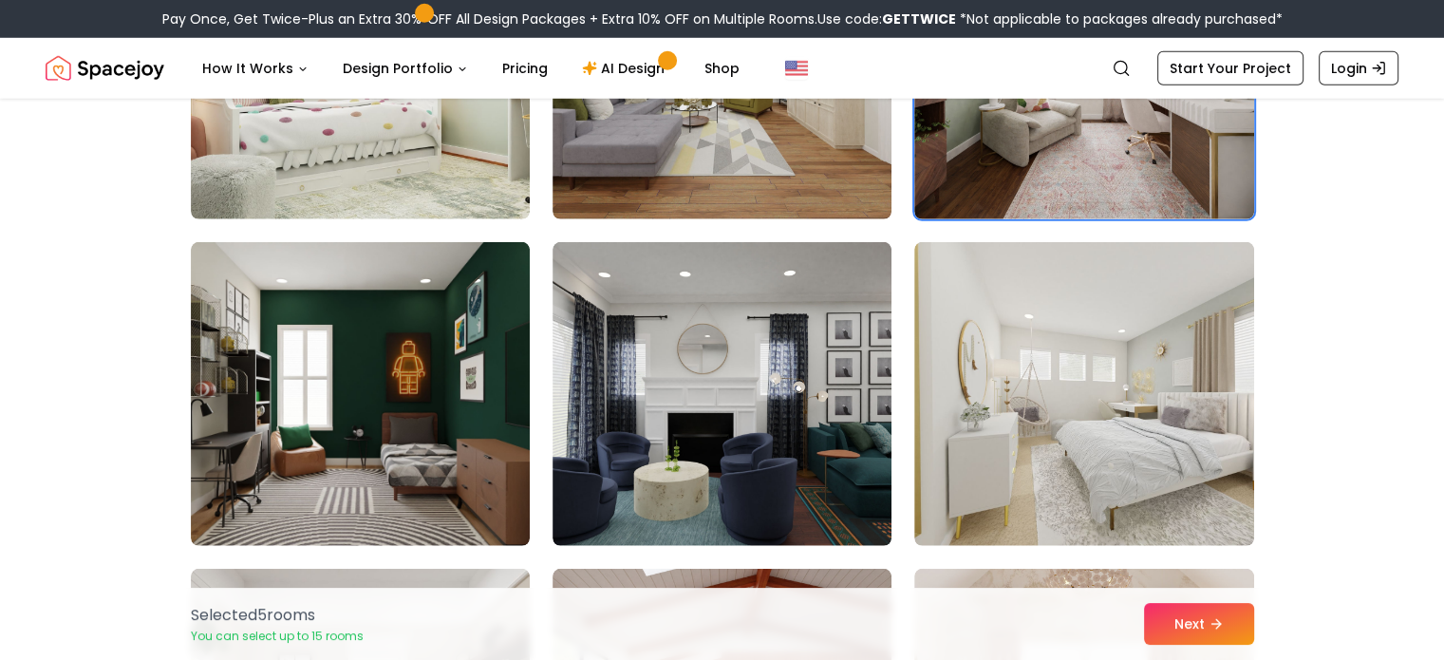
scroll to position [5643, 0]
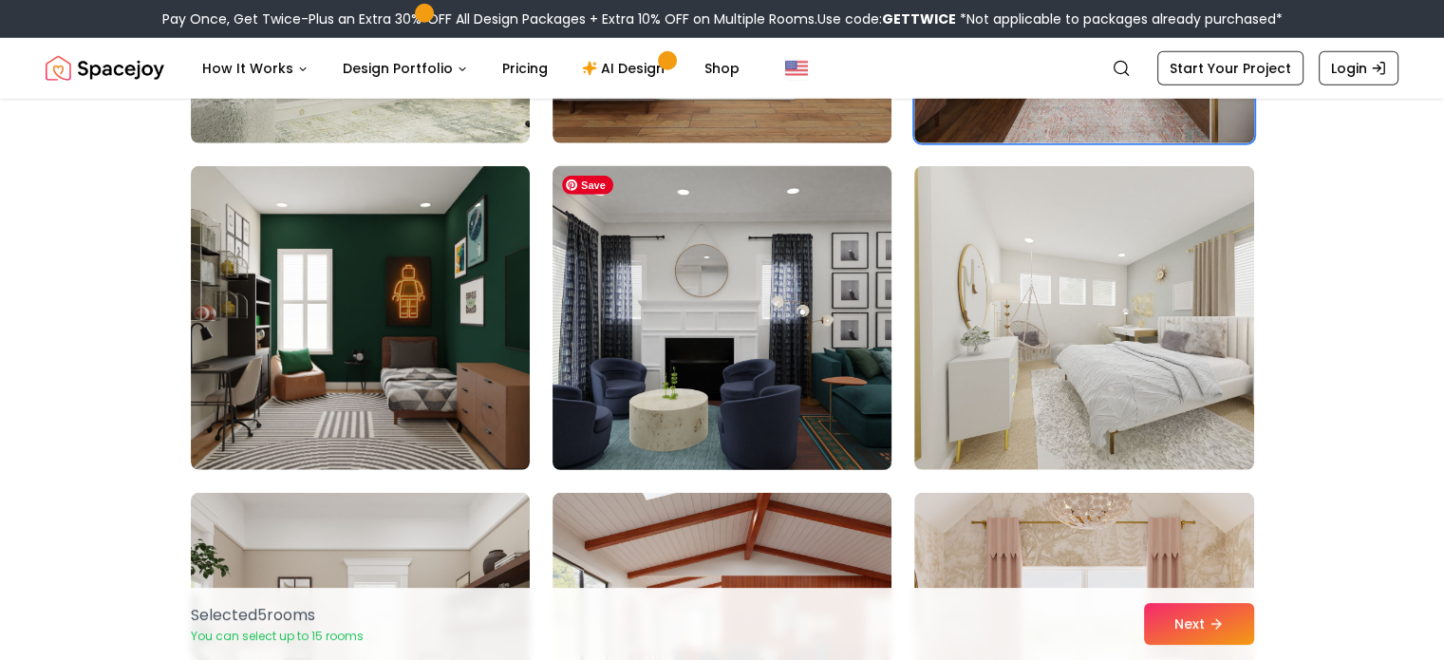
click at [783, 293] on img at bounding box center [722, 318] width 356 height 319
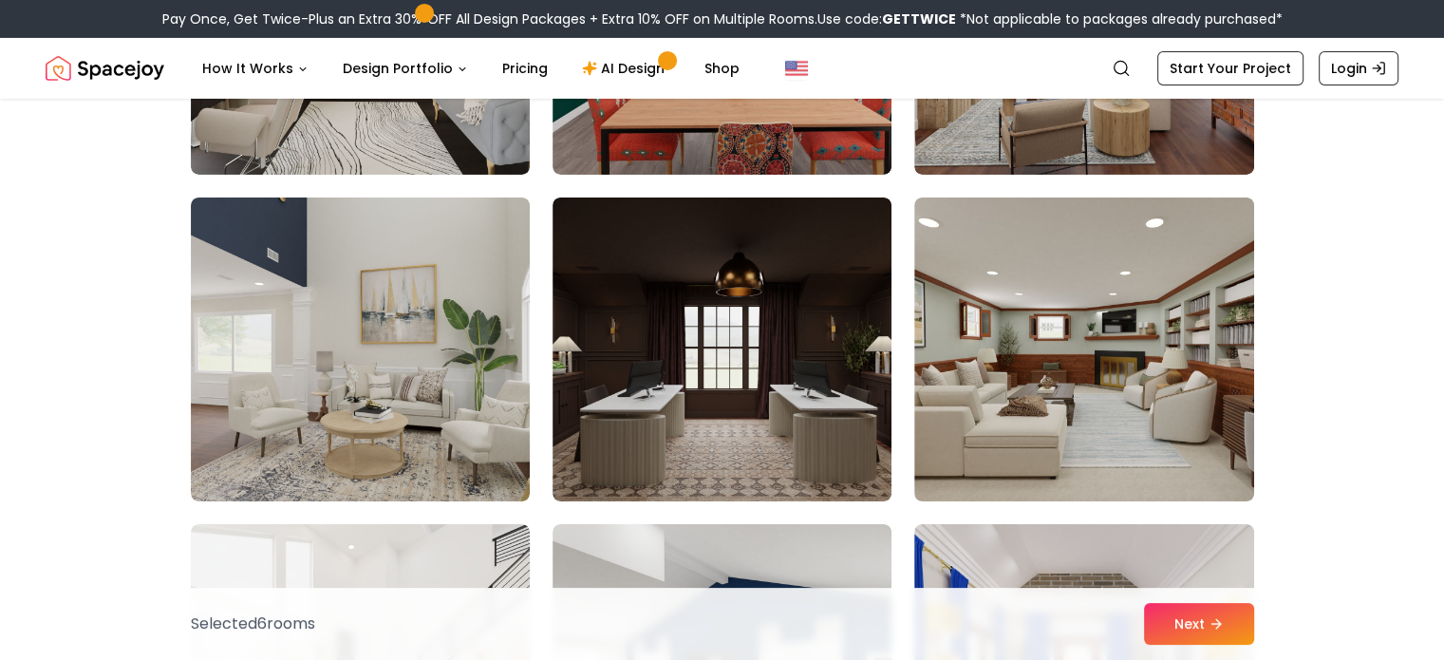
scroll to position [6630, 0]
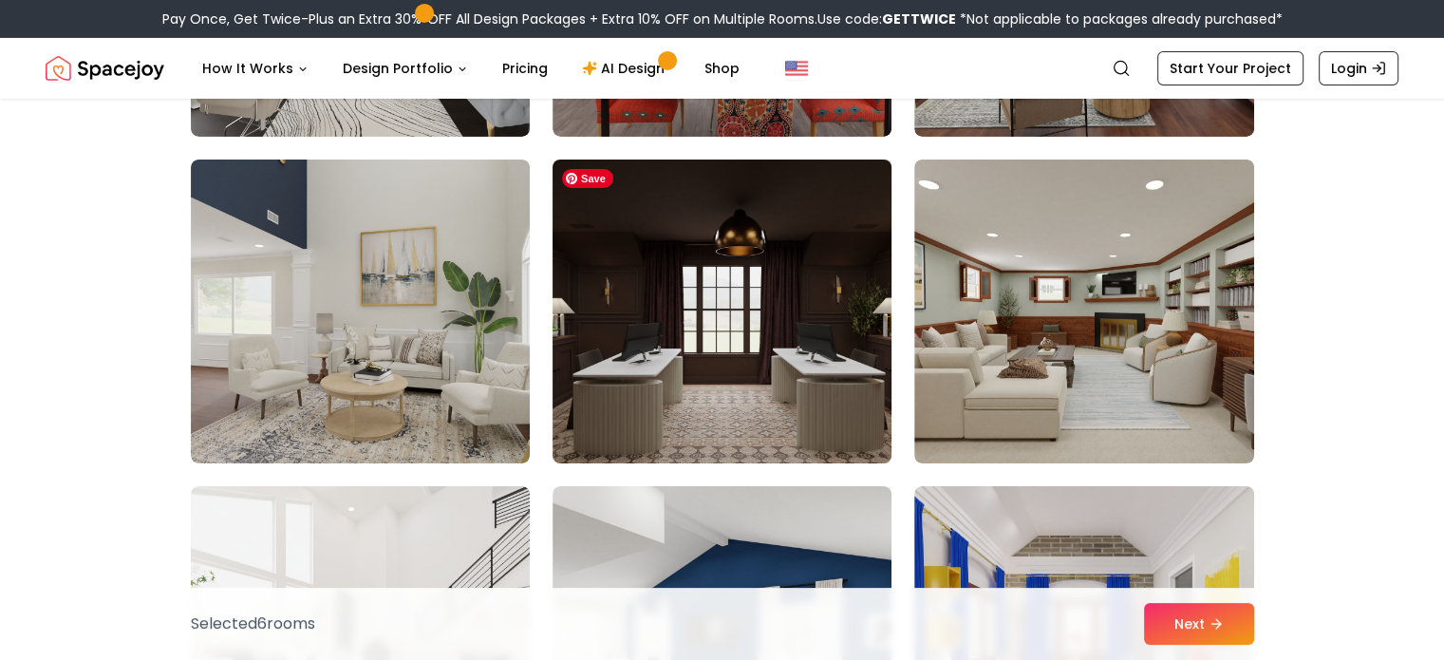
click at [737, 334] on img at bounding box center [722, 311] width 356 height 319
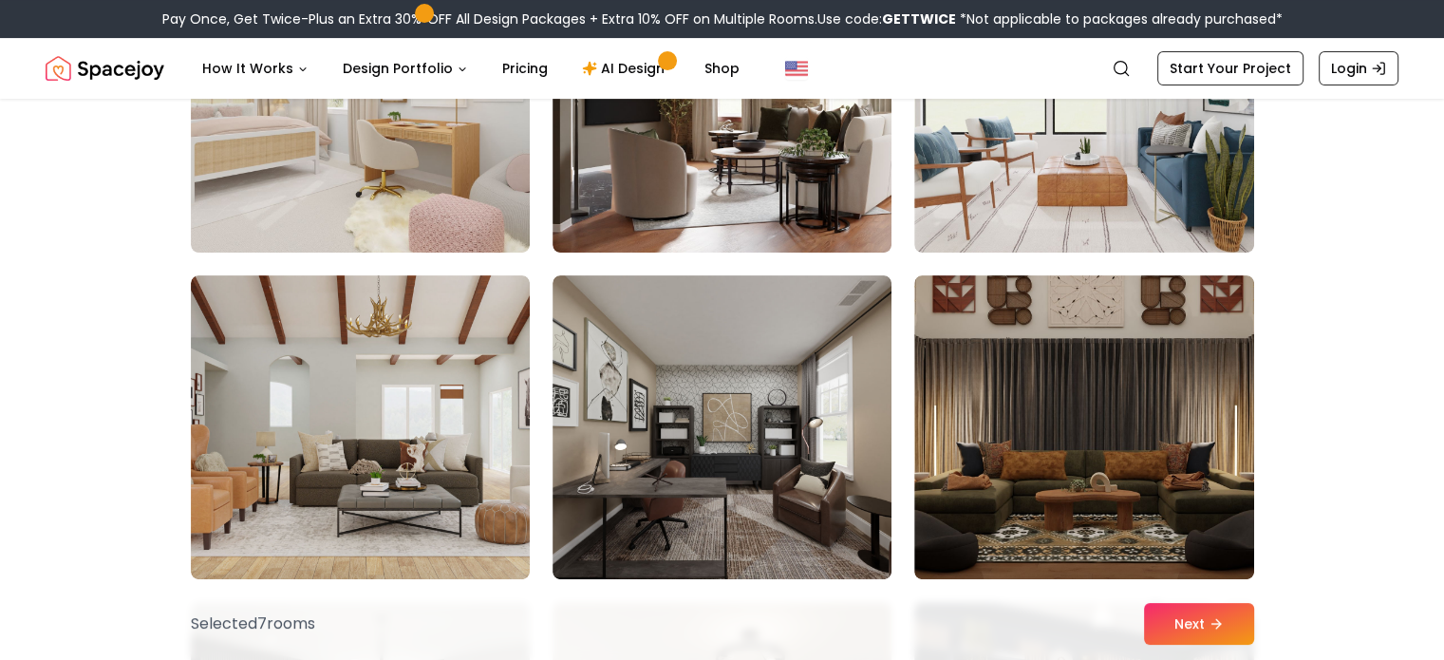
scroll to position [7858, 0]
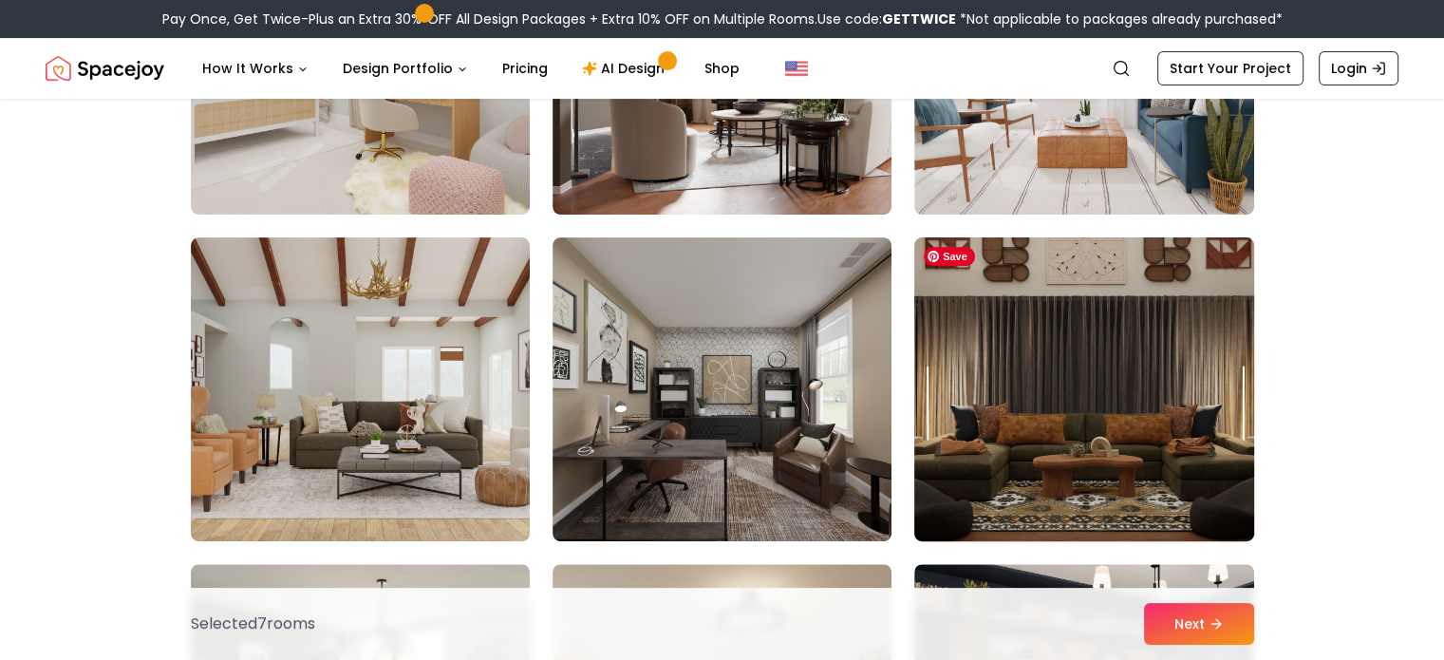
click at [1113, 484] on img at bounding box center [1084, 389] width 356 height 319
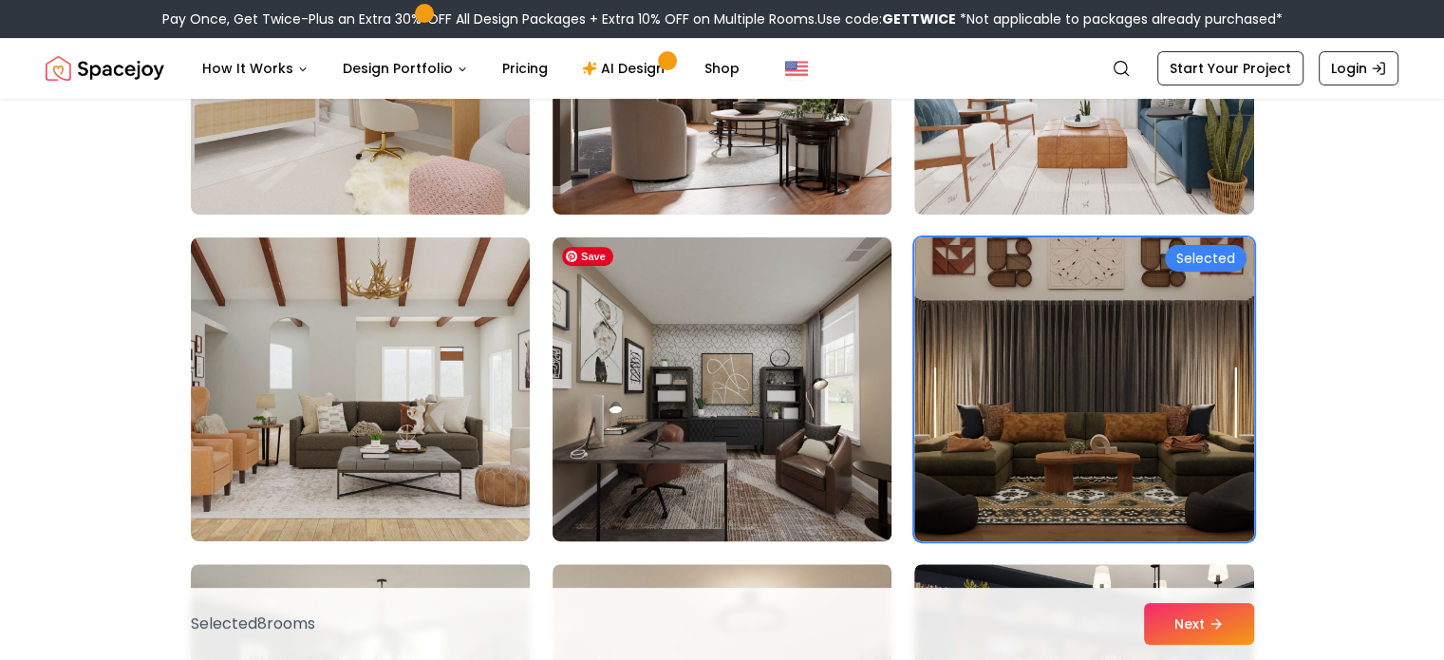
click at [757, 495] on img at bounding box center [722, 389] width 356 height 319
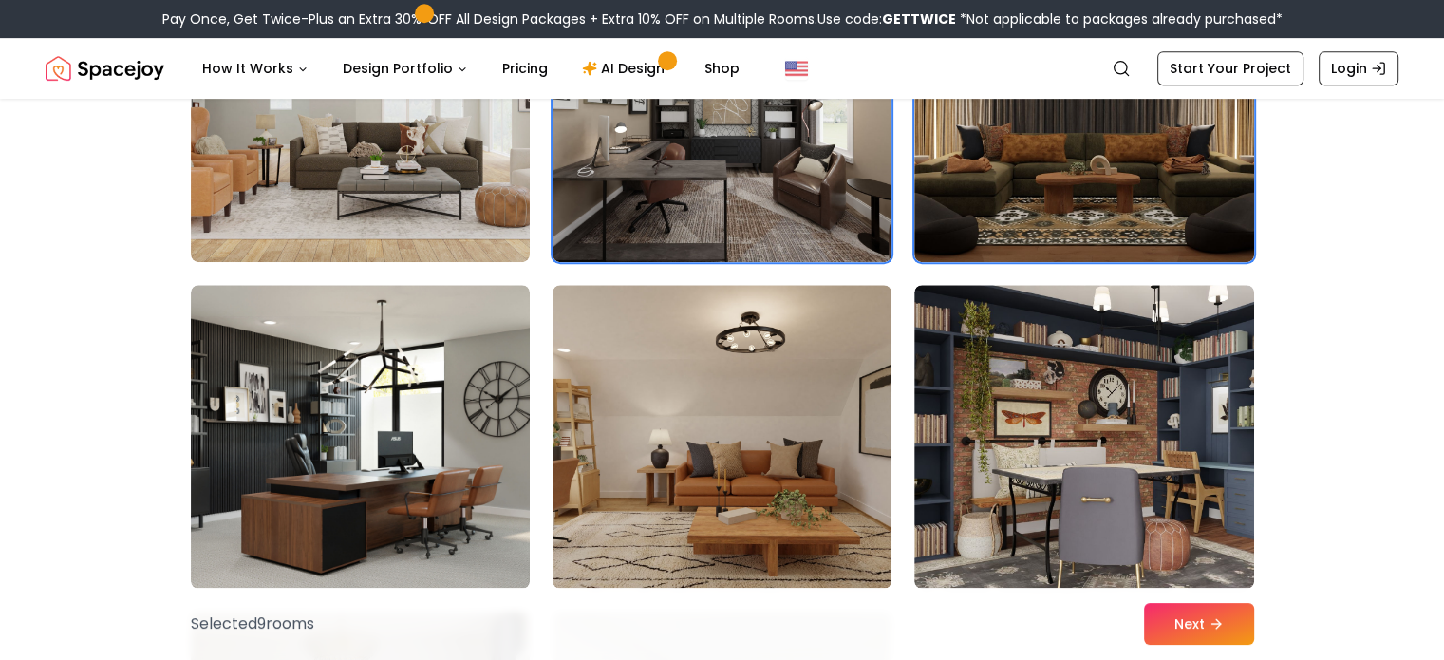
scroll to position [8238, 0]
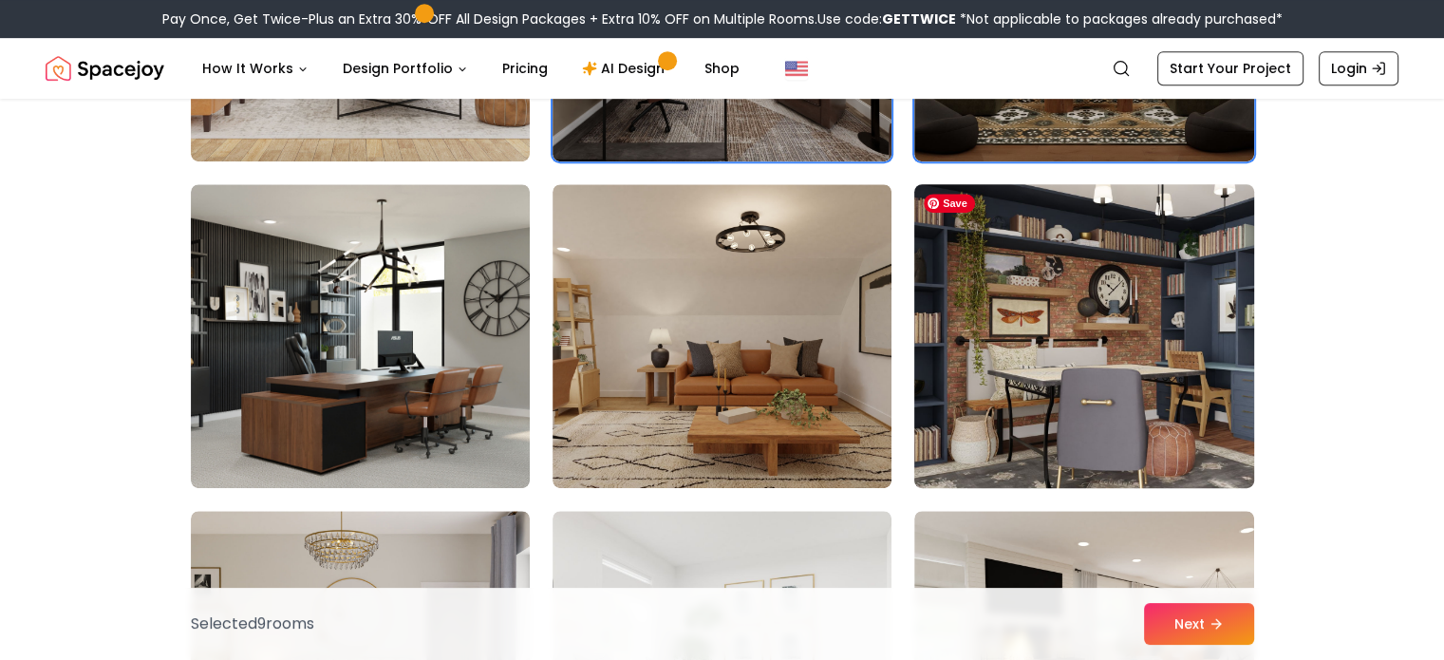
click at [1154, 333] on img at bounding box center [1084, 336] width 356 height 319
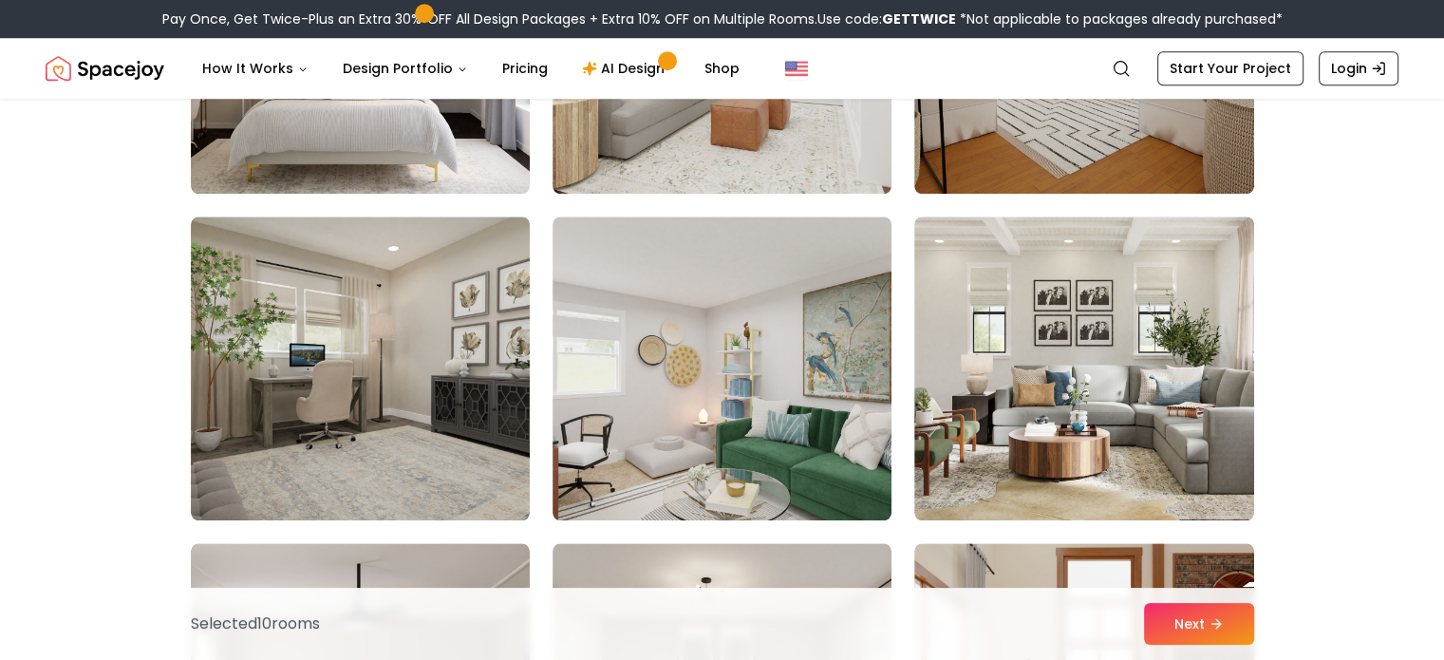
scroll to position [8908, 0]
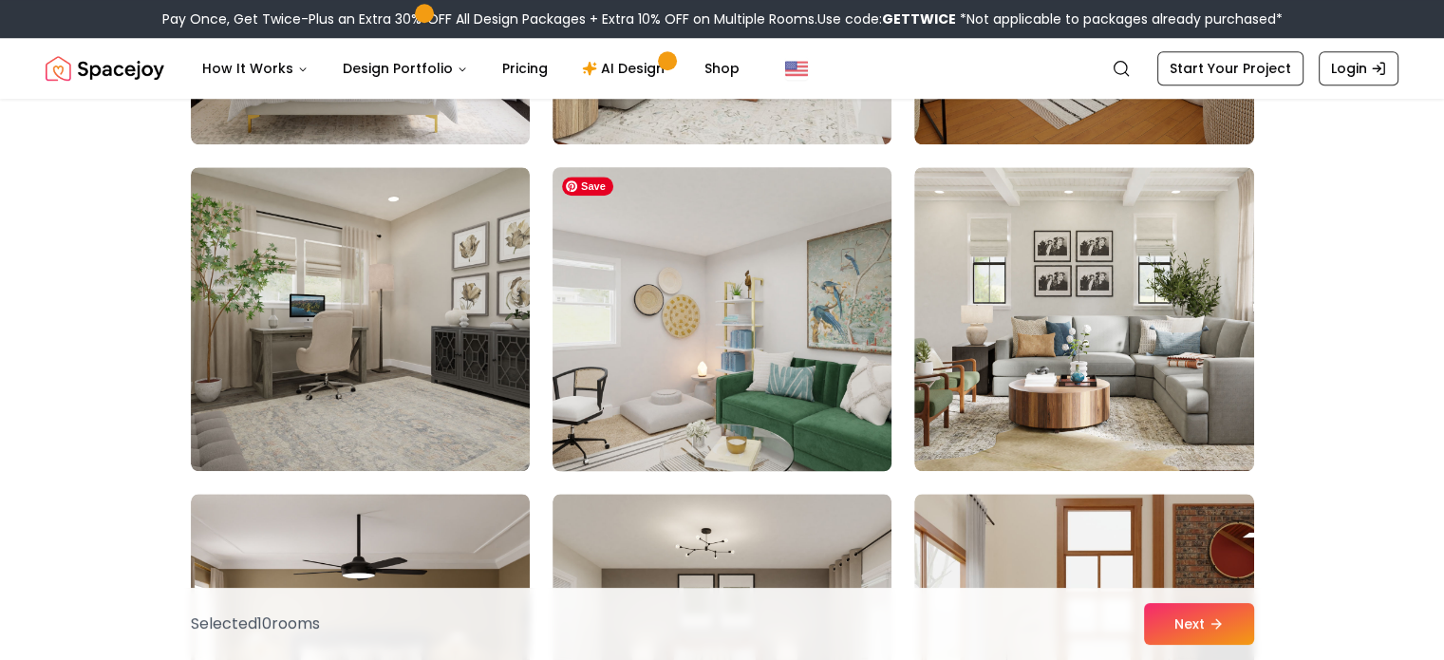
click at [674, 278] on img at bounding box center [722, 318] width 356 height 319
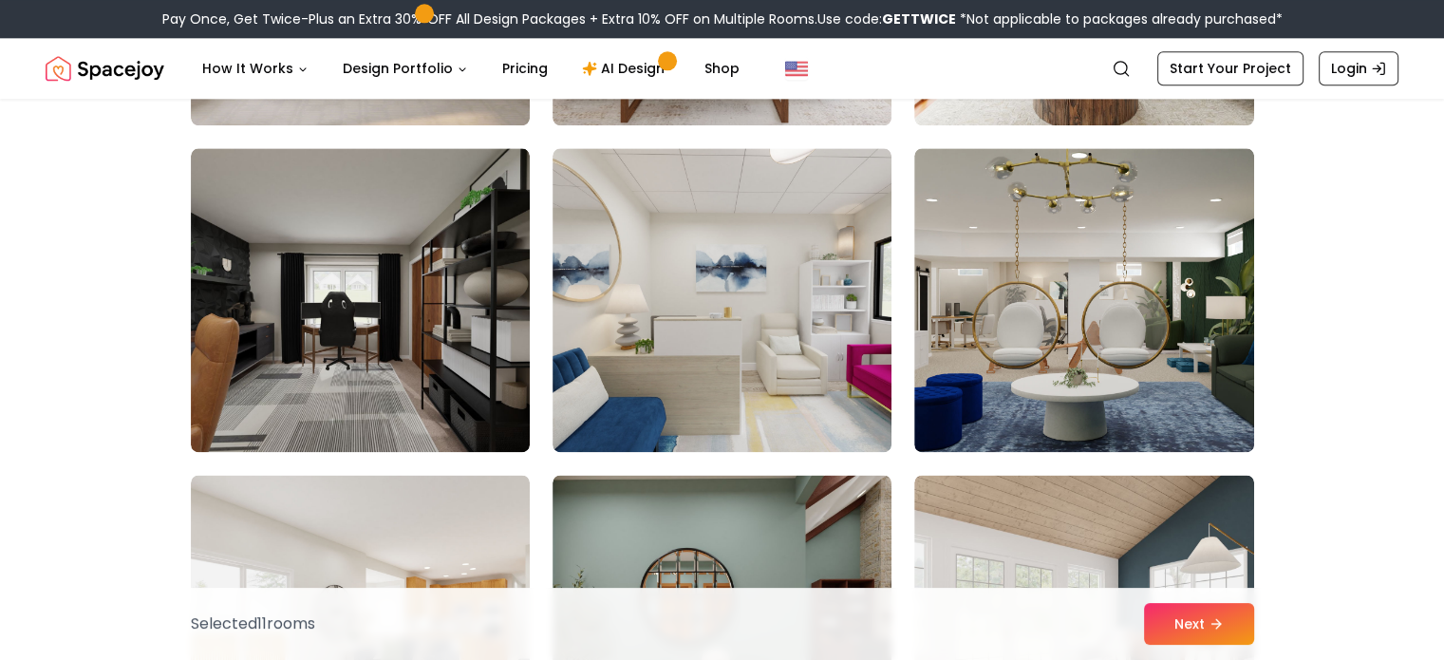
scroll to position [9656, 0]
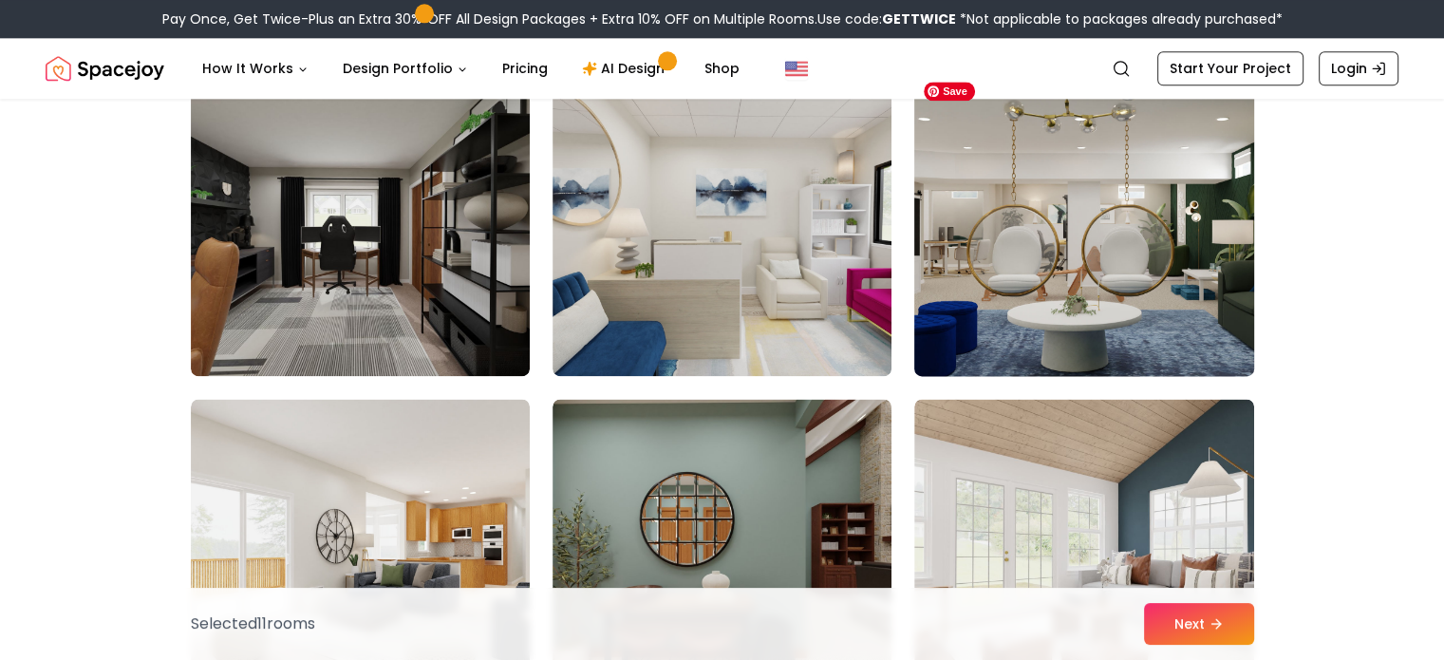
click at [1146, 320] on img at bounding box center [1084, 224] width 356 height 319
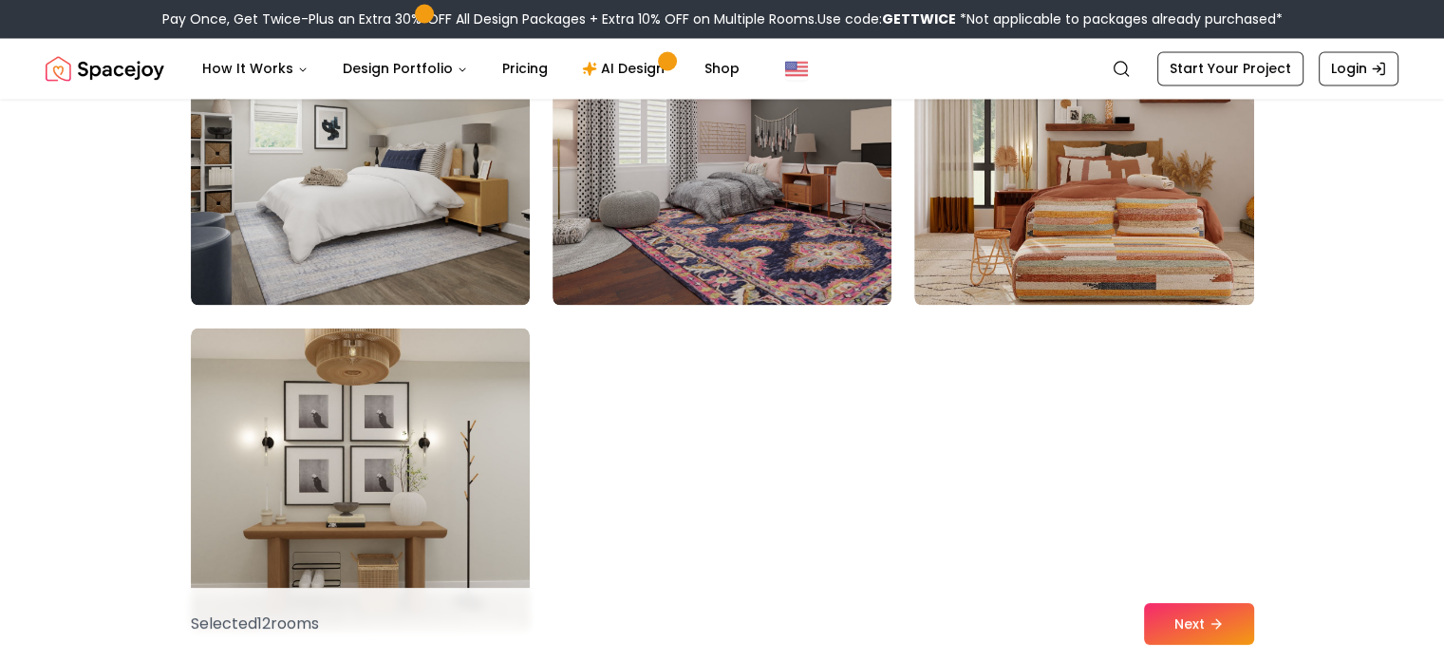
scroll to position [10732, 0]
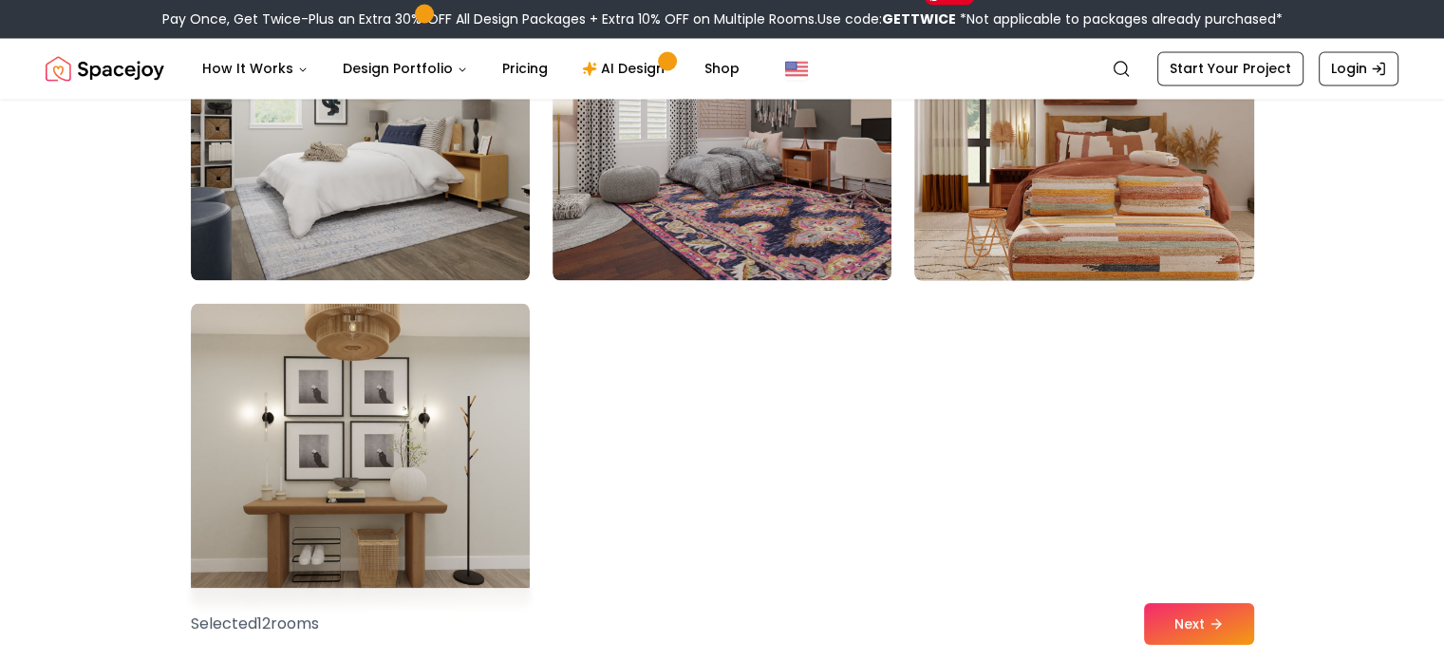
click at [1050, 217] on img at bounding box center [1084, 128] width 356 height 319
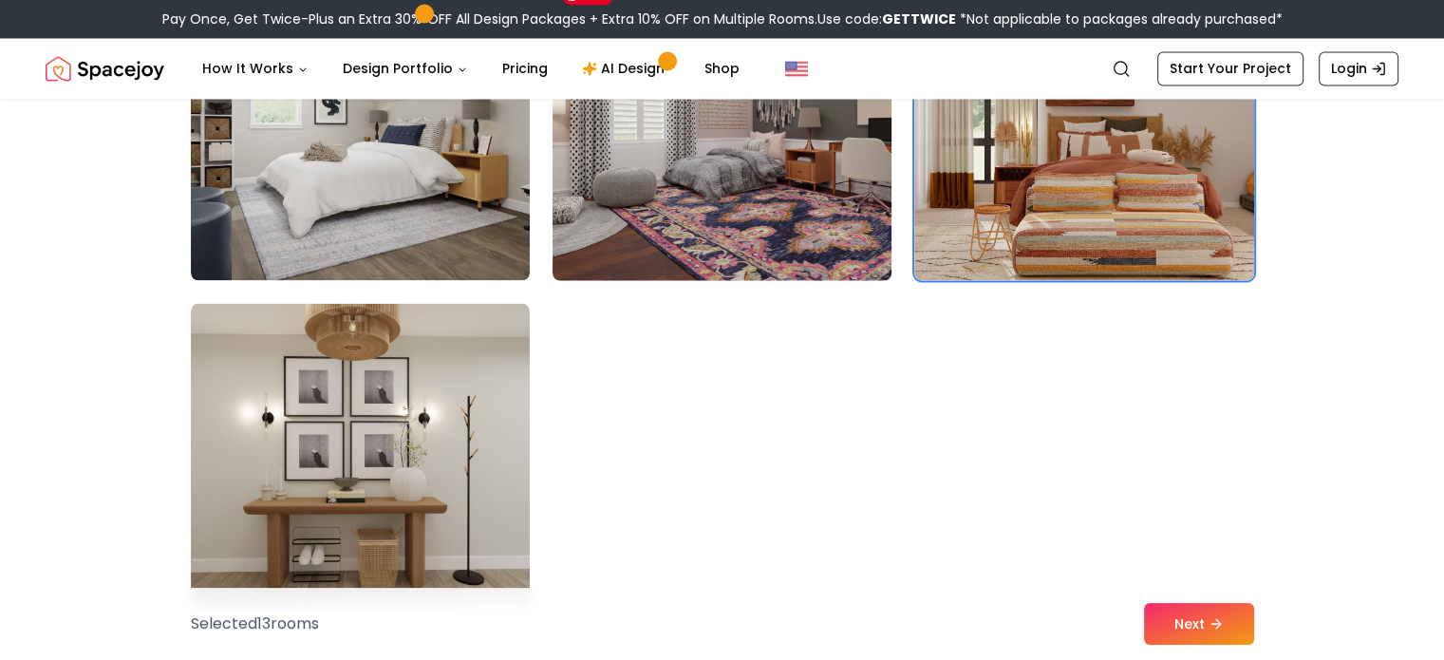
click at [762, 236] on img at bounding box center [722, 128] width 356 height 319
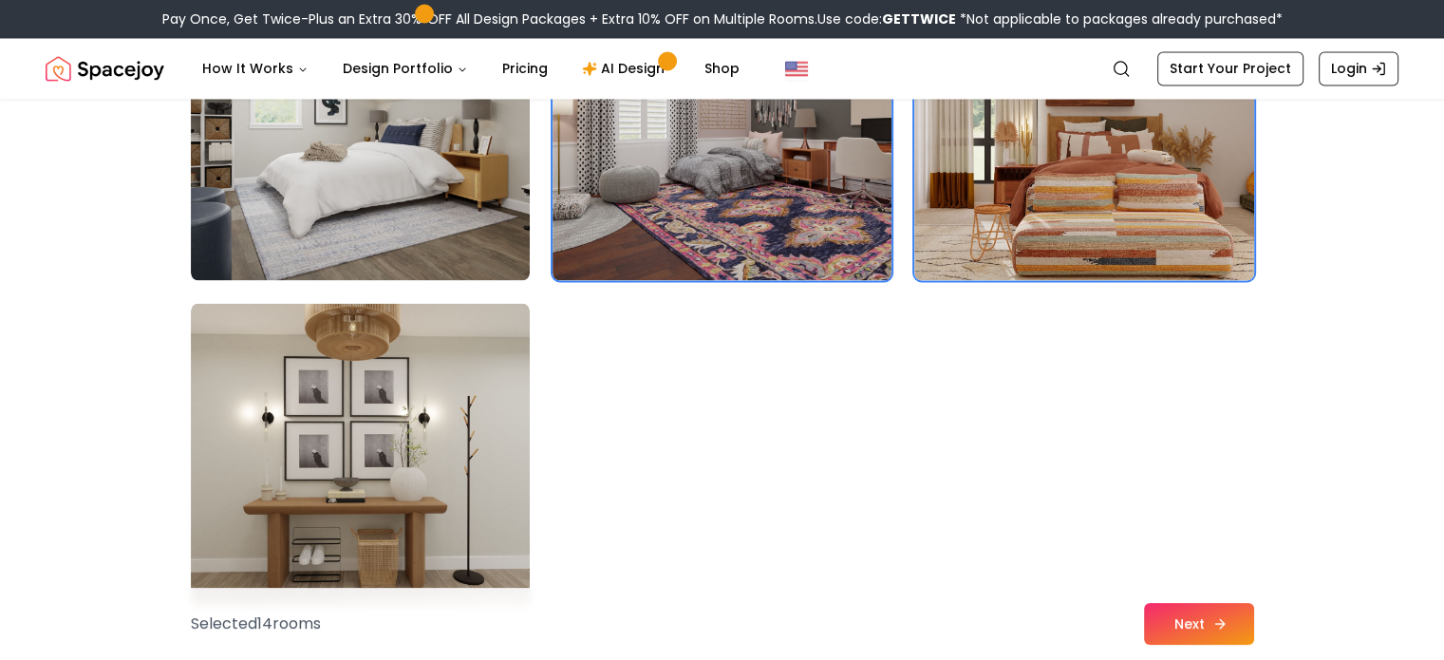
click at [1170, 624] on button "Next" at bounding box center [1199, 624] width 110 height 42
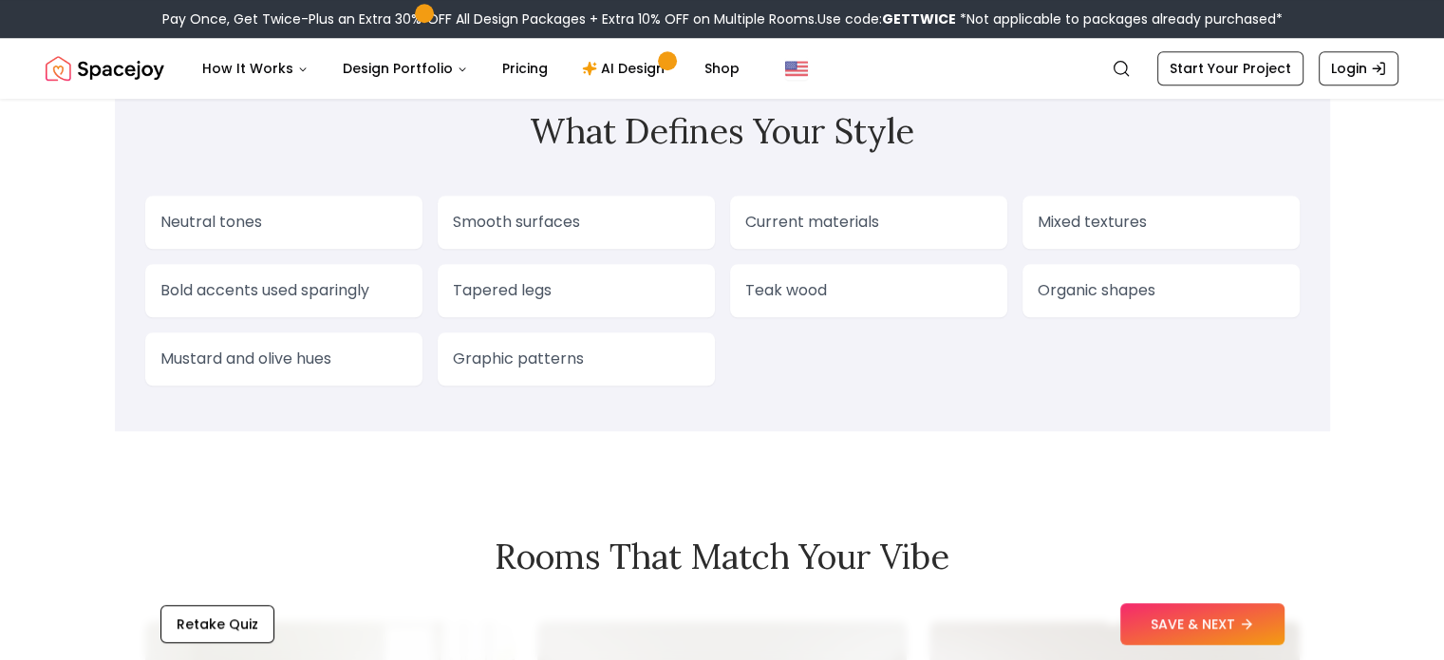
scroll to position [1648, 0]
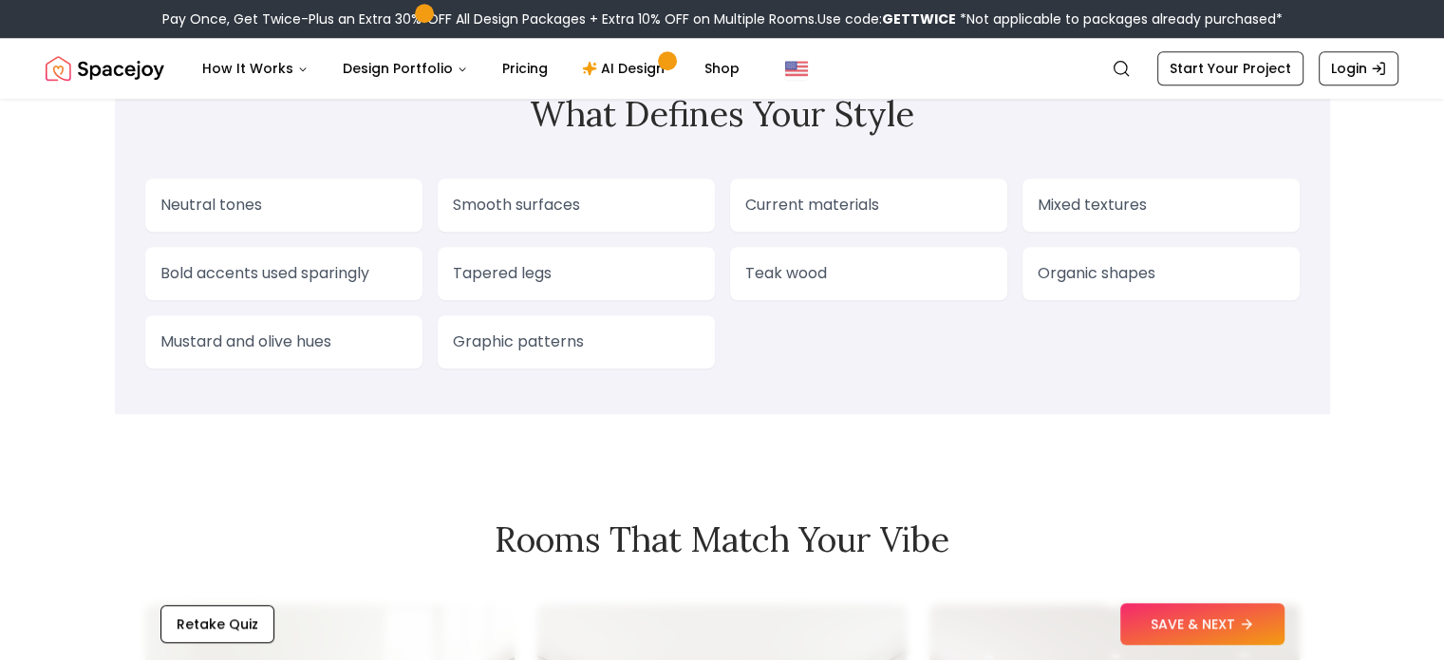
click at [532, 353] on p "Graphic patterns" at bounding box center [576, 341] width 247 height 23
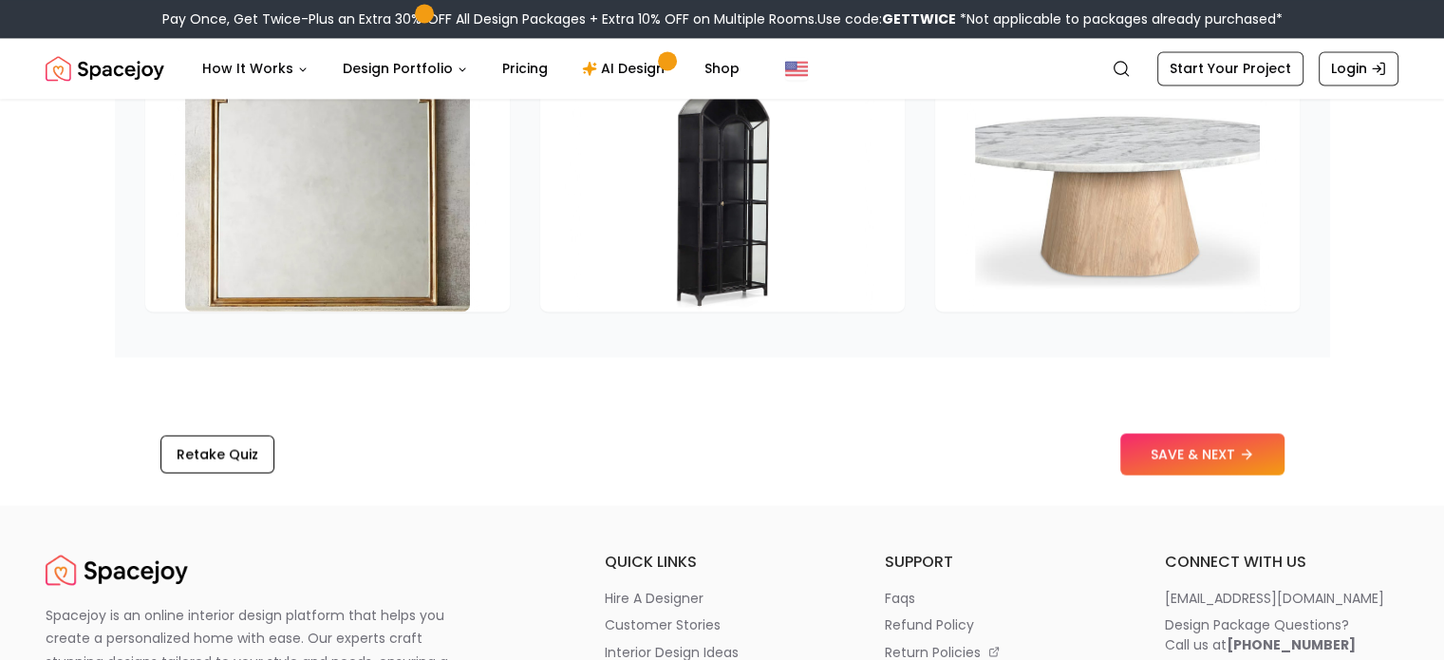
scroll to position [2960, 0]
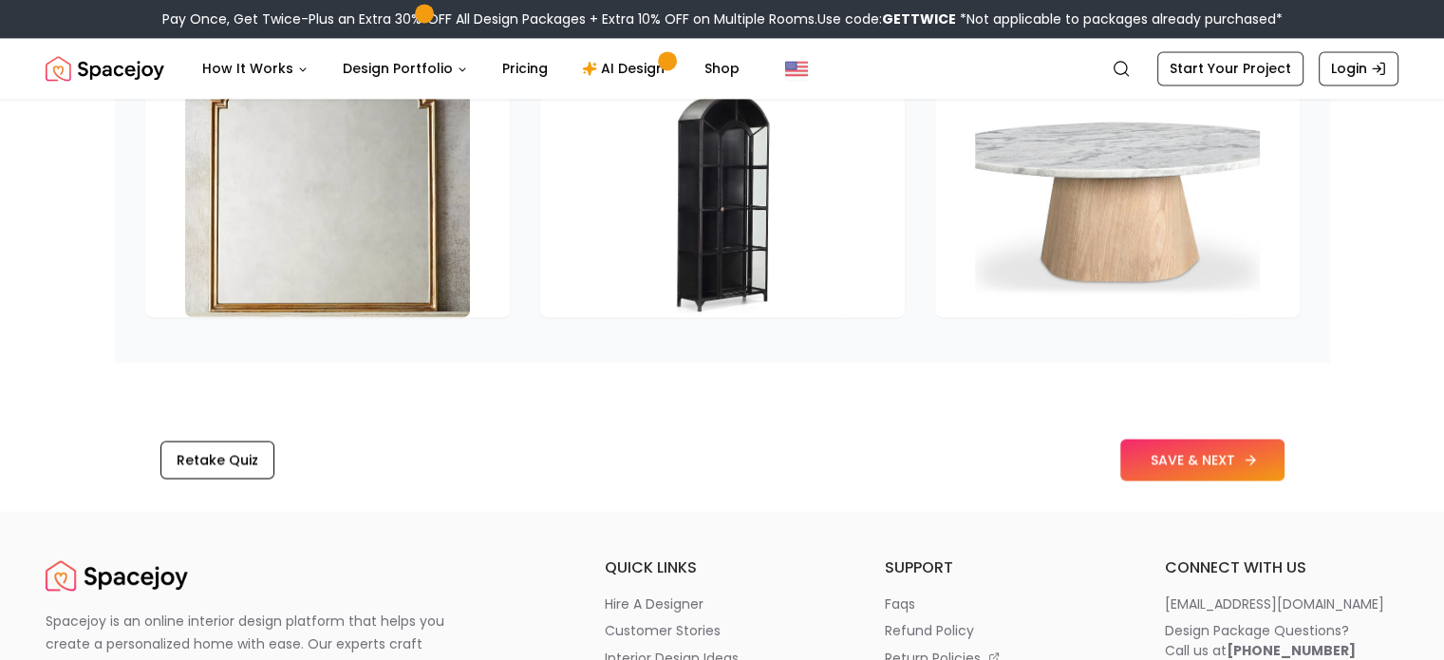
click at [1188, 480] on button "SAVE & NEXT" at bounding box center [1202, 460] width 164 height 42
